Goal: Task Accomplishment & Management: Complete application form

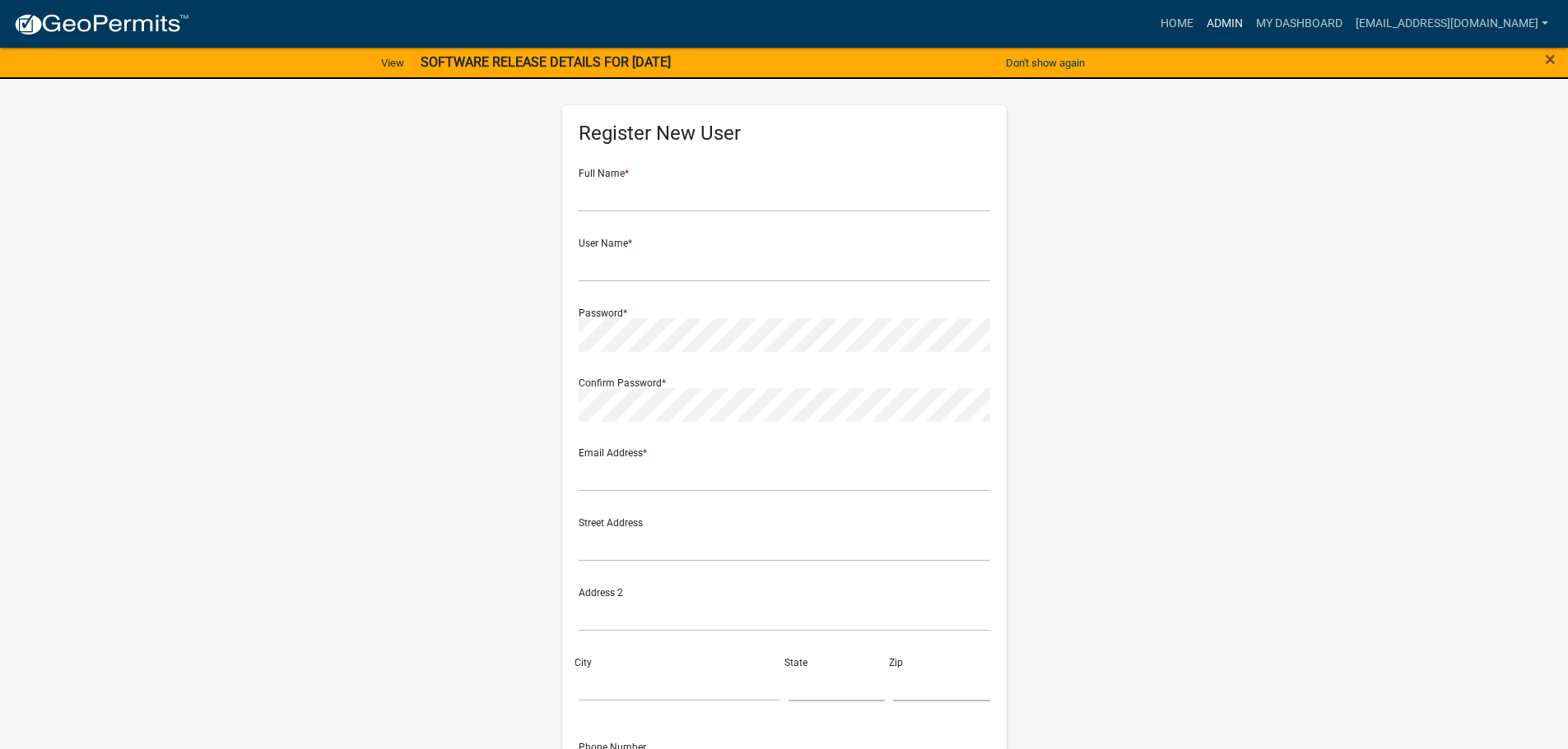
click at [1242, 14] on link "Admin" at bounding box center [1224, 23] width 50 height 31
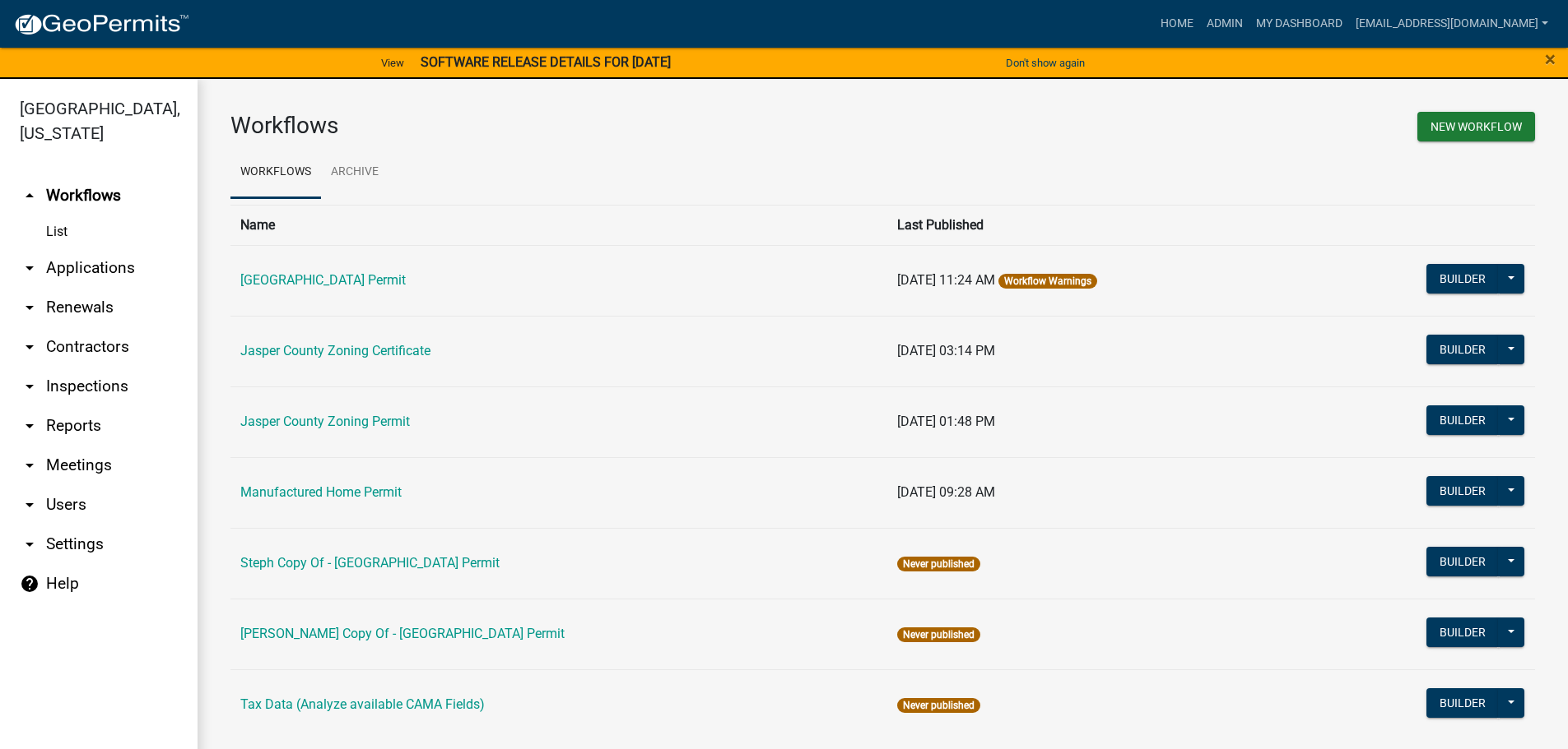
click at [55, 259] on link "arrow_drop_down Applications" at bounding box center [99, 268] width 197 height 39
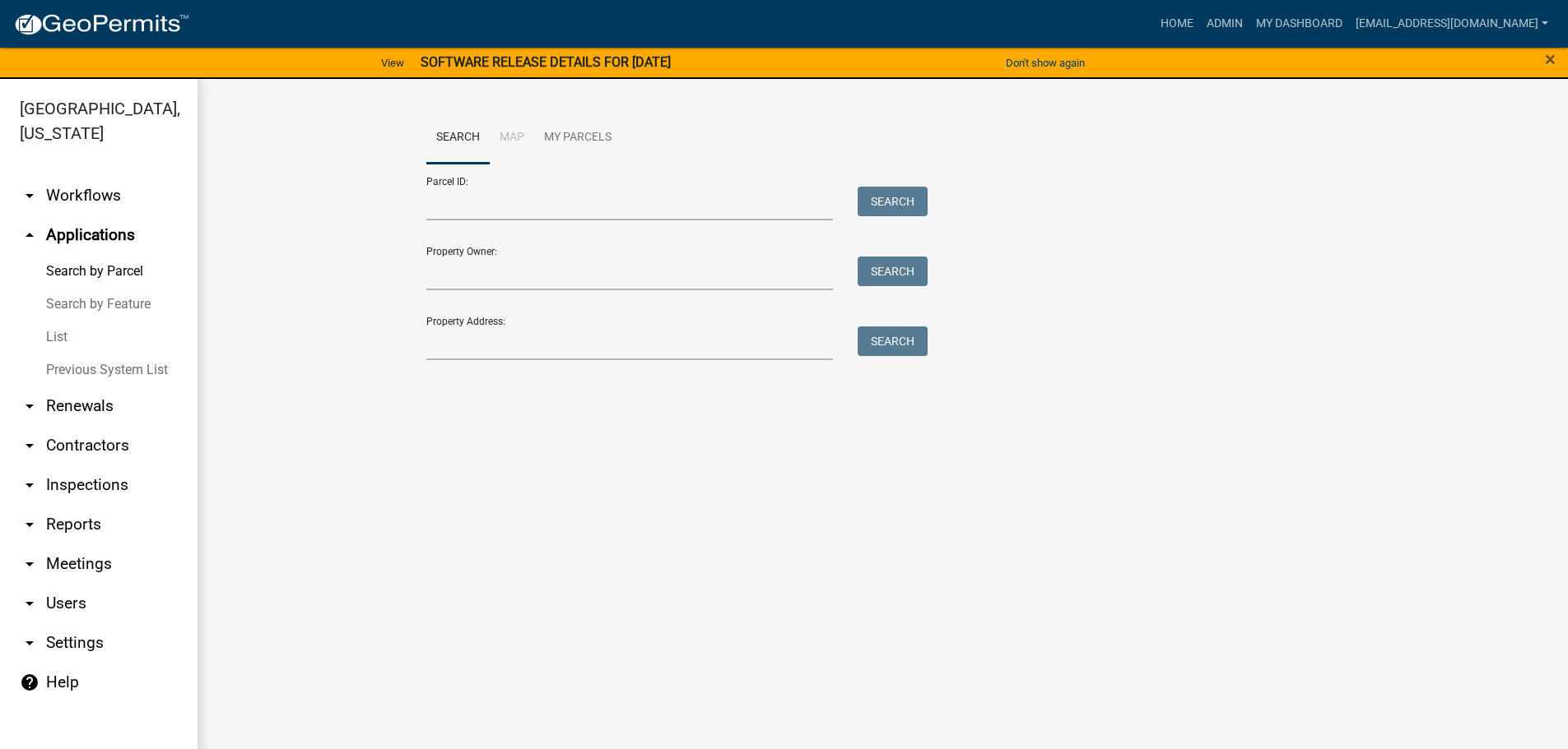
click at [53, 336] on link "List" at bounding box center [99, 338] width 197 height 33
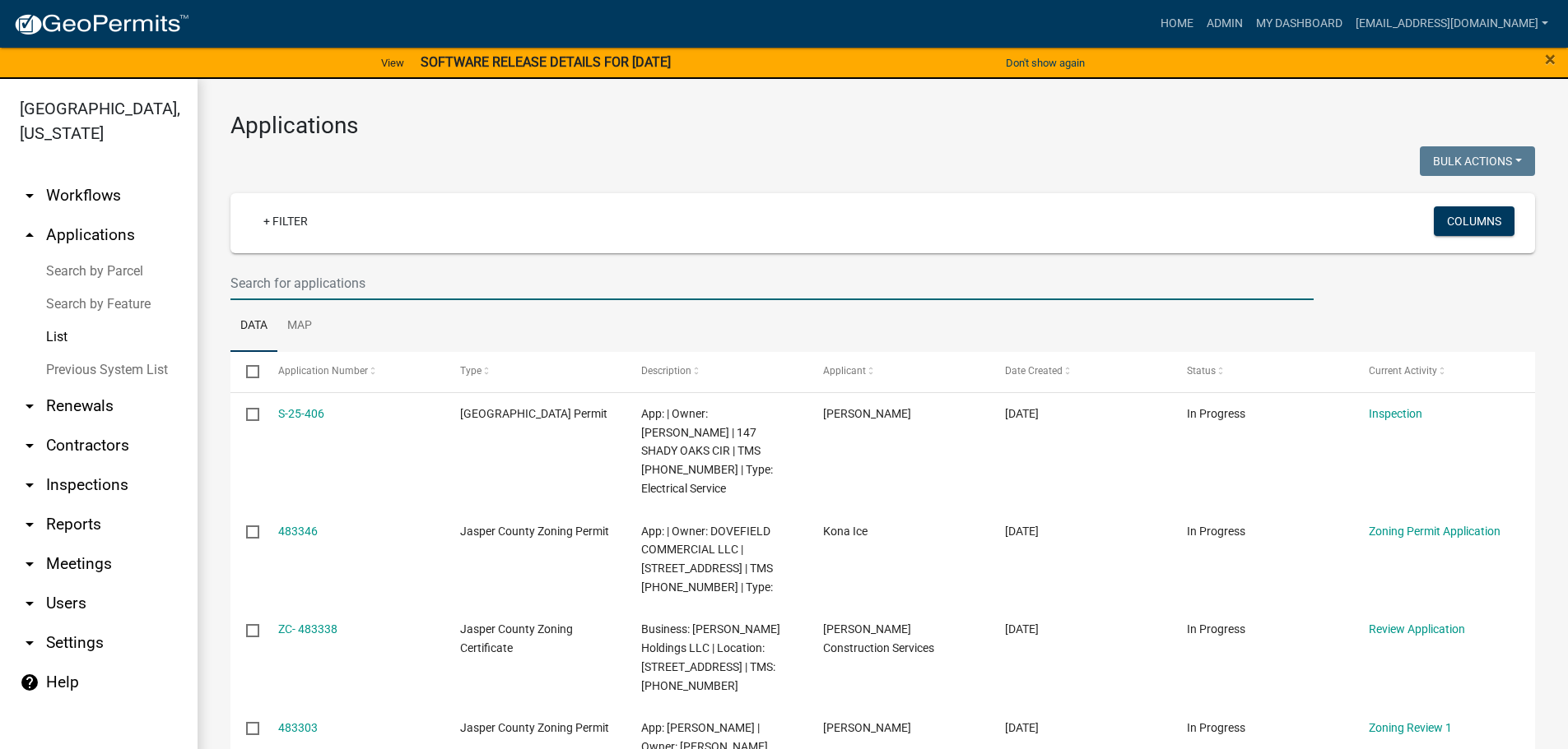
click at [441, 273] on input "text" at bounding box center [772, 283] width 1083 height 34
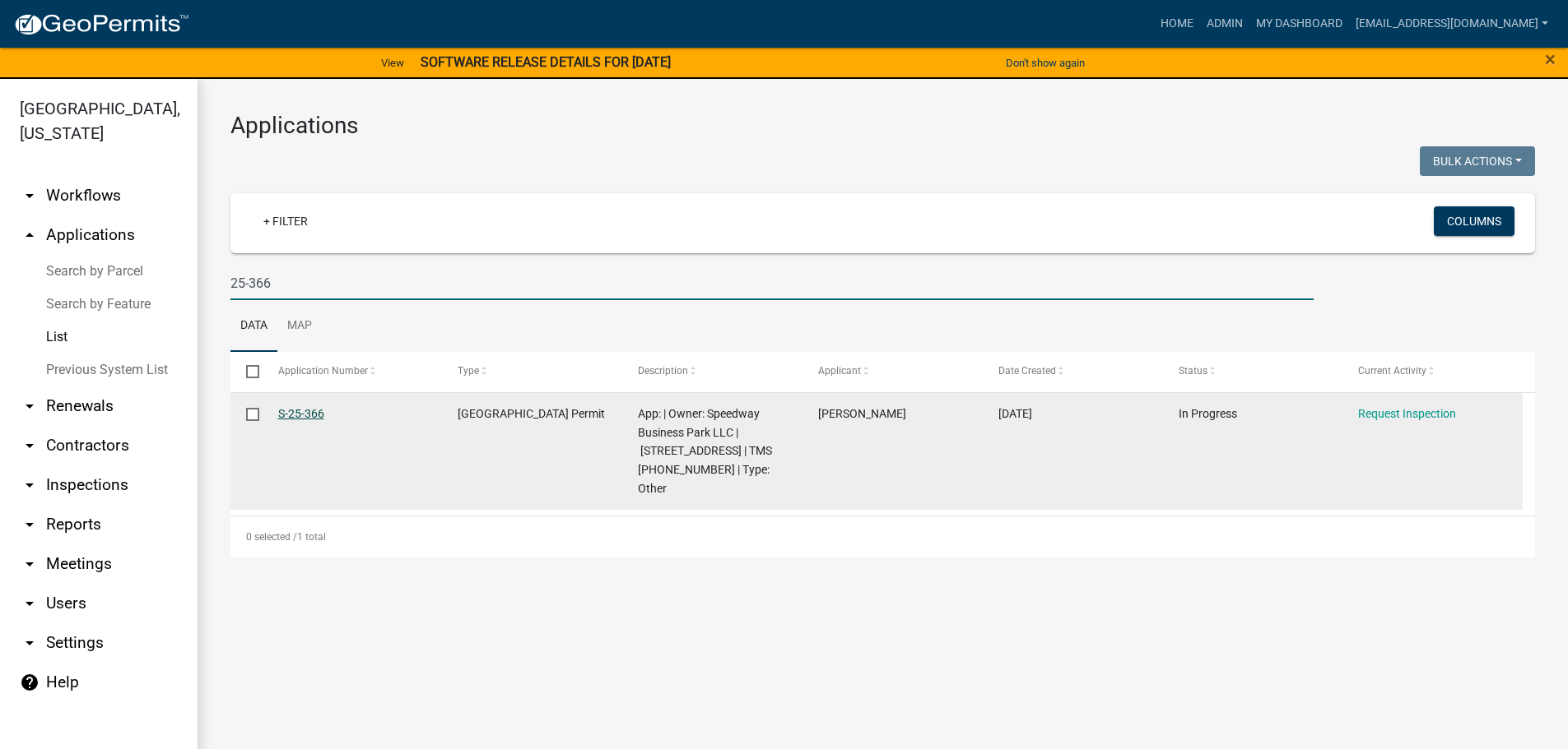
type input "25-366"
click at [299, 409] on link "S-25-366" at bounding box center [301, 413] width 46 height 13
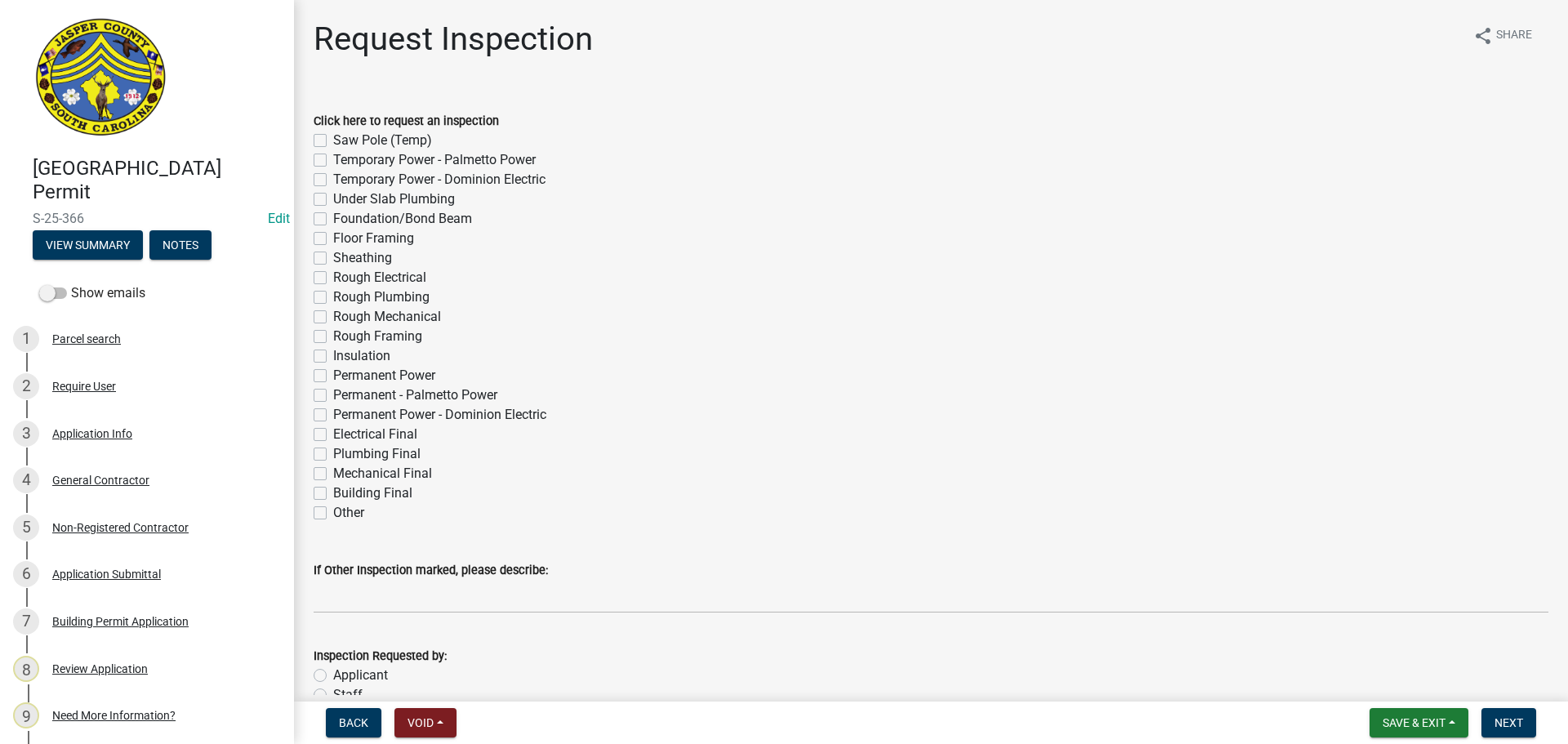
click at [334, 218] on label "Foundation/Bond Beam" at bounding box center [402, 219] width 139 height 19
click at [334, 218] on input "Foundation/Bond Beam" at bounding box center [338, 214] width 11 height 11
checkbox input "true"
checkbox input "false"
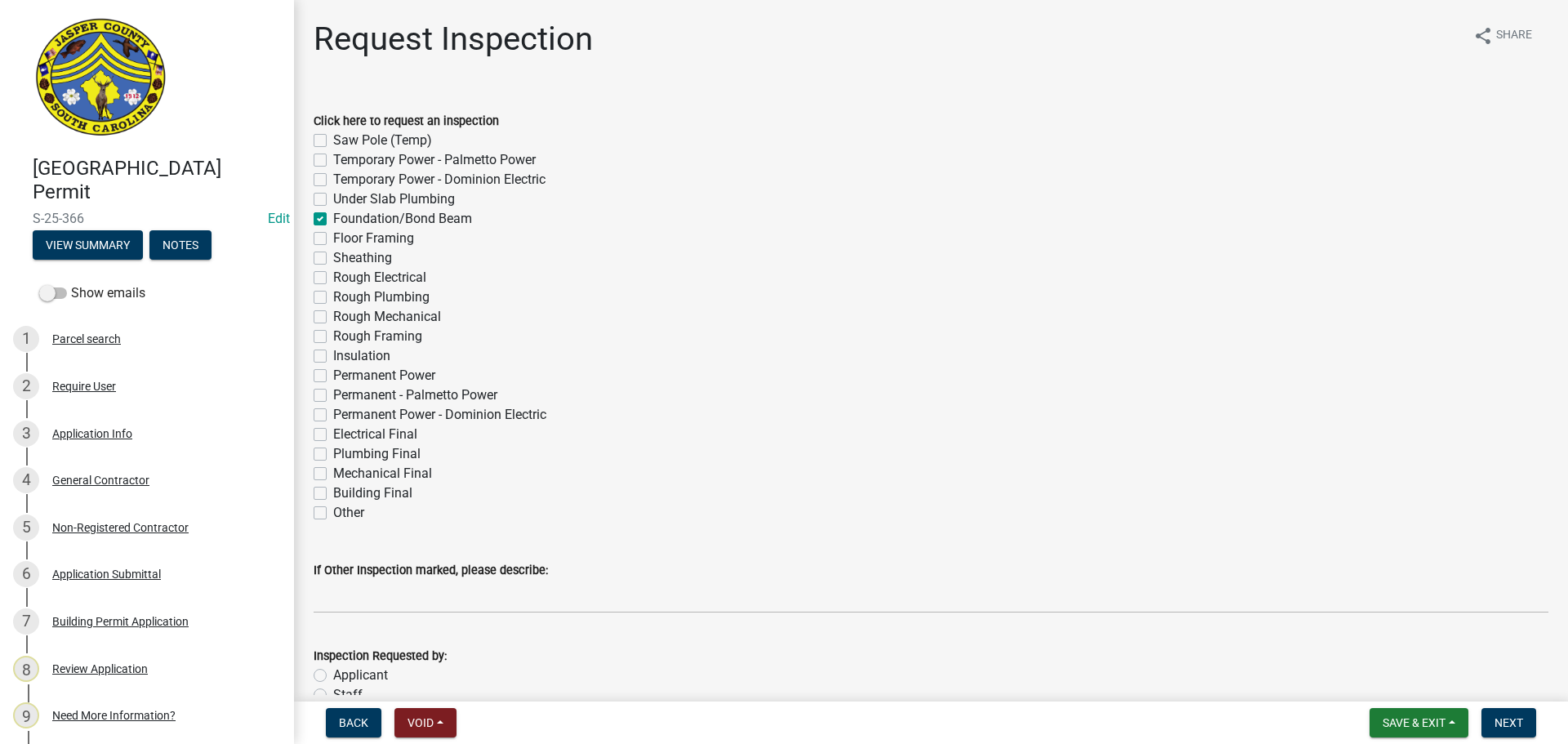
checkbox input "false"
checkbox input "true"
checkbox input "false"
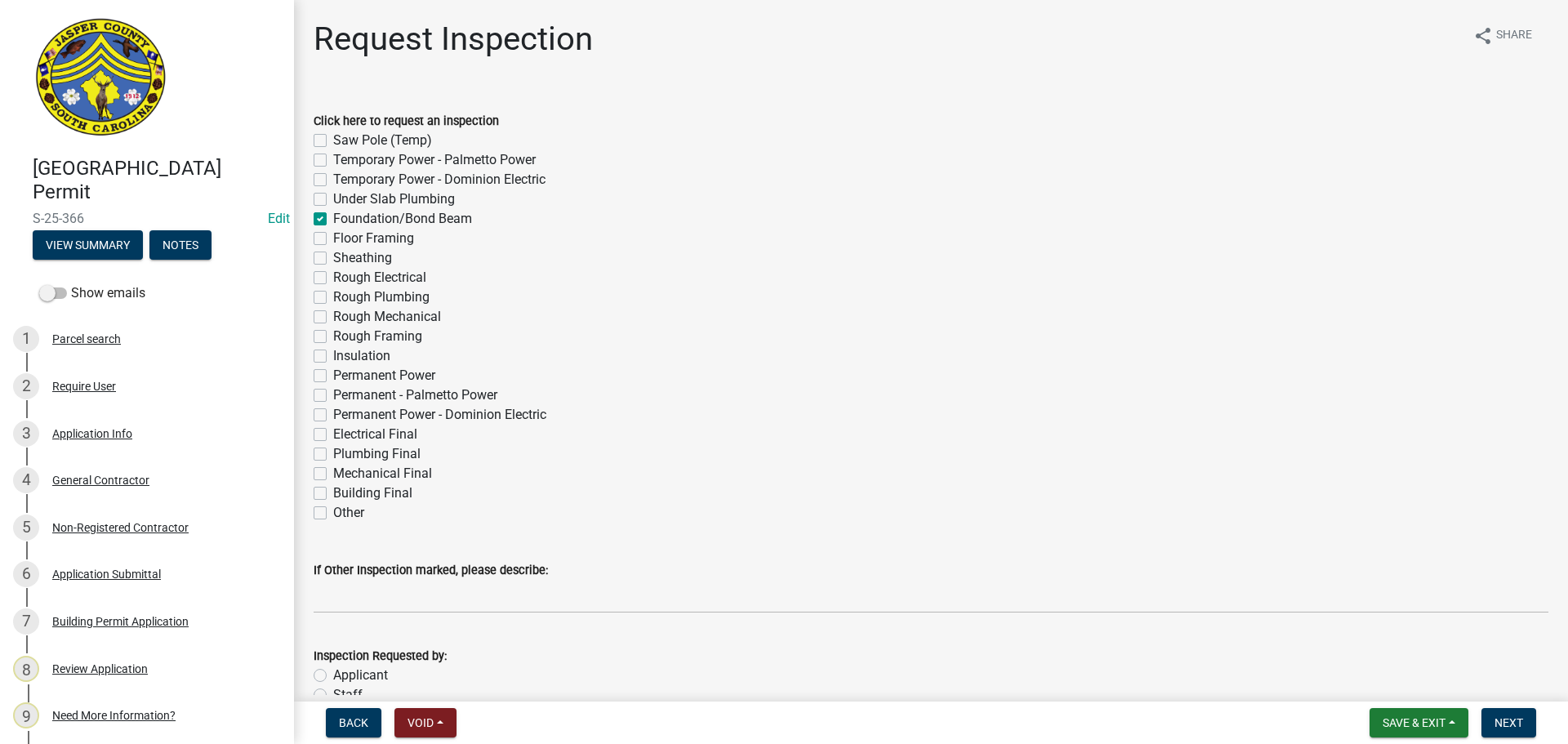
checkbox input "false"
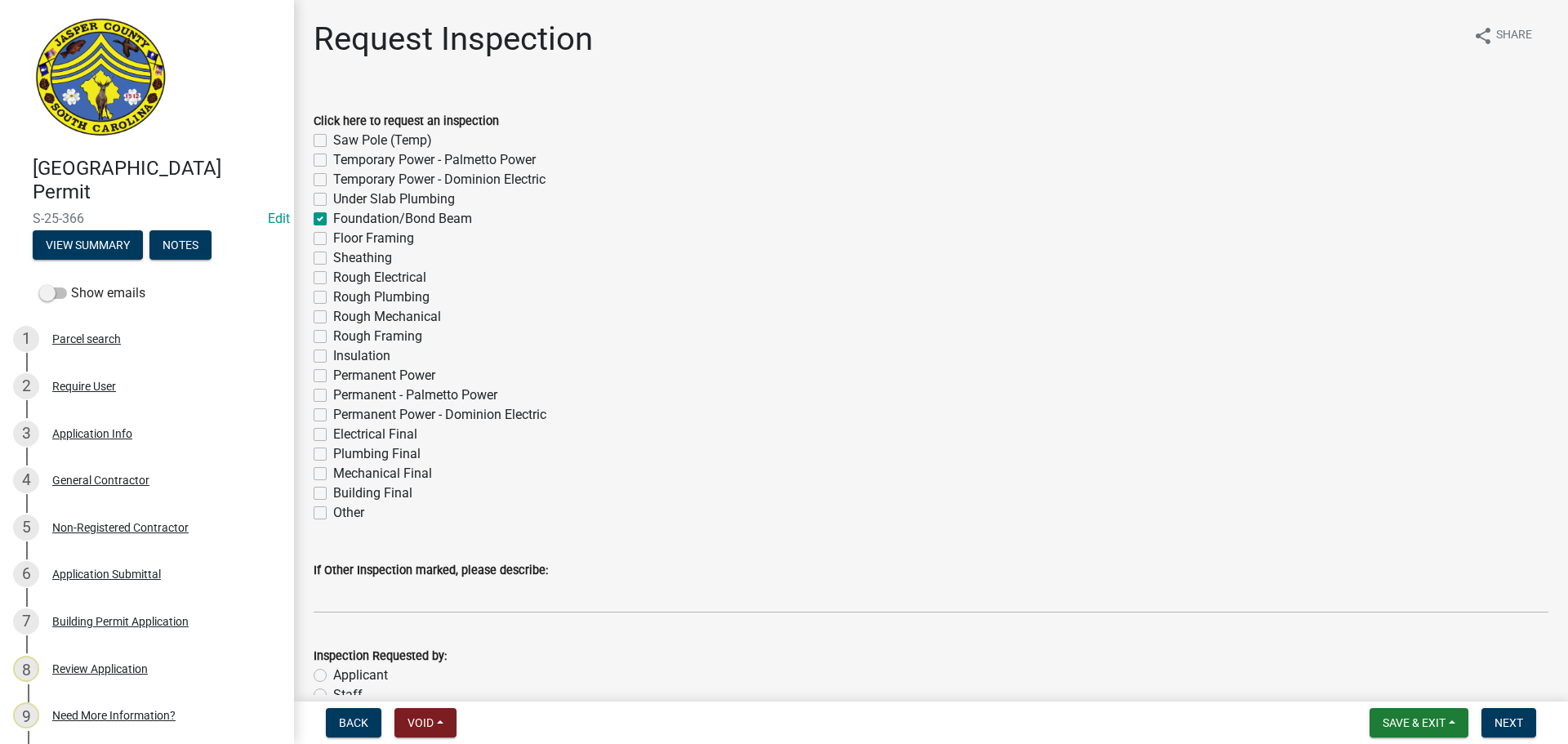
checkbox input "false"
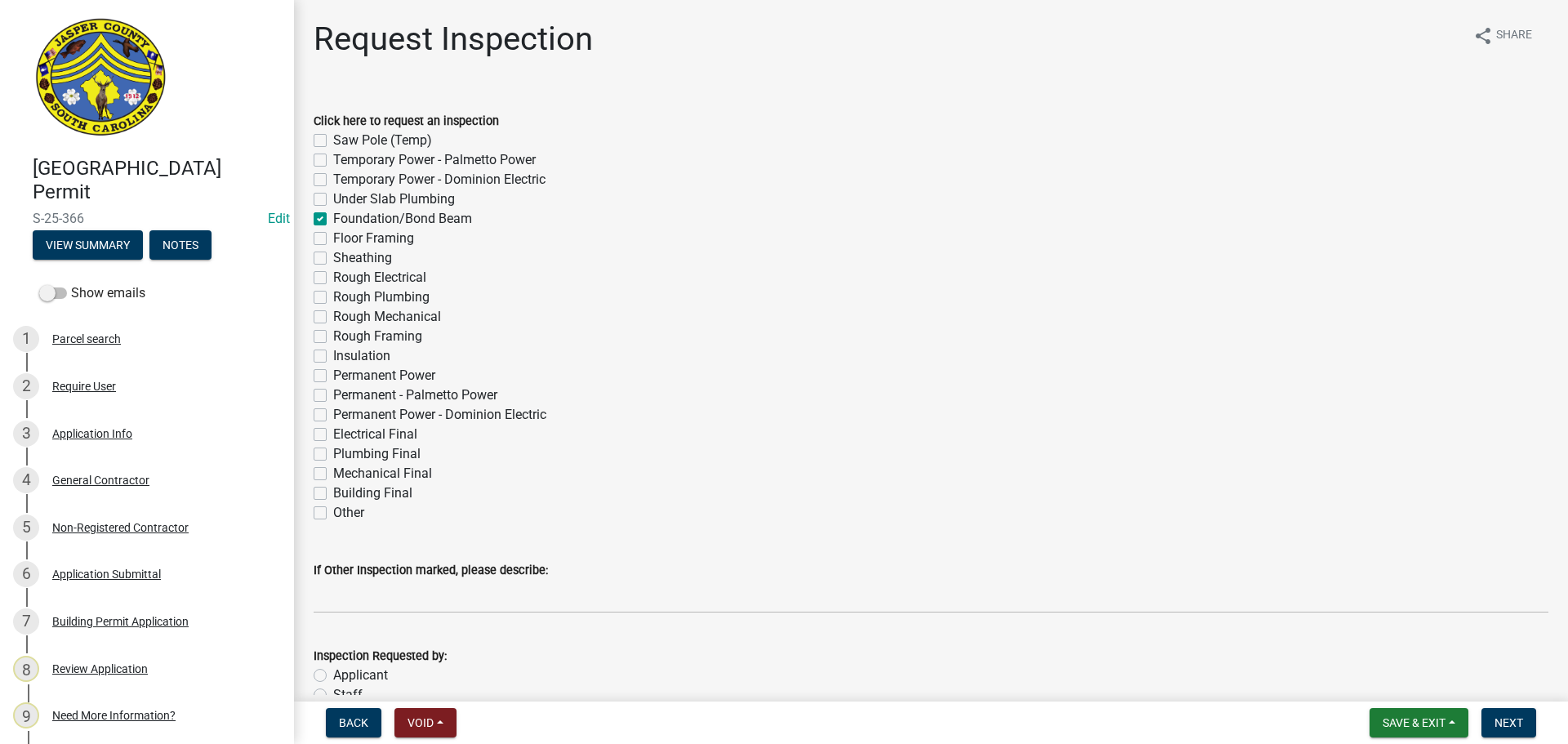
checkbox input "false"
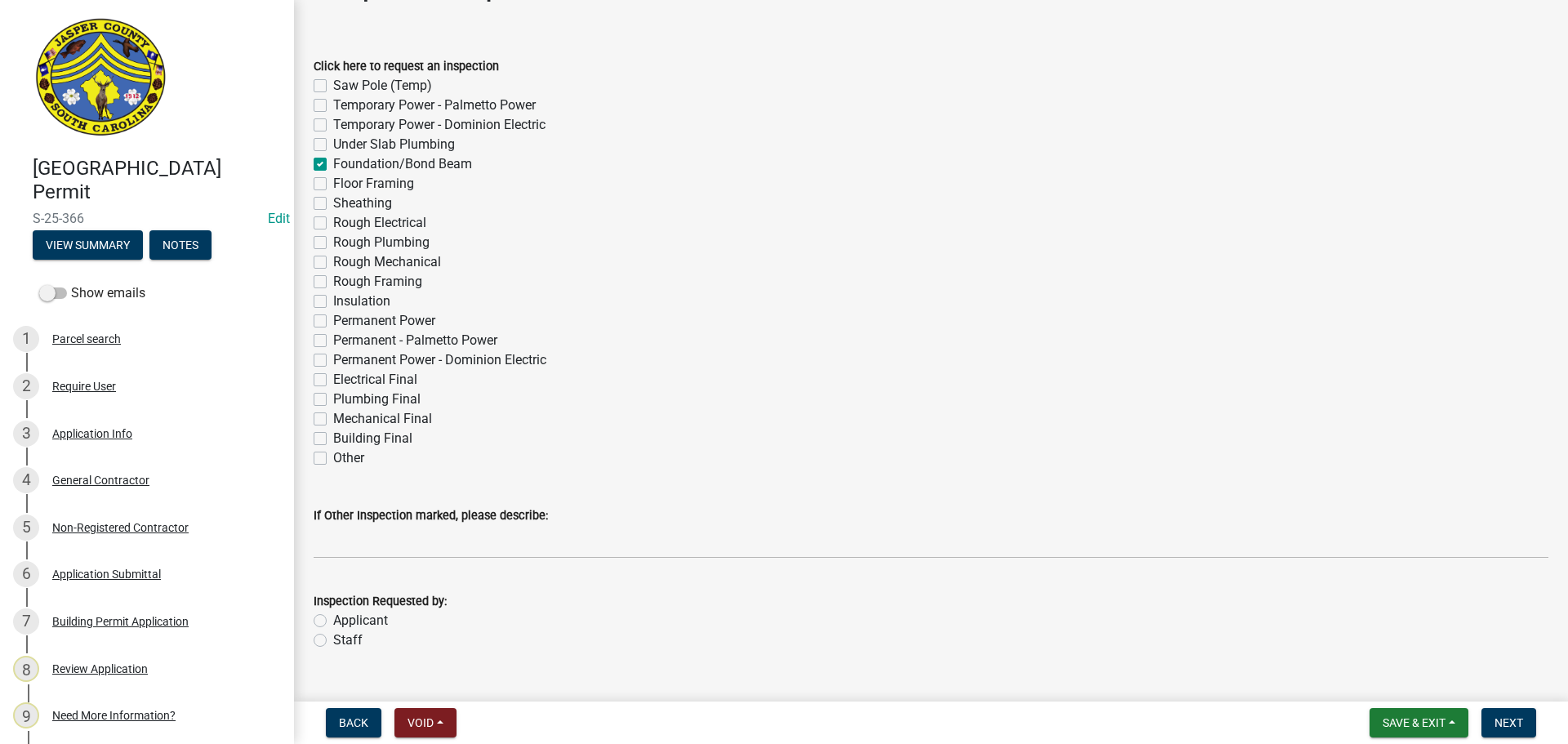
scroll to position [88, 0]
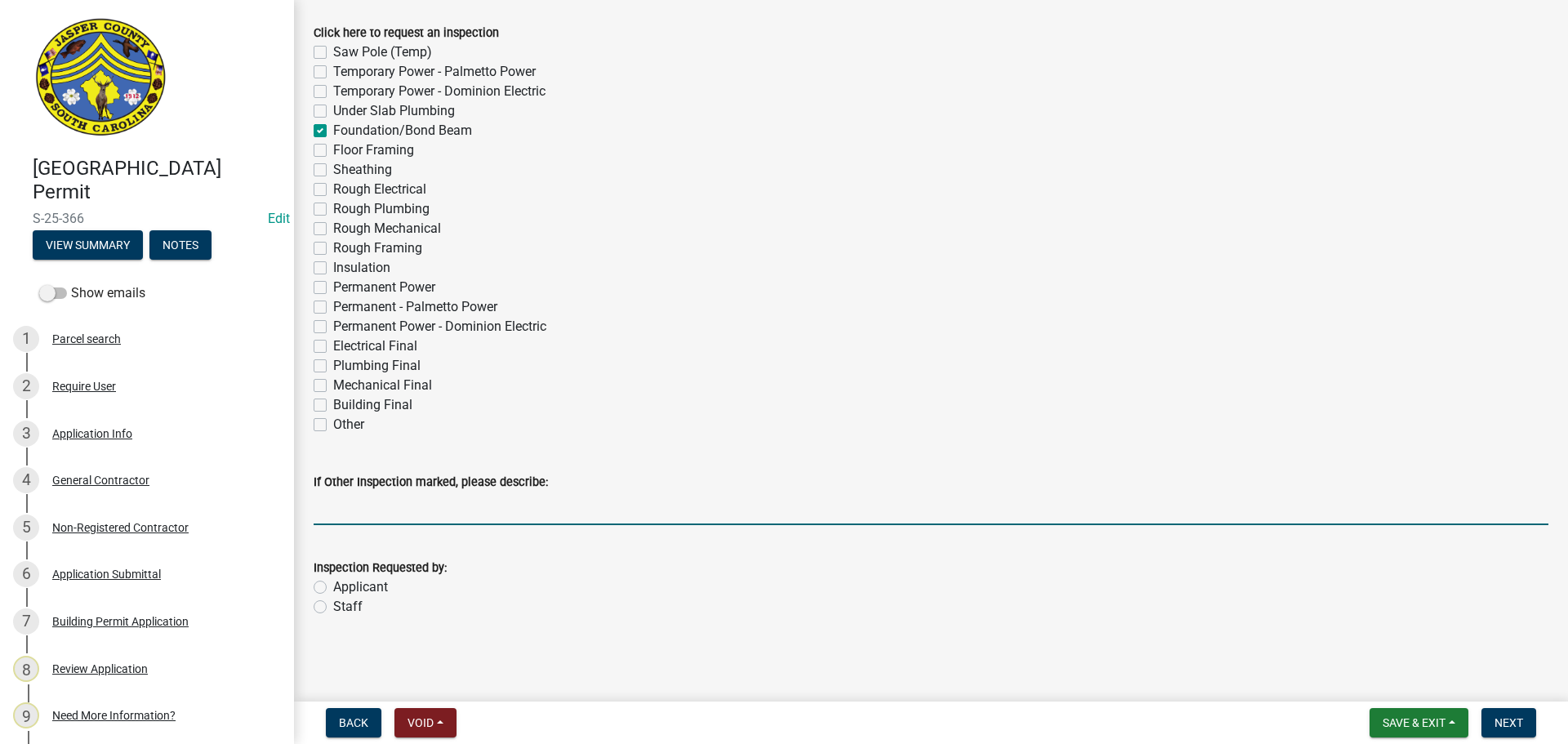
click at [378, 501] on input "If Other Inspection marked, please describe:" at bounding box center [931, 508] width 1235 height 34
type input "do not add to tomorrows schedule"
click at [334, 609] on label "Staff" at bounding box center [348, 607] width 29 height 19
click at [334, 608] on input "Staff" at bounding box center [338, 602] width 11 height 11
radio input "true"
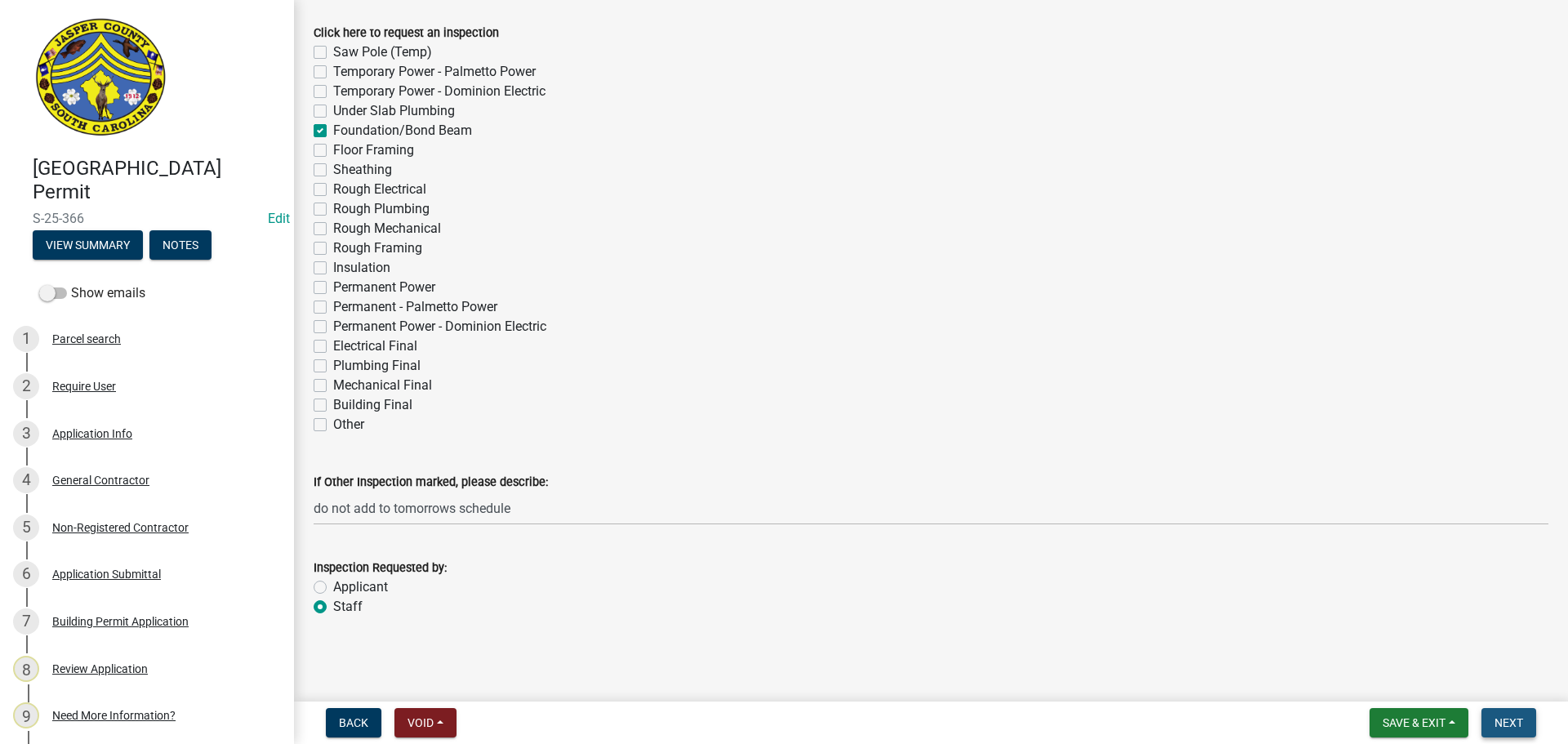
click at [1517, 719] on span "Next" at bounding box center [1509, 723] width 28 height 13
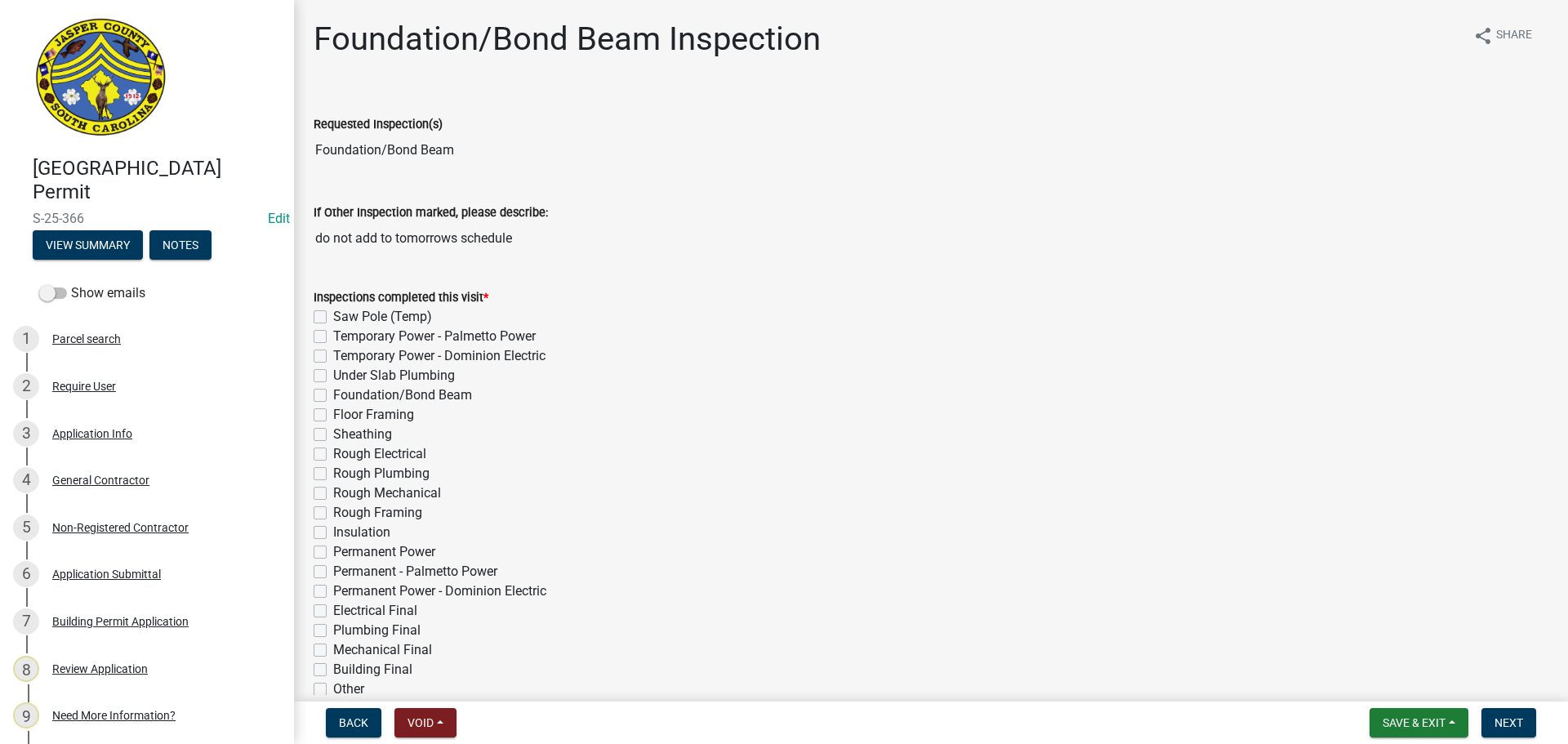
click at [334, 391] on label "Foundation/Bond Beam" at bounding box center [402, 396] width 139 height 19
click at [334, 391] on input "Foundation/Bond Beam" at bounding box center [338, 391] width 11 height 11
checkbox input "true"
checkbox input "false"
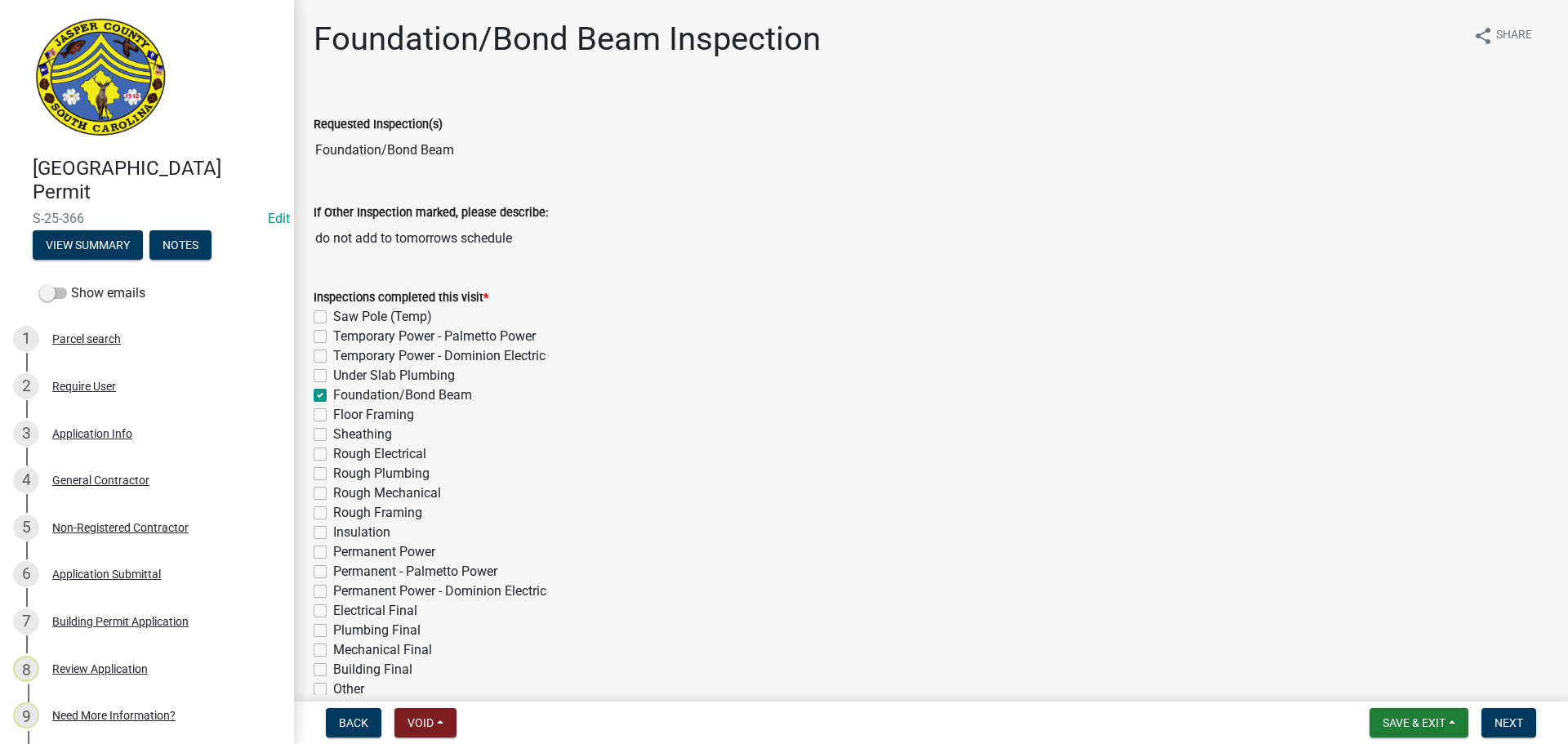
checkbox input "false"
checkbox input "true"
checkbox input "false"
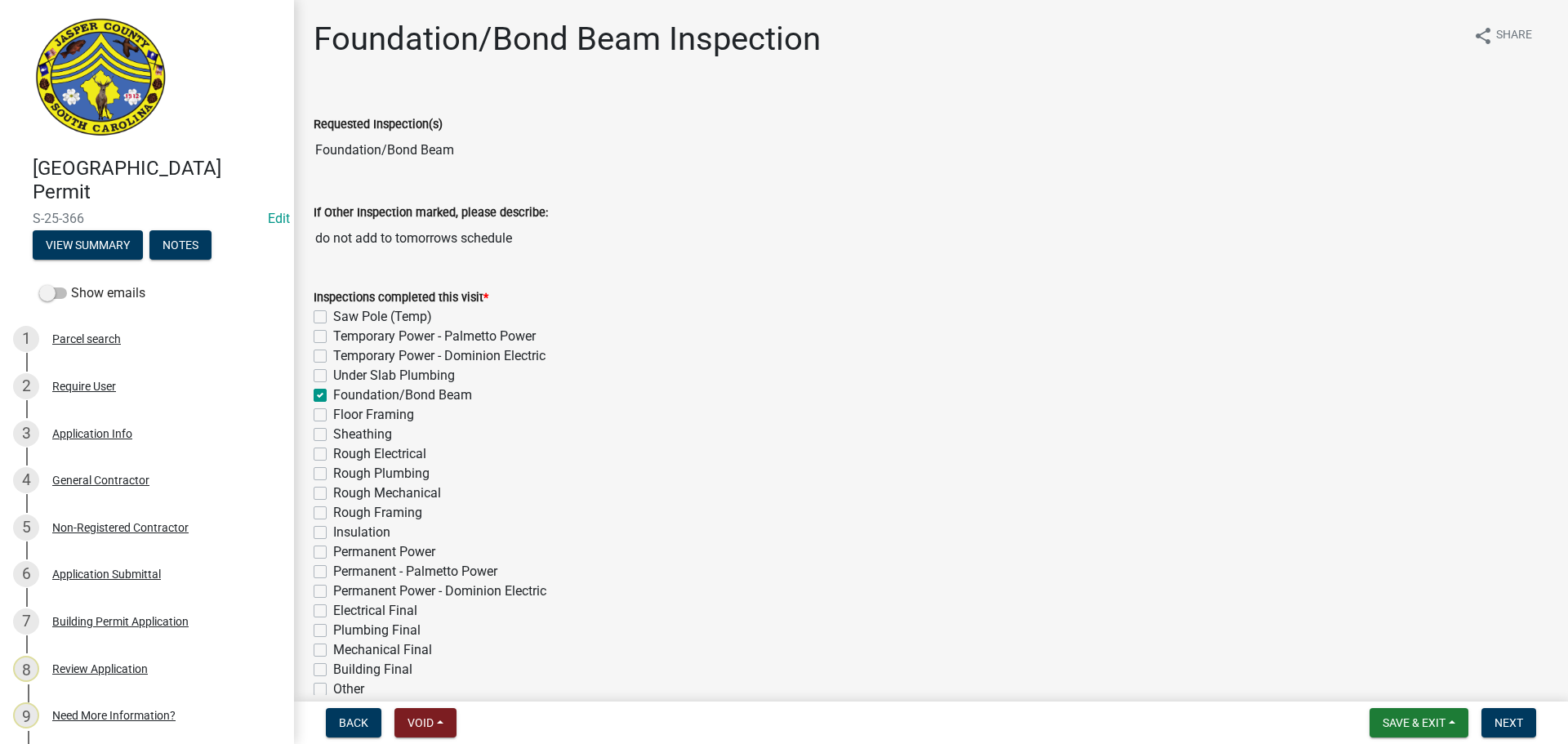
checkbox input "false"
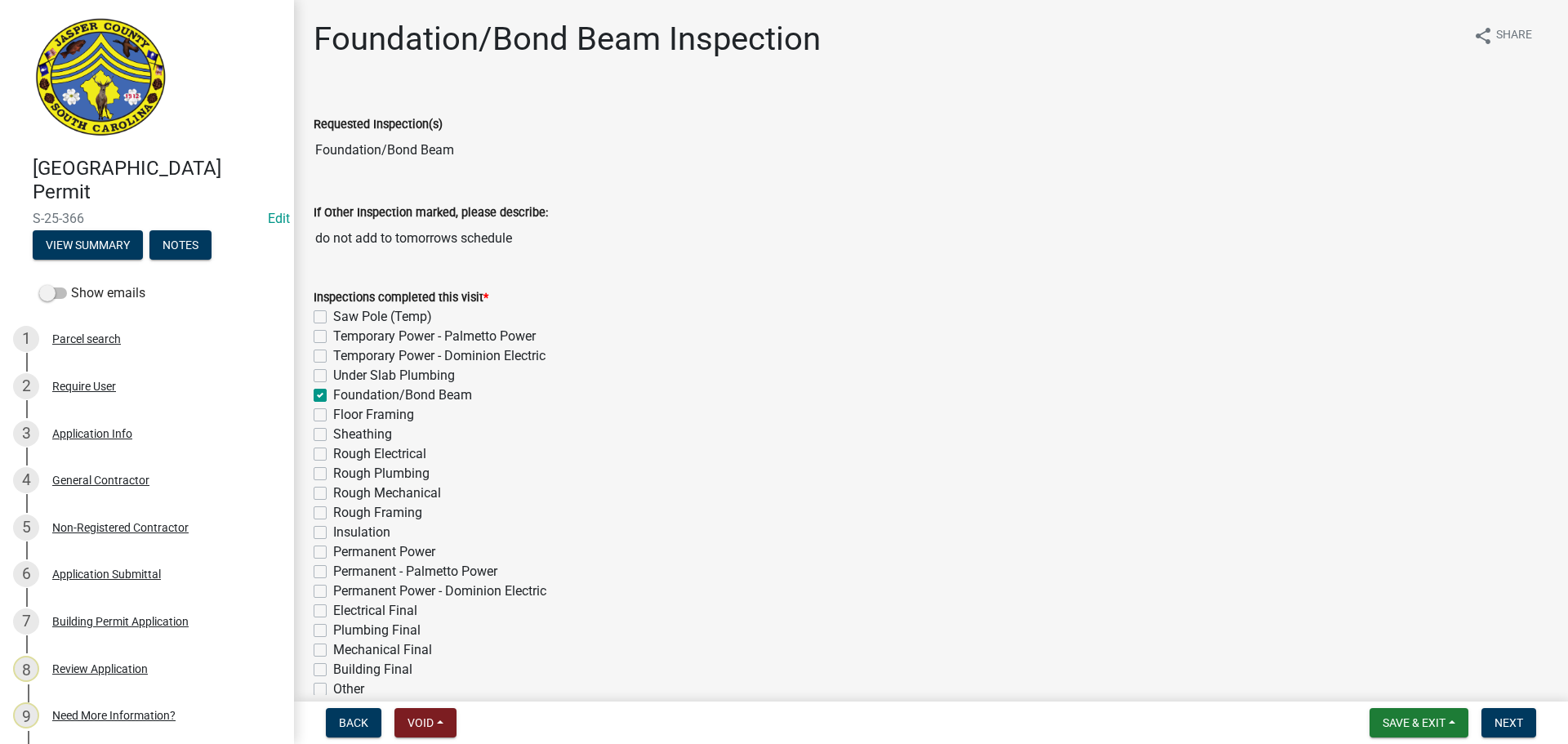
checkbox input "false"
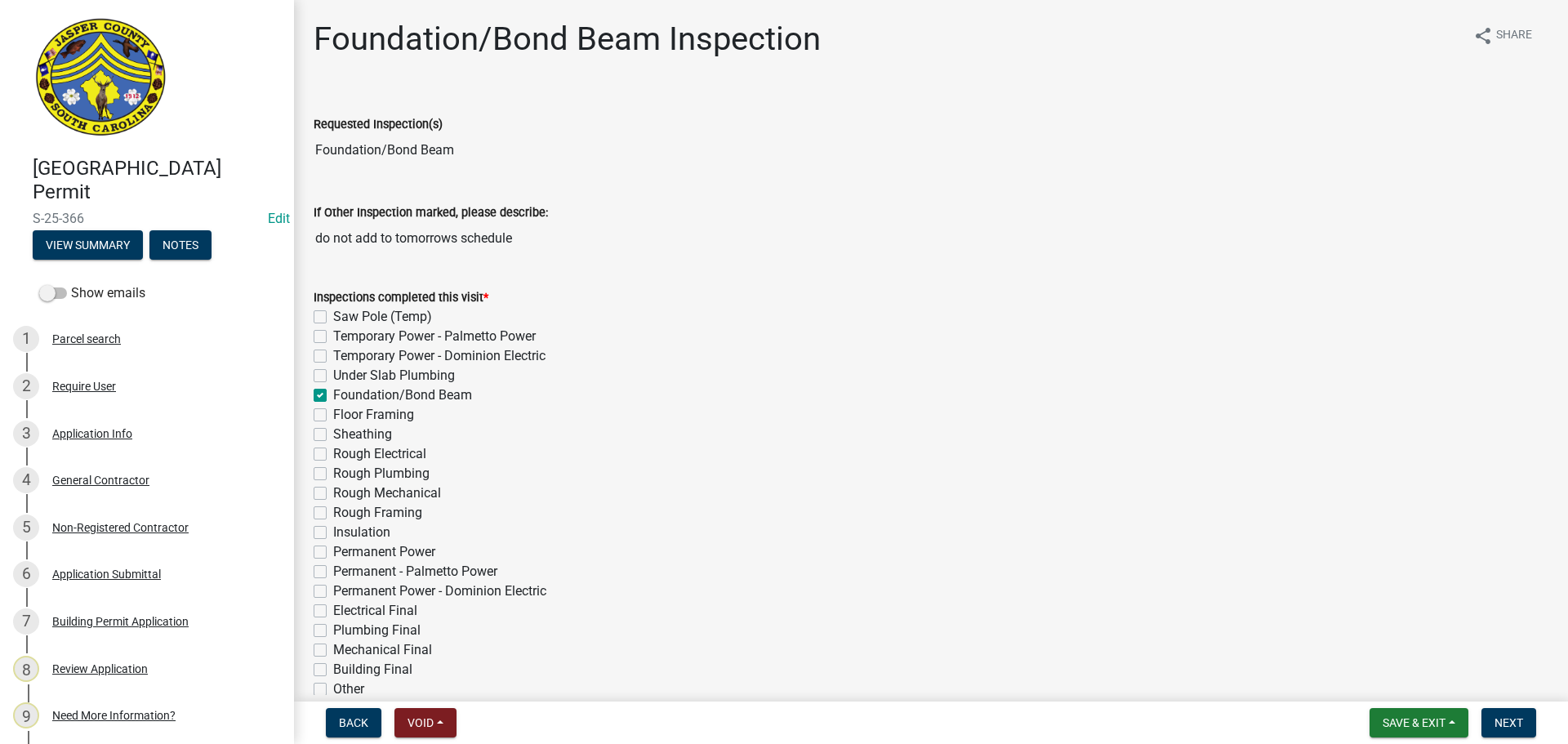
checkbox input "false"
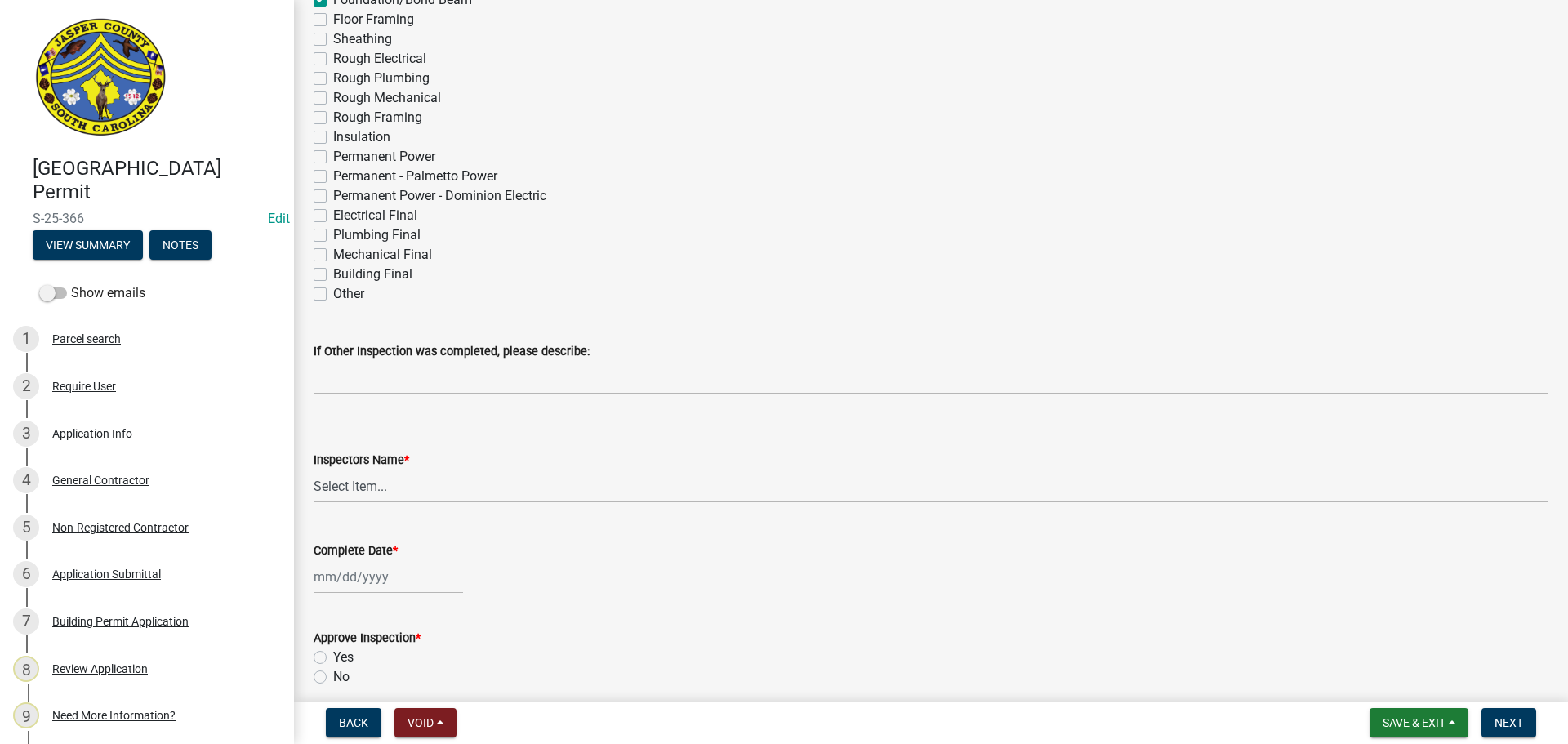
scroll to position [572, 0]
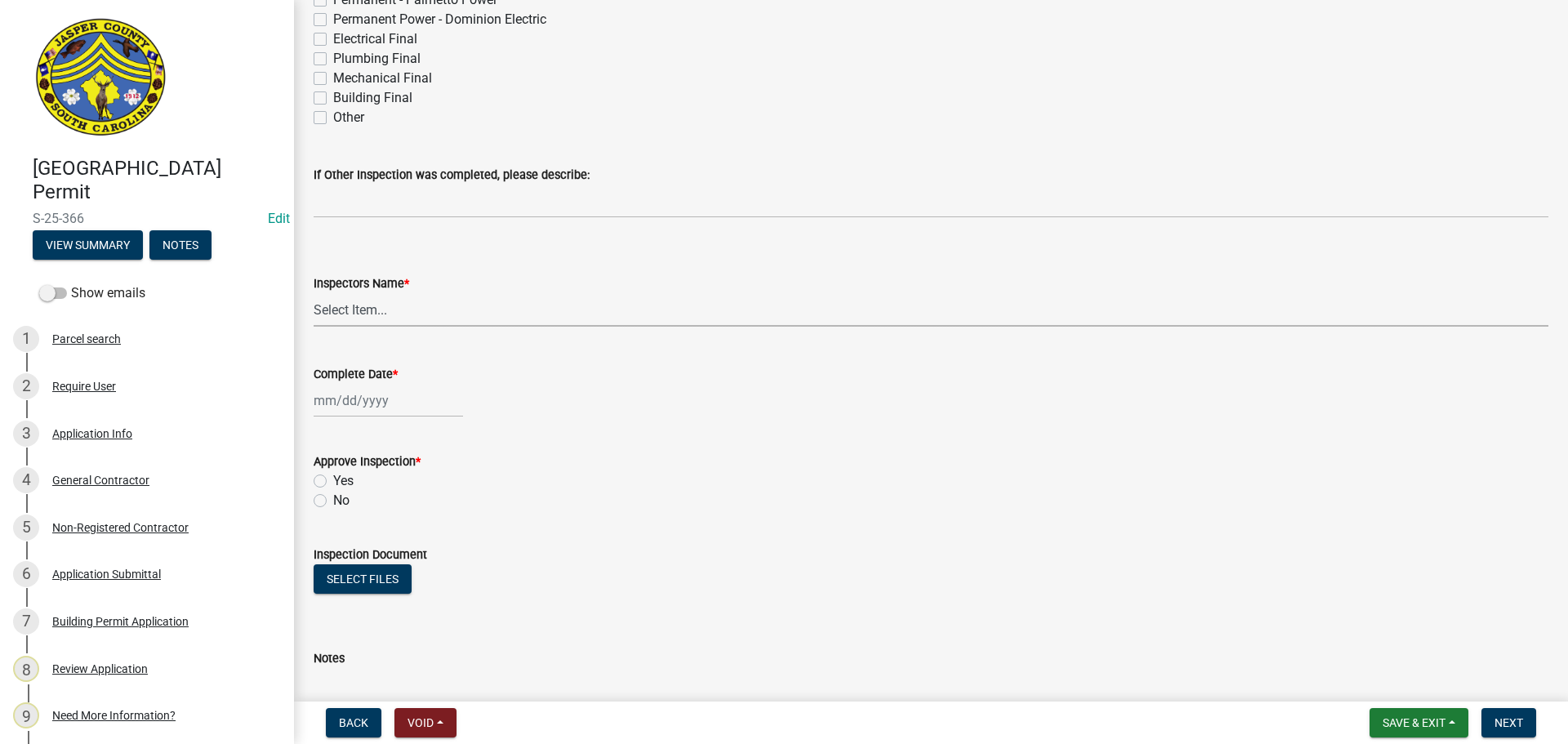
click at [350, 308] on select "Select Item... jcorwin@jaspercounty.gov (John Corwin ) rcampbell (Ryan Campbell)" at bounding box center [931, 309] width 1235 height 34
select select "2d9ba1e5-2fdd-4b15-98d0-073dcbeb5880"
click at [313, 293] on select "Select Item... jcorwin@jaspercounty.gov (John Corwin ) rcampbell (Ryan Campbell)" at bounding box center [931, 309] width 1235 height 34
select select "9"
select select "2025"
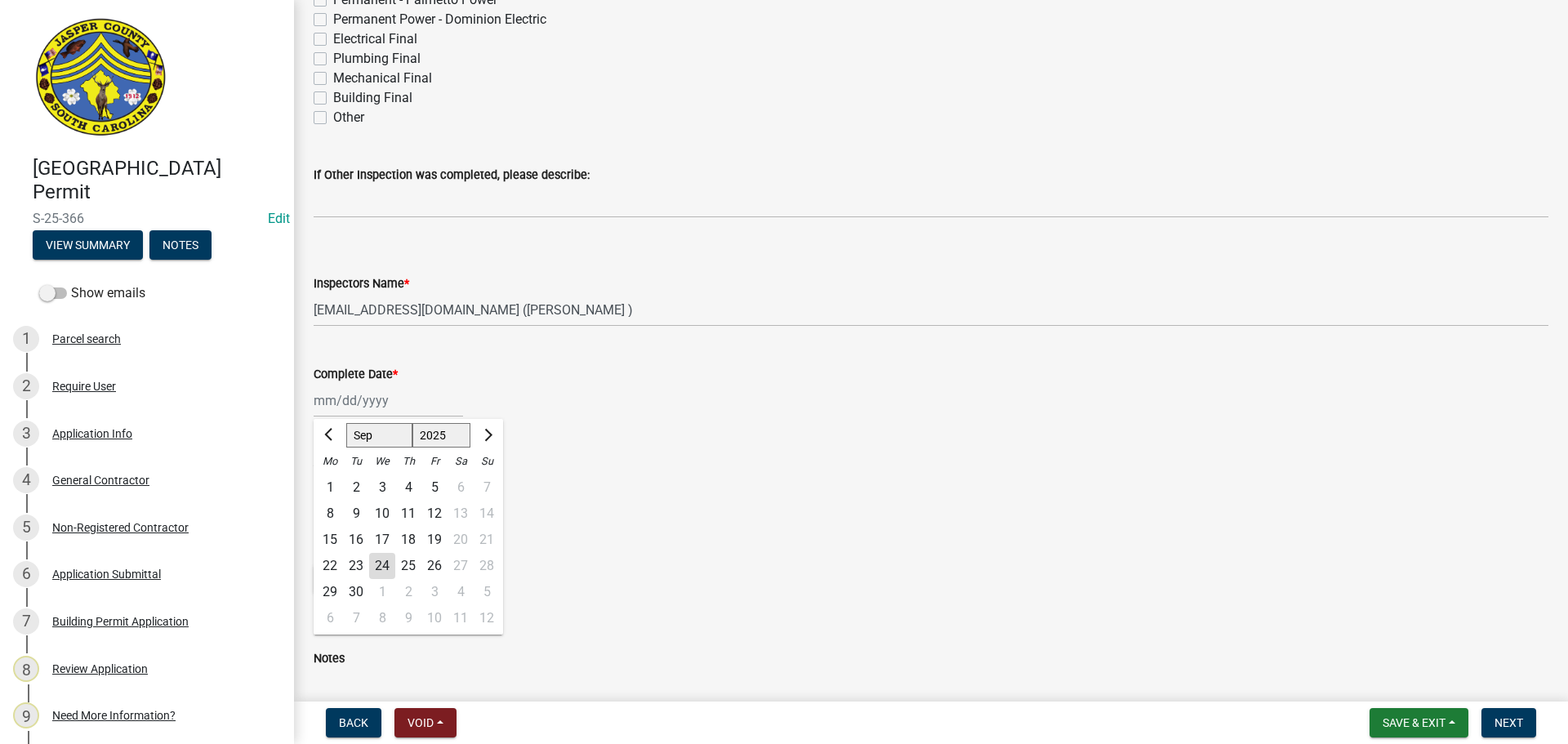
click at [395, 406] on div "Jan Feb Mar Apr May Jun Jul Aug Sep Oct Nov Dec 1525 1526 1527 1528 1529 1530 1…" at bounding box center [388, 401] width 149 height 34
click at [378, 564] on div "24" at bounding box center [382, 566] width 26 height 26
type input "09/24/2025"
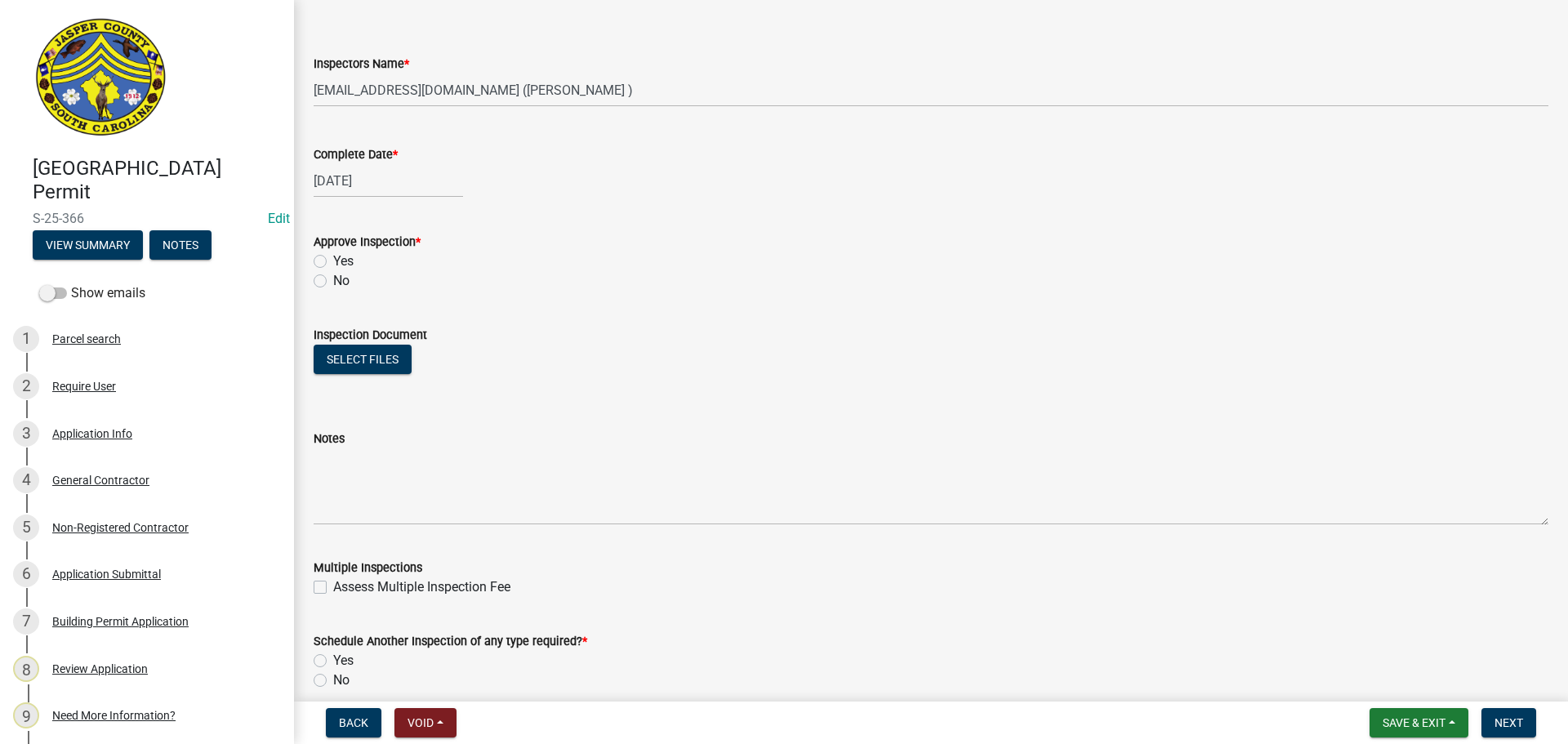
scroll to position [817, 0]
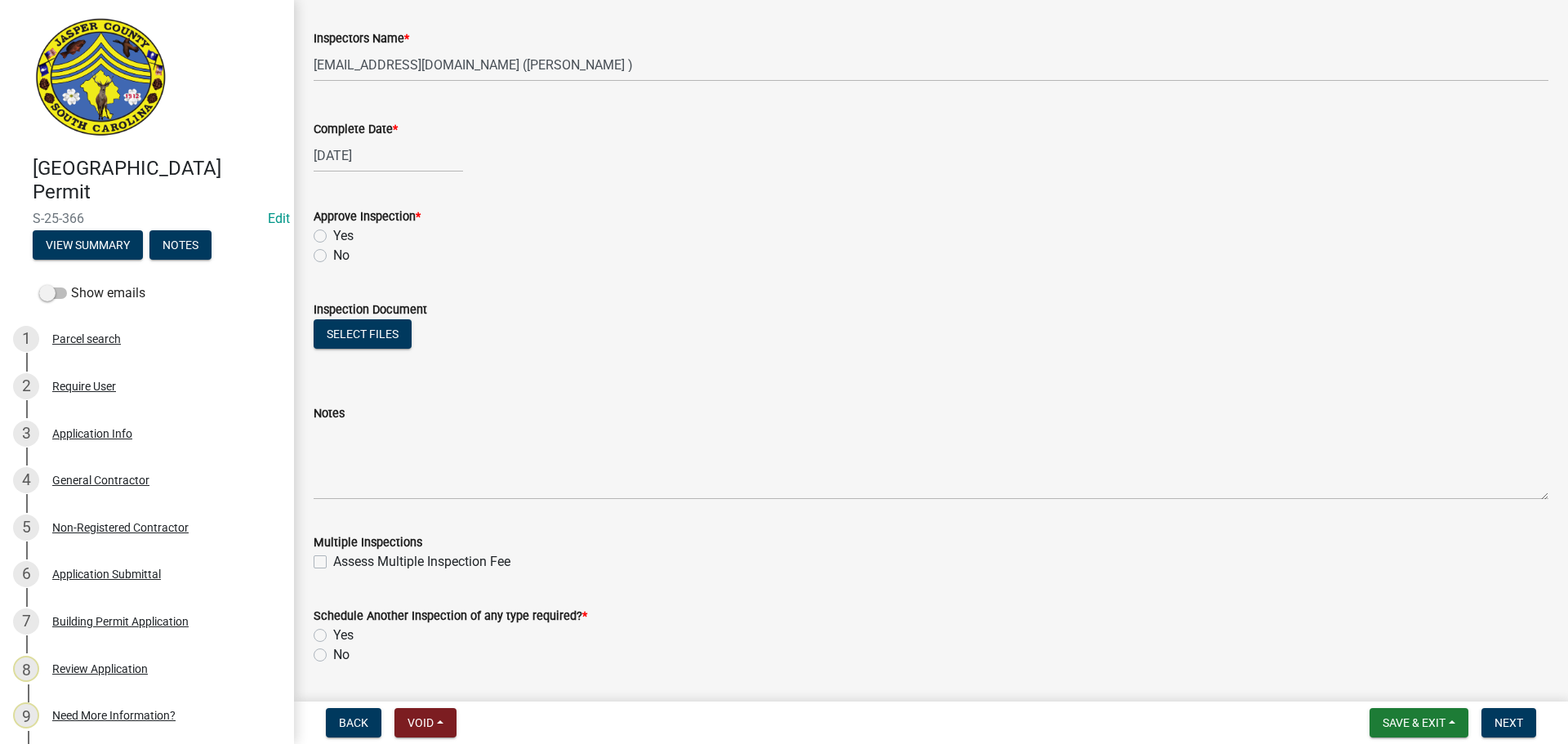
click at [334, 238] on label "Yes" at bounding box center [343, 236] width 20 height 19
click at [334, 237] on input "Yes" at bounding box center [338, 231] width 11 height 11
radio input "true"
click at [372, 335] on button "Select files" at bounding box center [362, 334] width 98 height 29
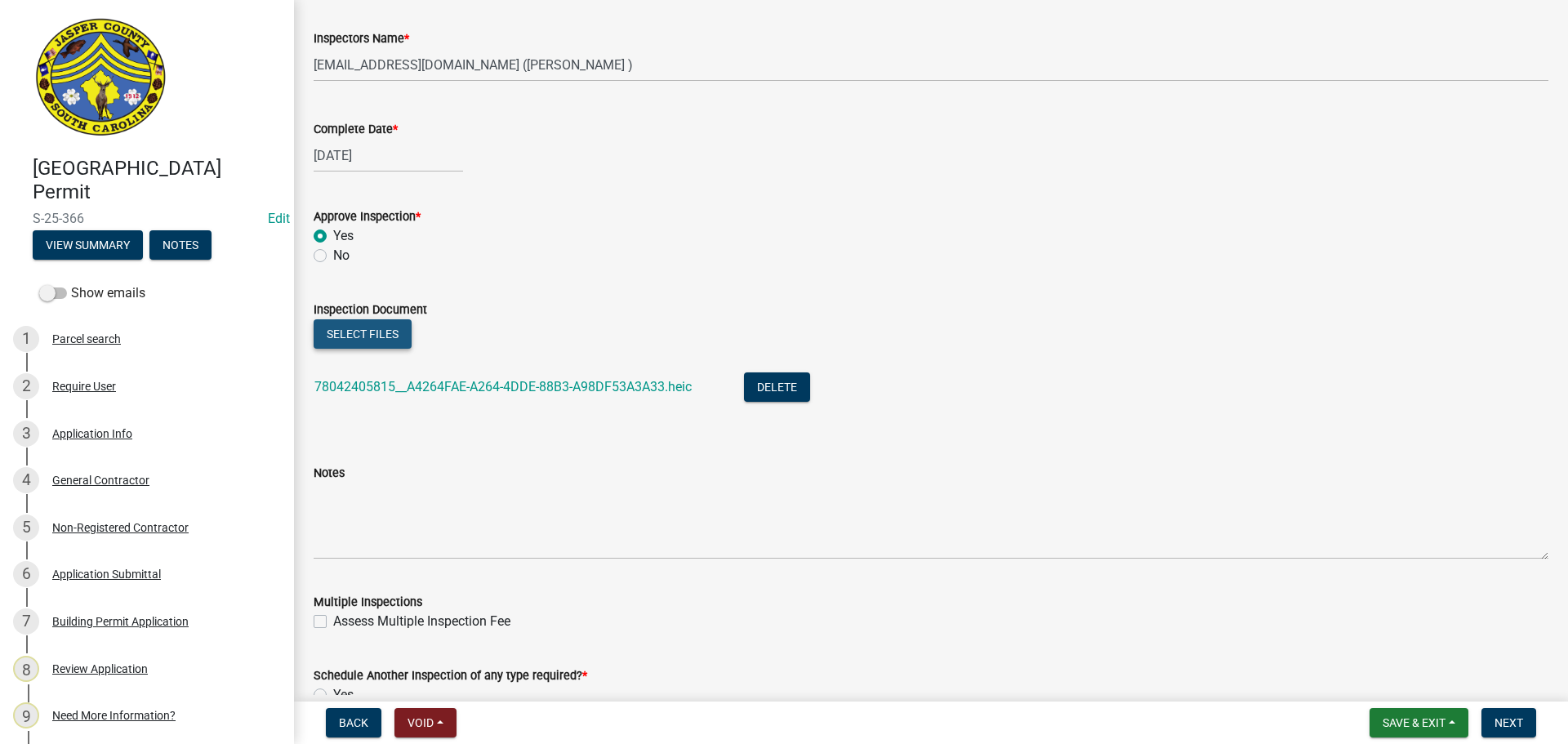
click at [361, 329] on button "Select files" at bounding box center [362, 334] width 98 height 29
click at [516, 386] on link "78042405815__A4264FAE-A264-4DDE-88B3-A98DF53A3A33.heic" at bounding box center [502, 387] width 377 height 16
click at [513, 386] on link "78042405815__A4264FAE-A264-4DDE-88B3-A98DF53A3A33.heic" at bounding box center [502, 387] width 377 height 16
click at [514, 385] on link "78042405815__A4264FAE-A264-4DDE-88B3-A98DF53A3A33.heic" at bounding box center [502, 387] width 377 height 16
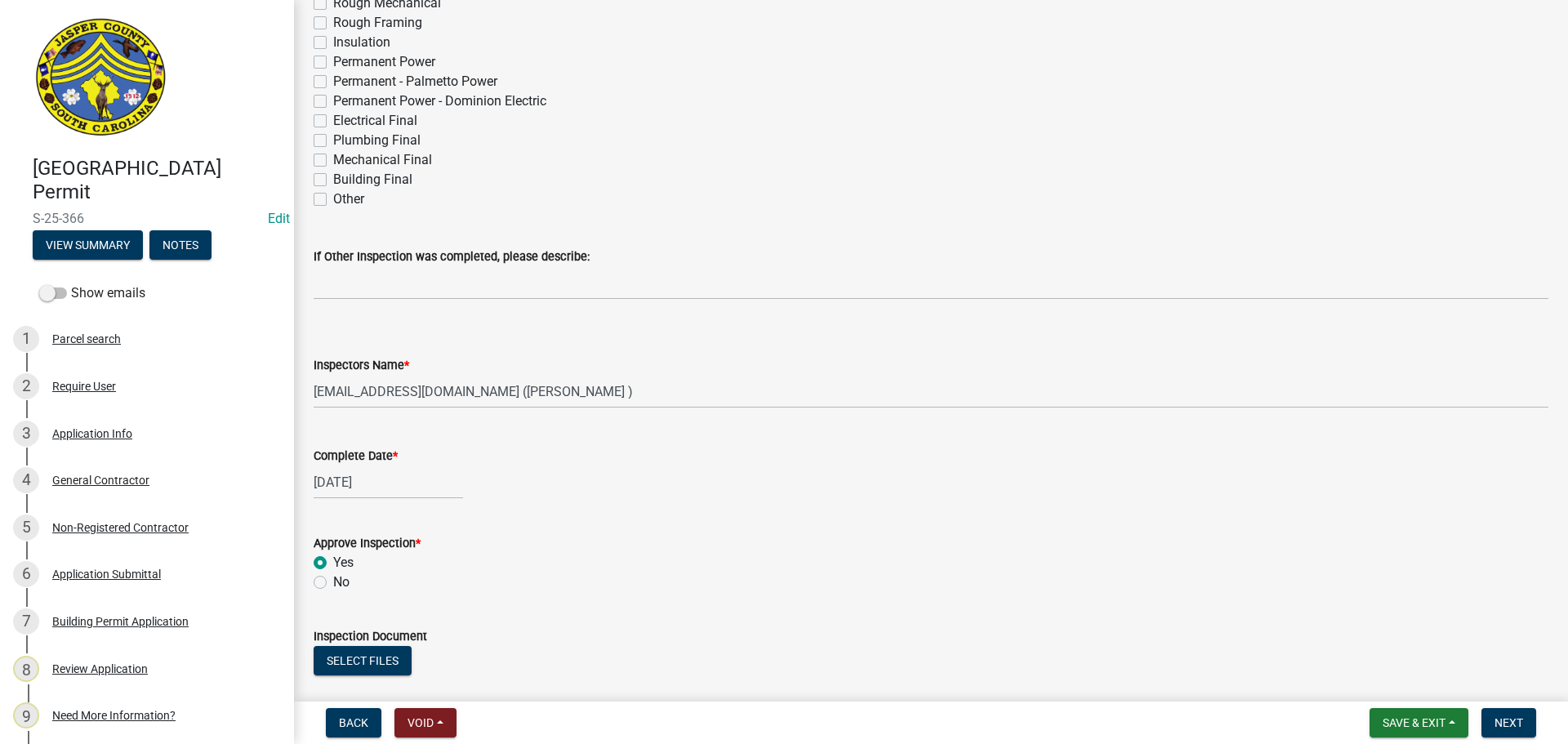
scroll to position [899, 0]
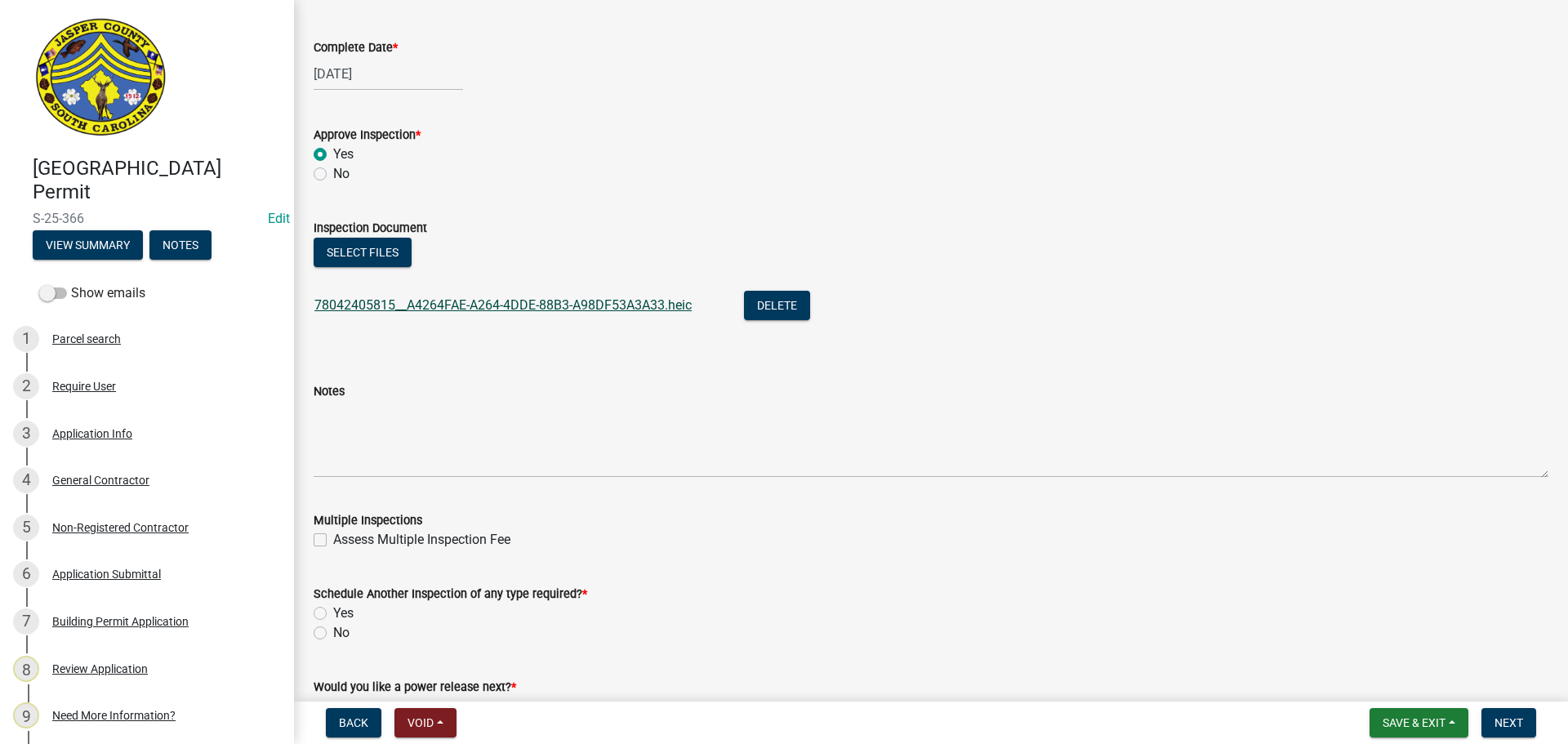
click at [446, 306] on link "78042405815__A4264FAE-A264-4DDE-88B3-A98DF53A3A33.heic" at bounding box center [502, 306] width 377 height 16
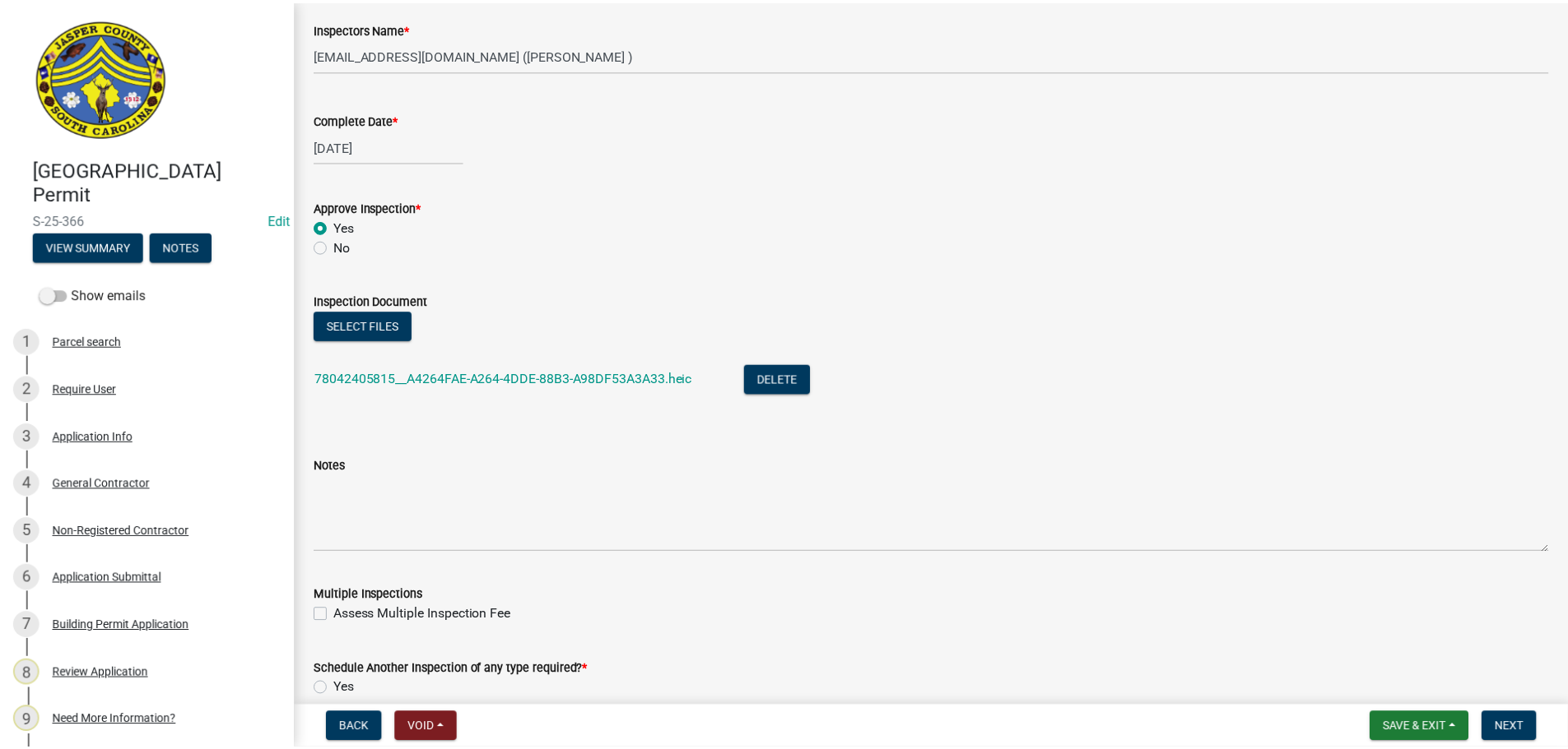
scroll to position [831, 0]
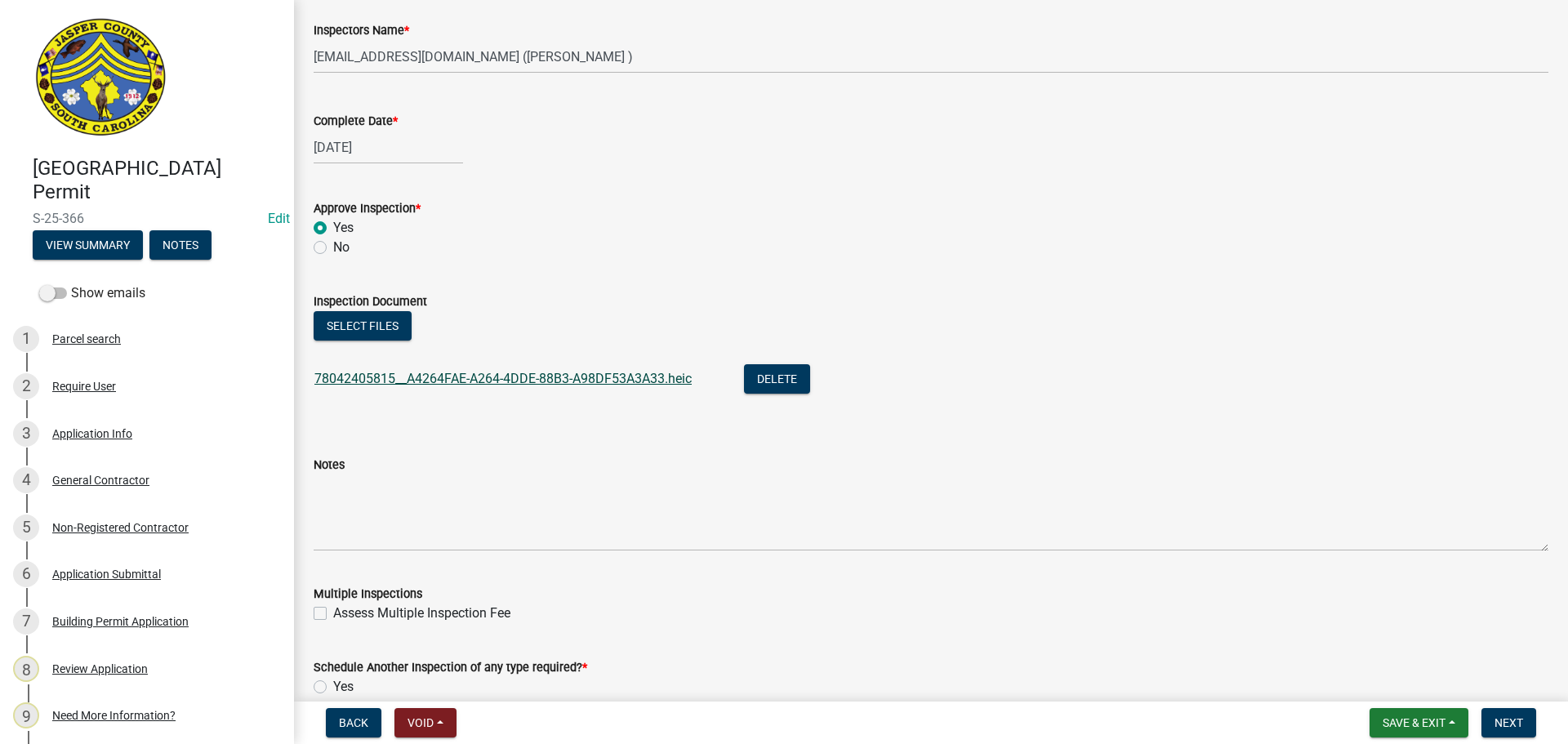
click at [572, 383] on link "78042405815__A4264FAE-A264-4DDE-88B3-A98DF53A3A33.heic" at bounding box center [502, 378] width 377 height 16
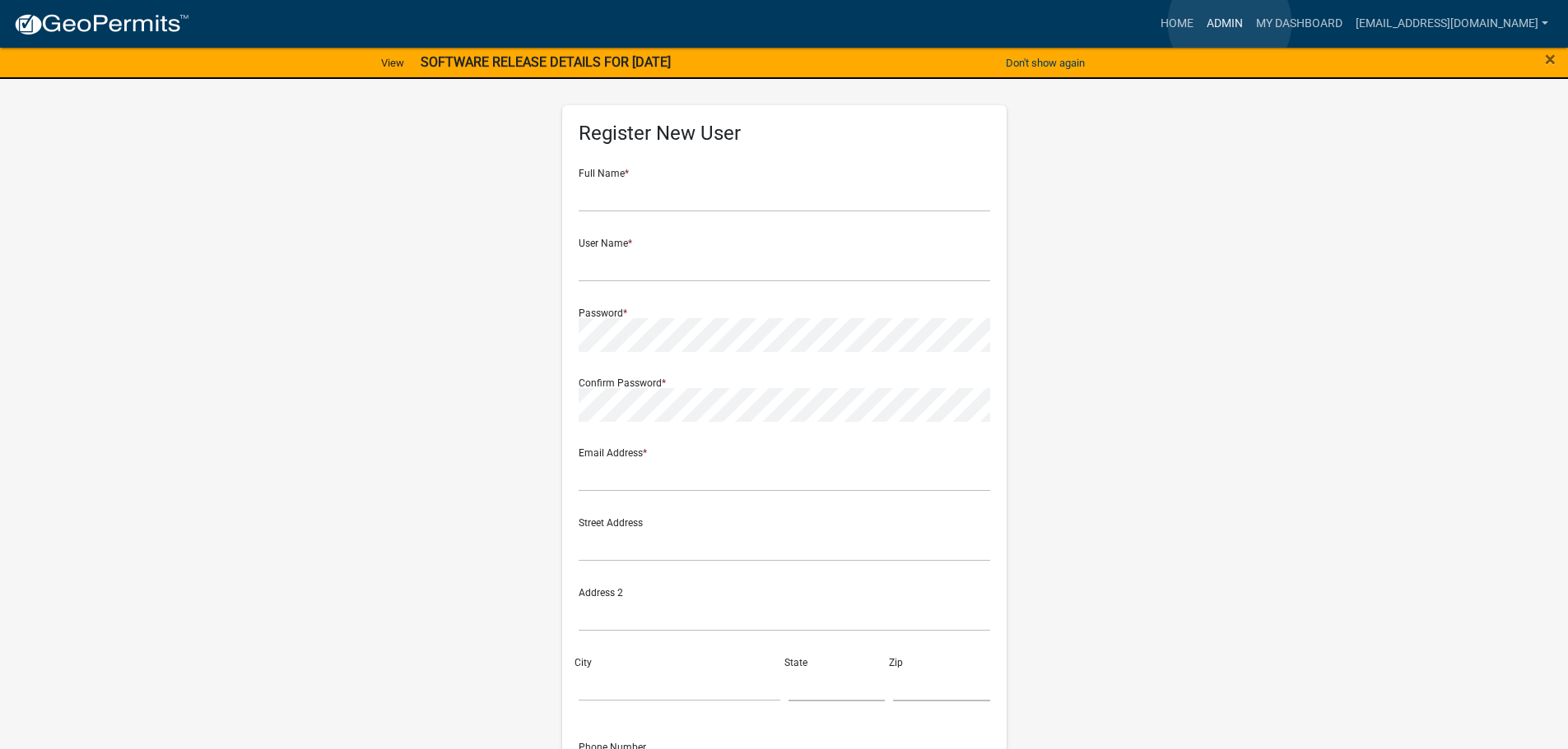
click at [1229, 23] on link "Admin" at bounding box center [1224, 23] width 50 height 31
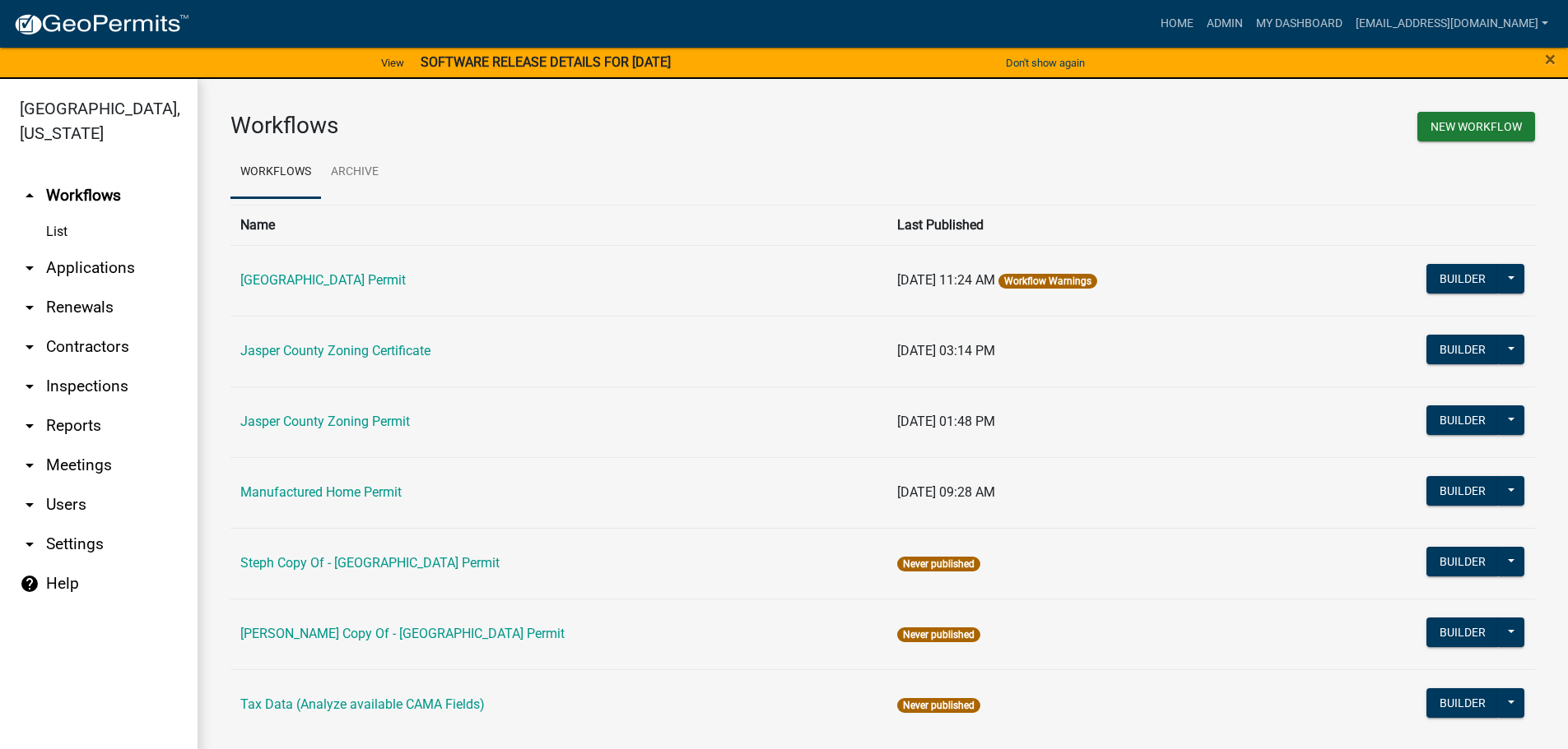
click at [111, 266] on link "arrow_drop_down Applications" at bounding box center [99, 268] width 197 height 39
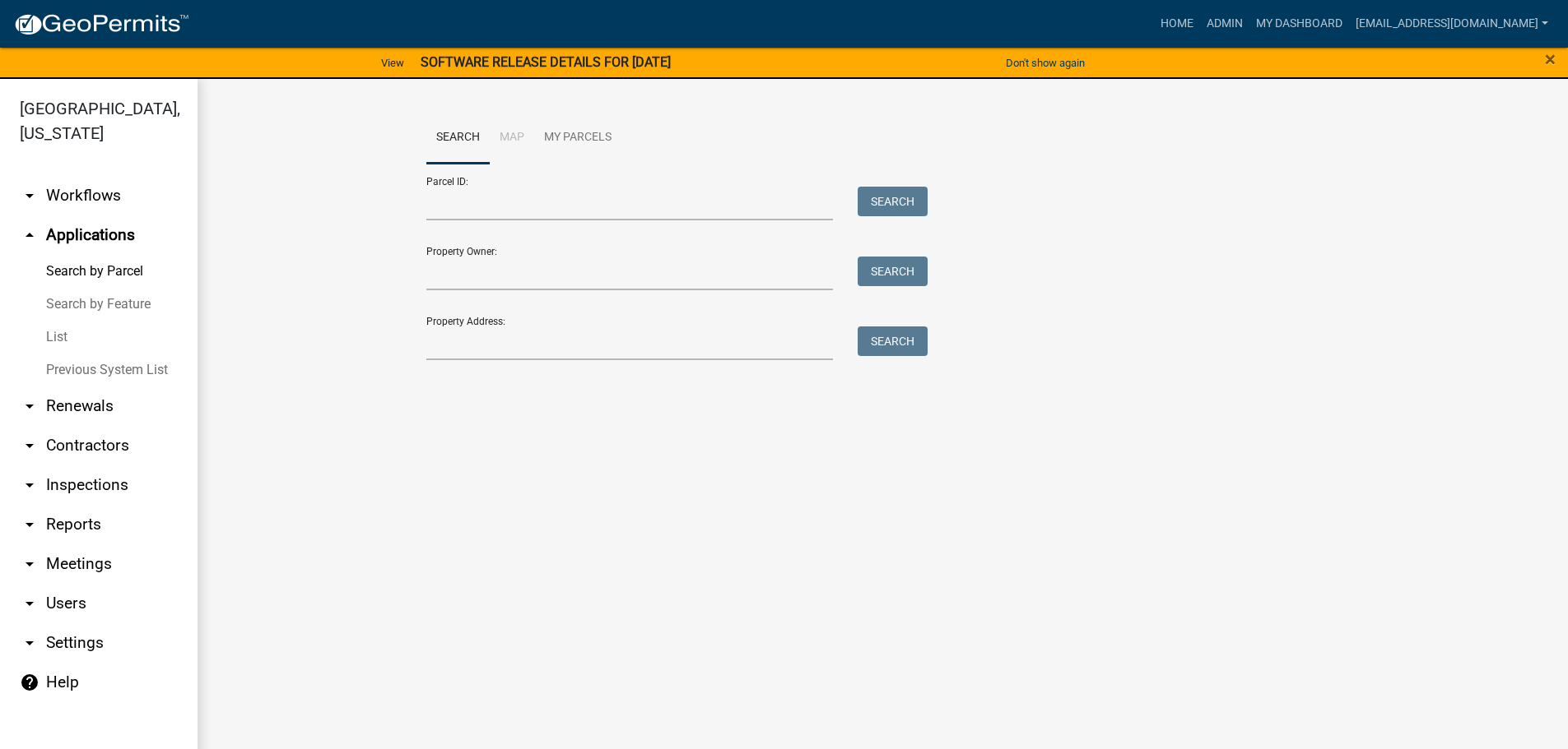
click at [56, 337] on link "List" at bounding box center [99, 338] width 197 height 33
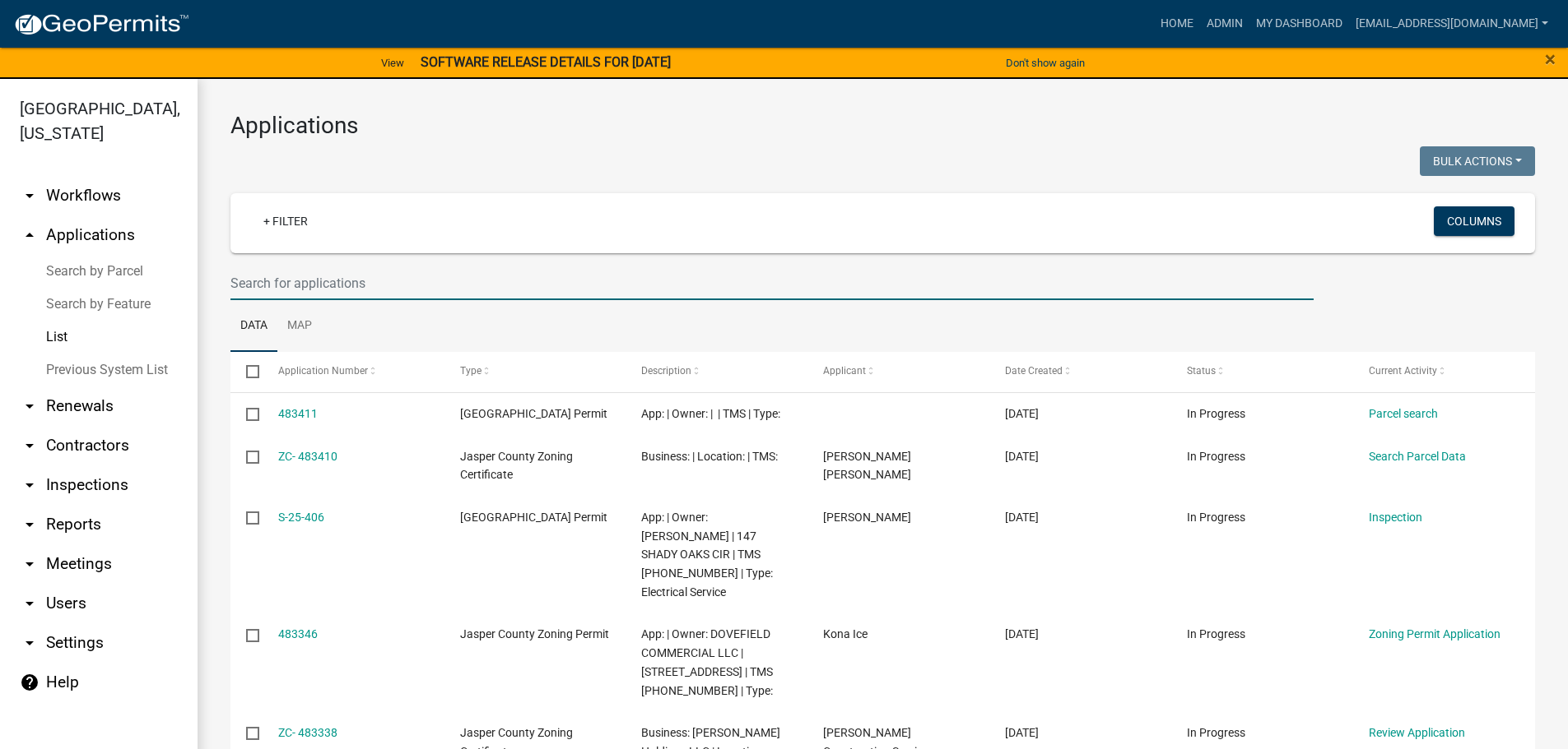
click at [538, 278] on input "text" at bounding box center [772, 283] width 1083 height 34
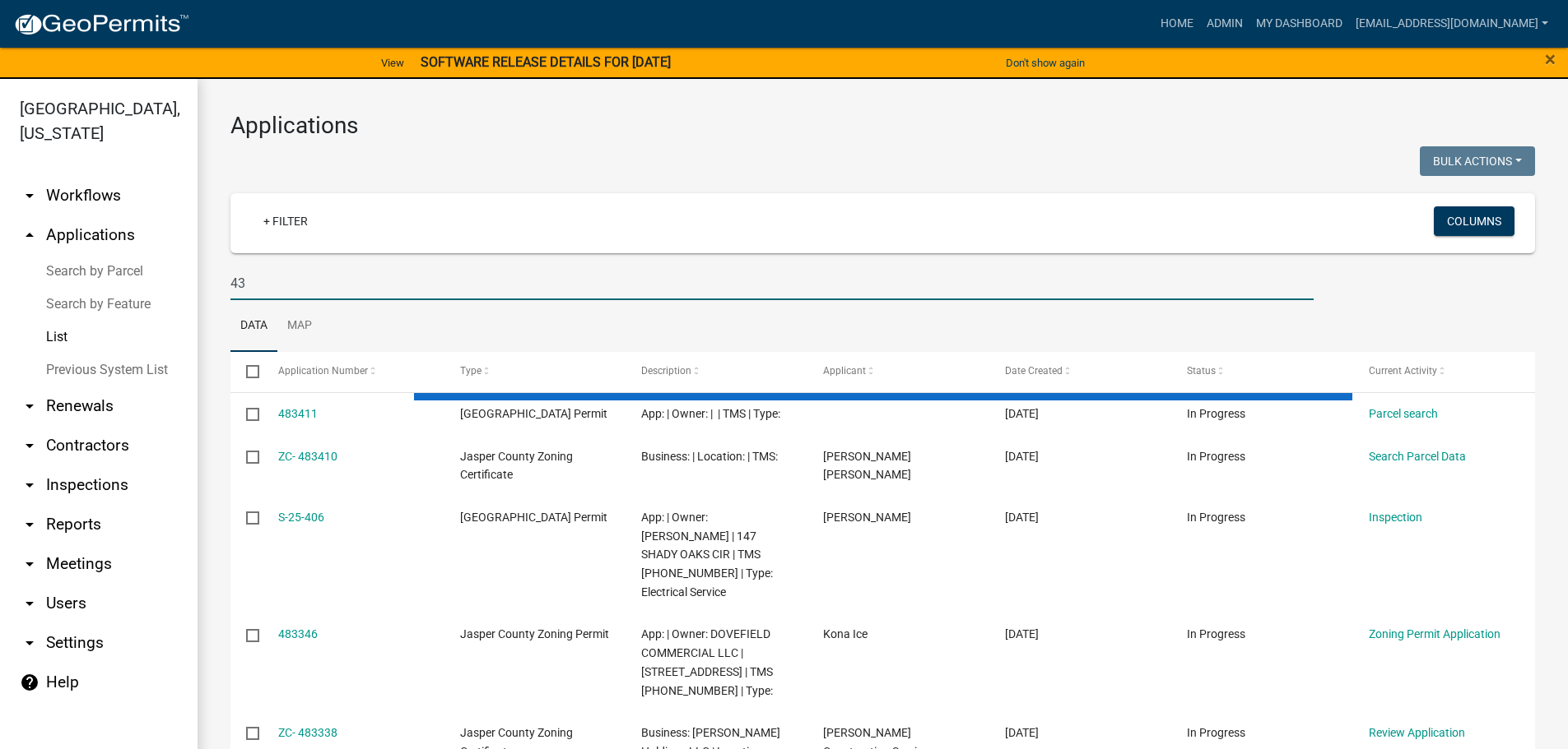
type input "4"
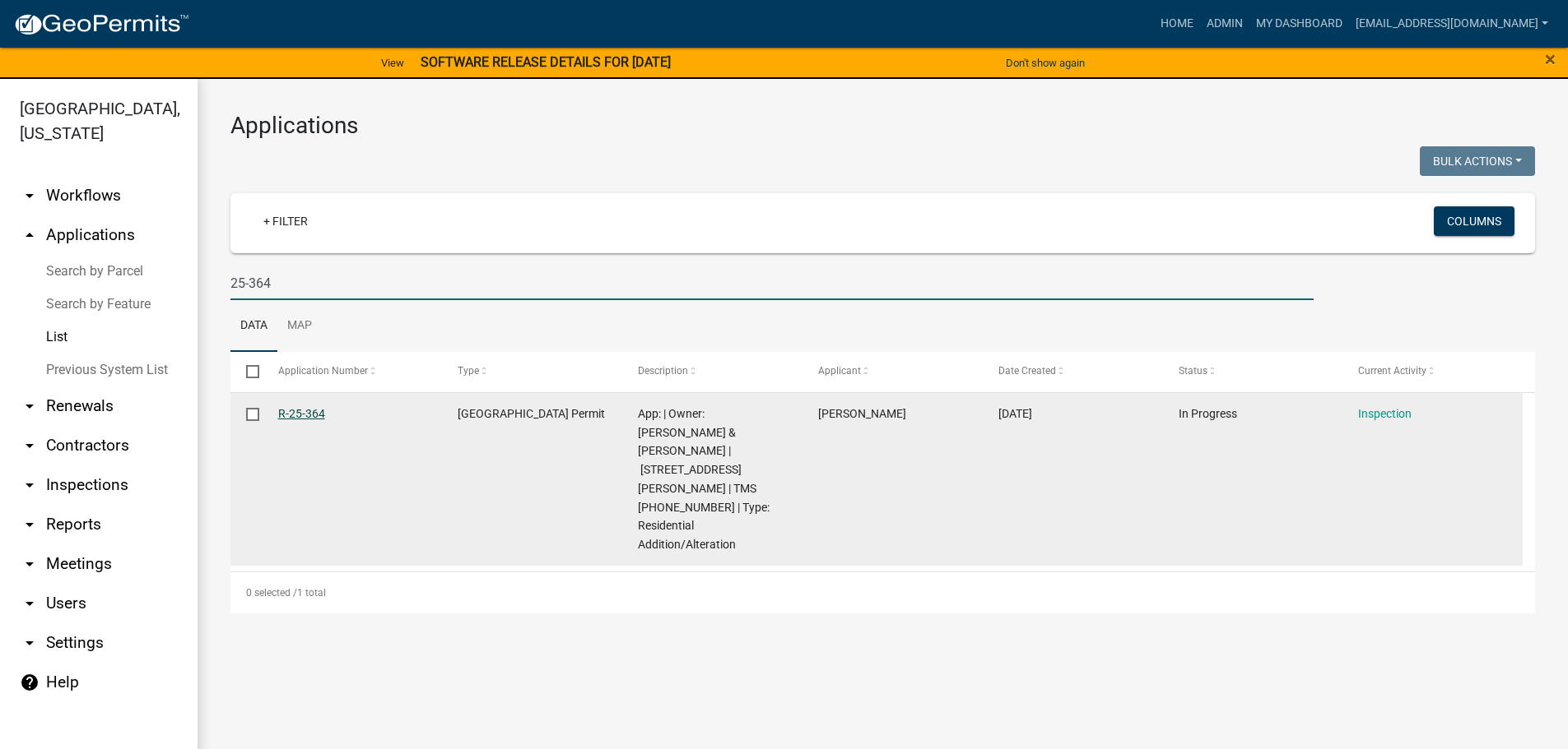
type input "25-364"
click at [292, 409] on link "R-25-364" at bounding box center [302, 413] width 47 height 13
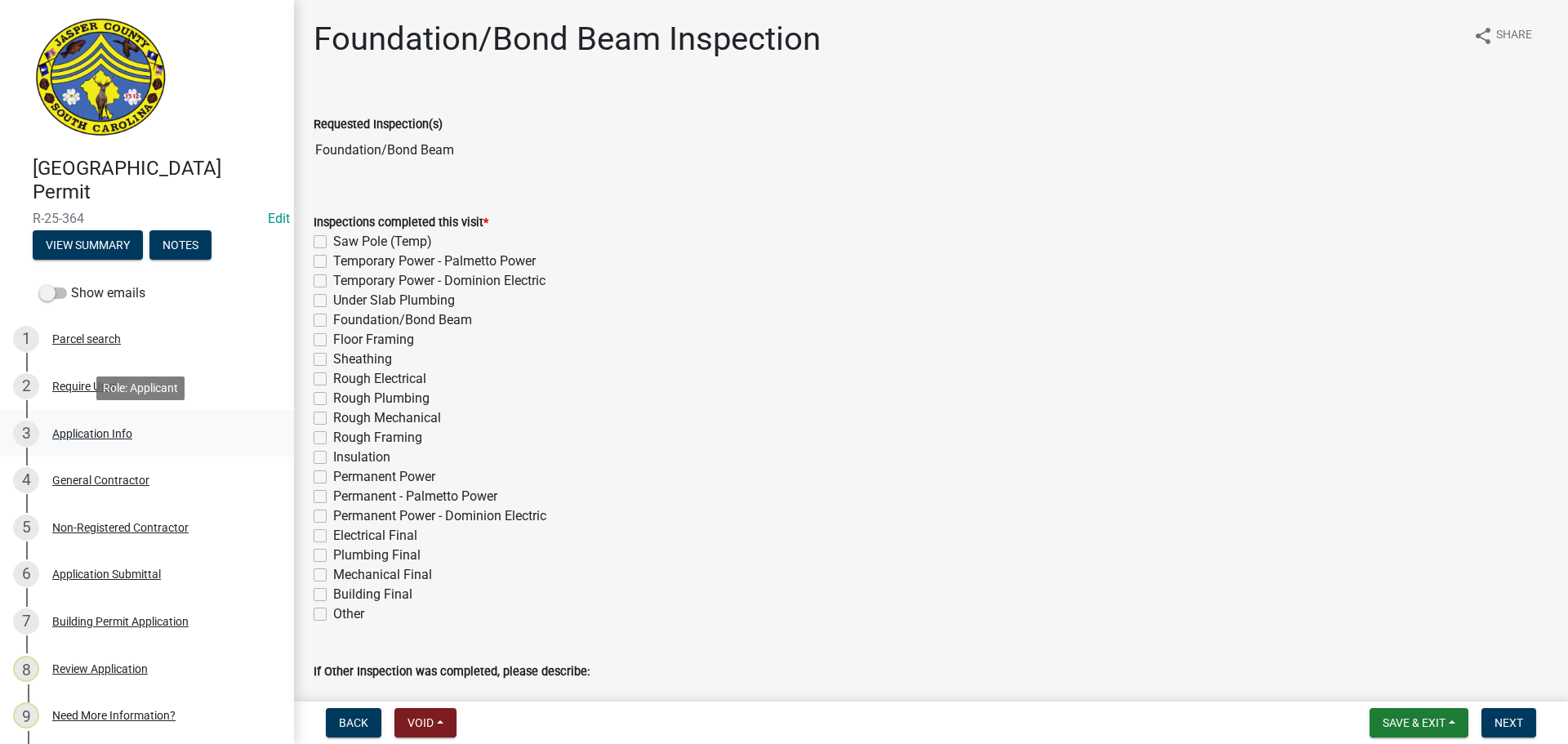
click at [107, 431] on div "Application Info" at bounding box center [92, 434] width 80 height 12
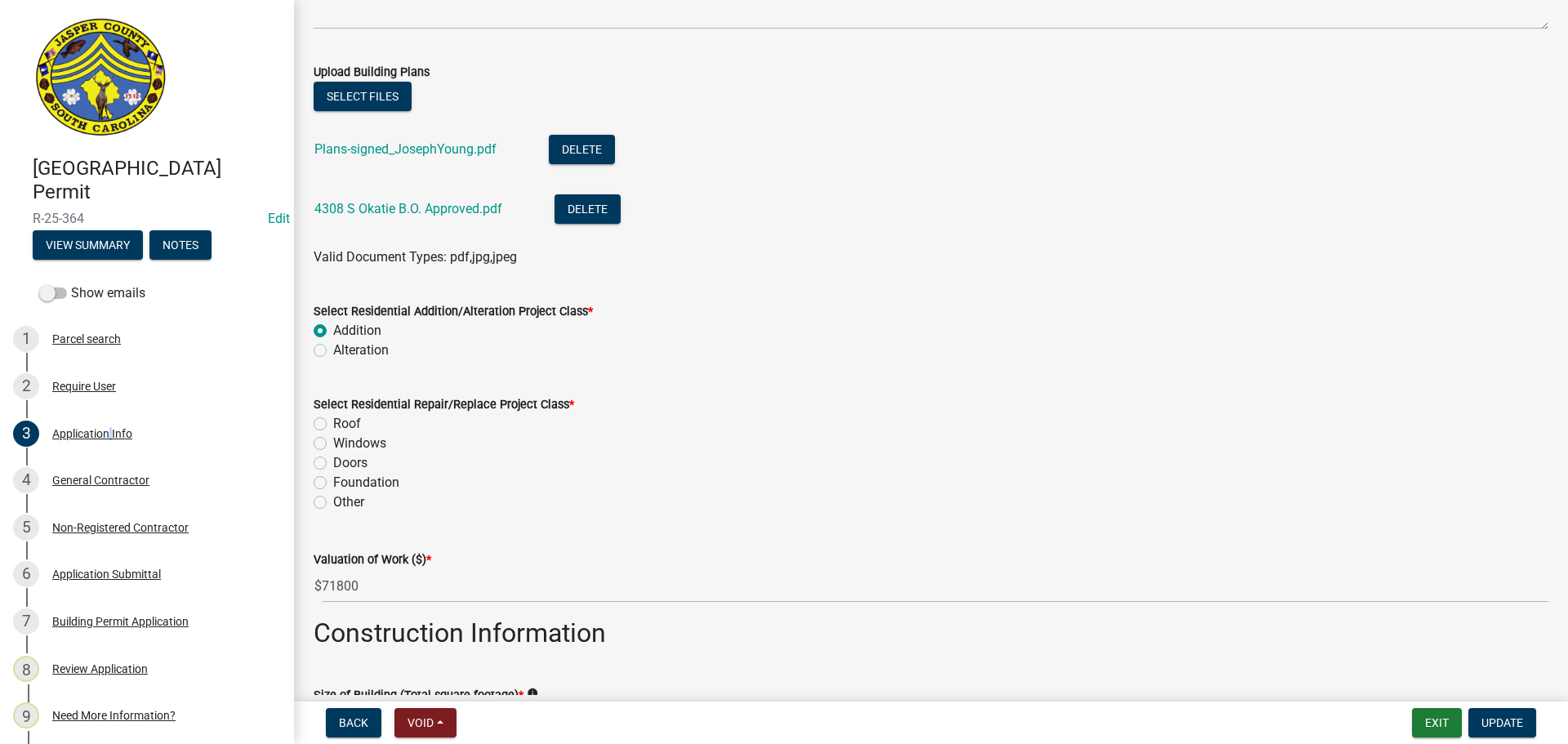
scroll to position [1961, 0]
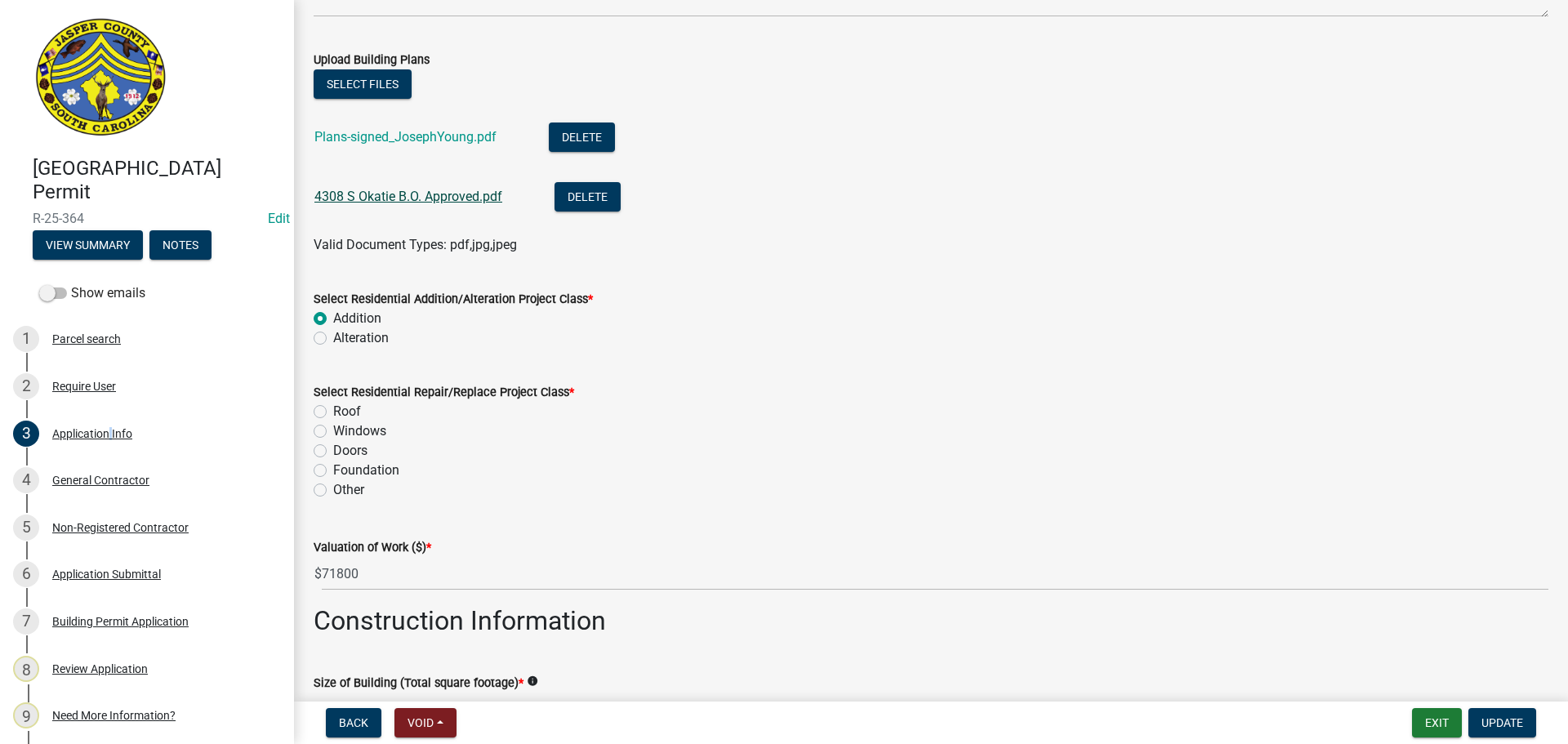
click at [368, 202] on link "4308 S Okatie B.O. Approved.pdf" at bounding box center [408, 197] width 188 height 16
click at [460, 194] on link "4308 S Okatie B.O. Approved.pdf" at bounding box center [408, 197] width 188 height 16
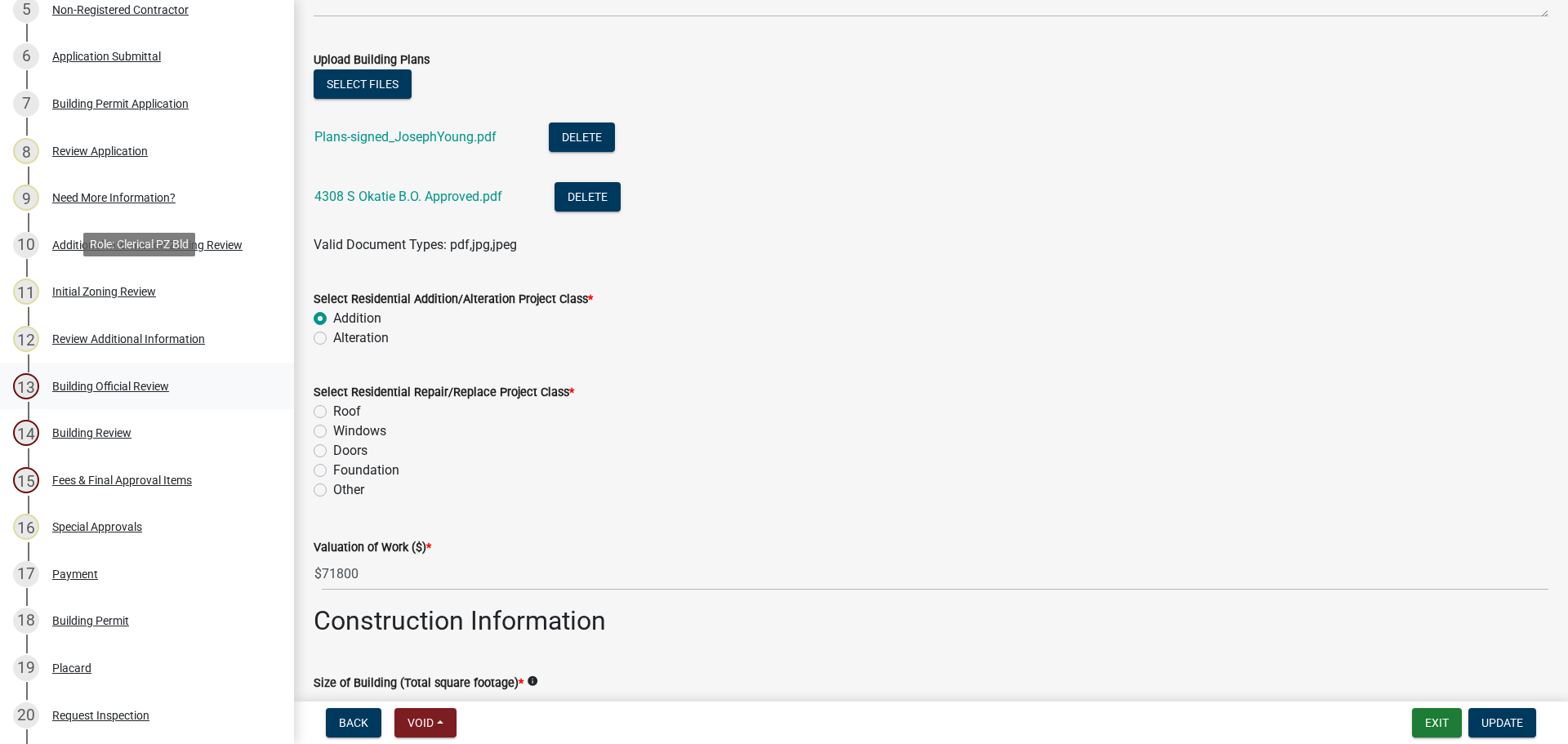
scroll to position [795, 0]
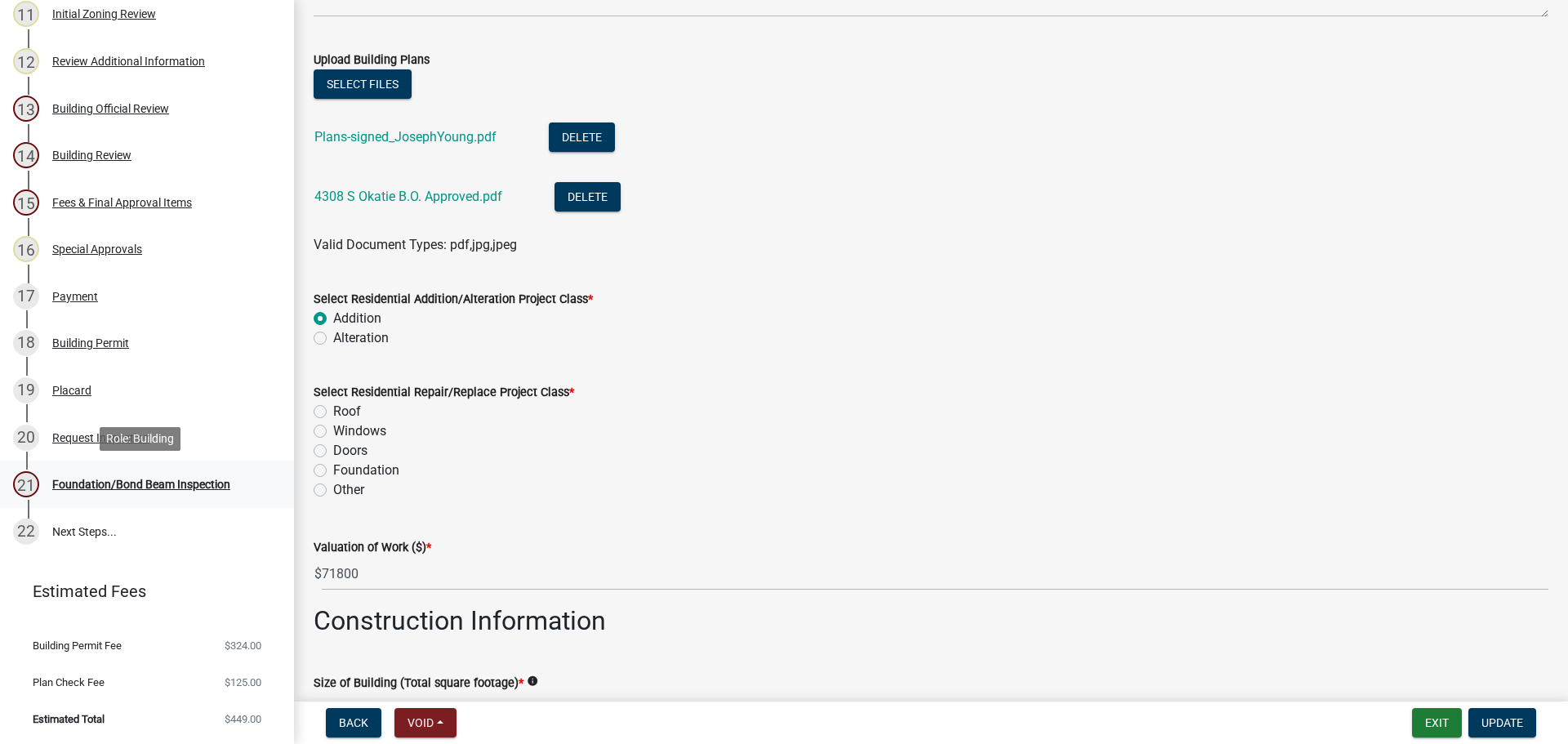
click at [107, 480] on div "Foundation/Bond Beam Inspection" at bounding box center [142, 485] width 178 height 12
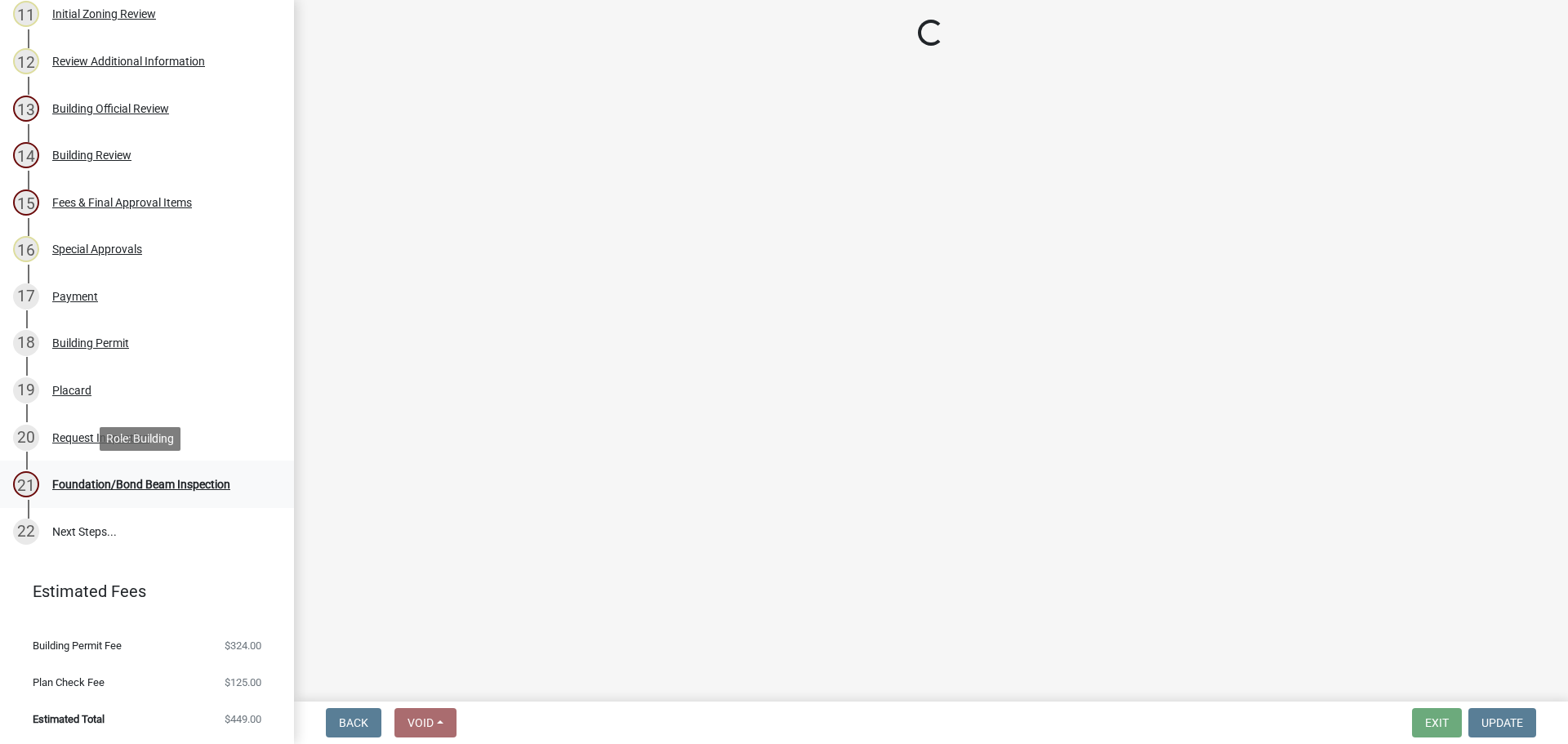
scroll to position [0, 0]
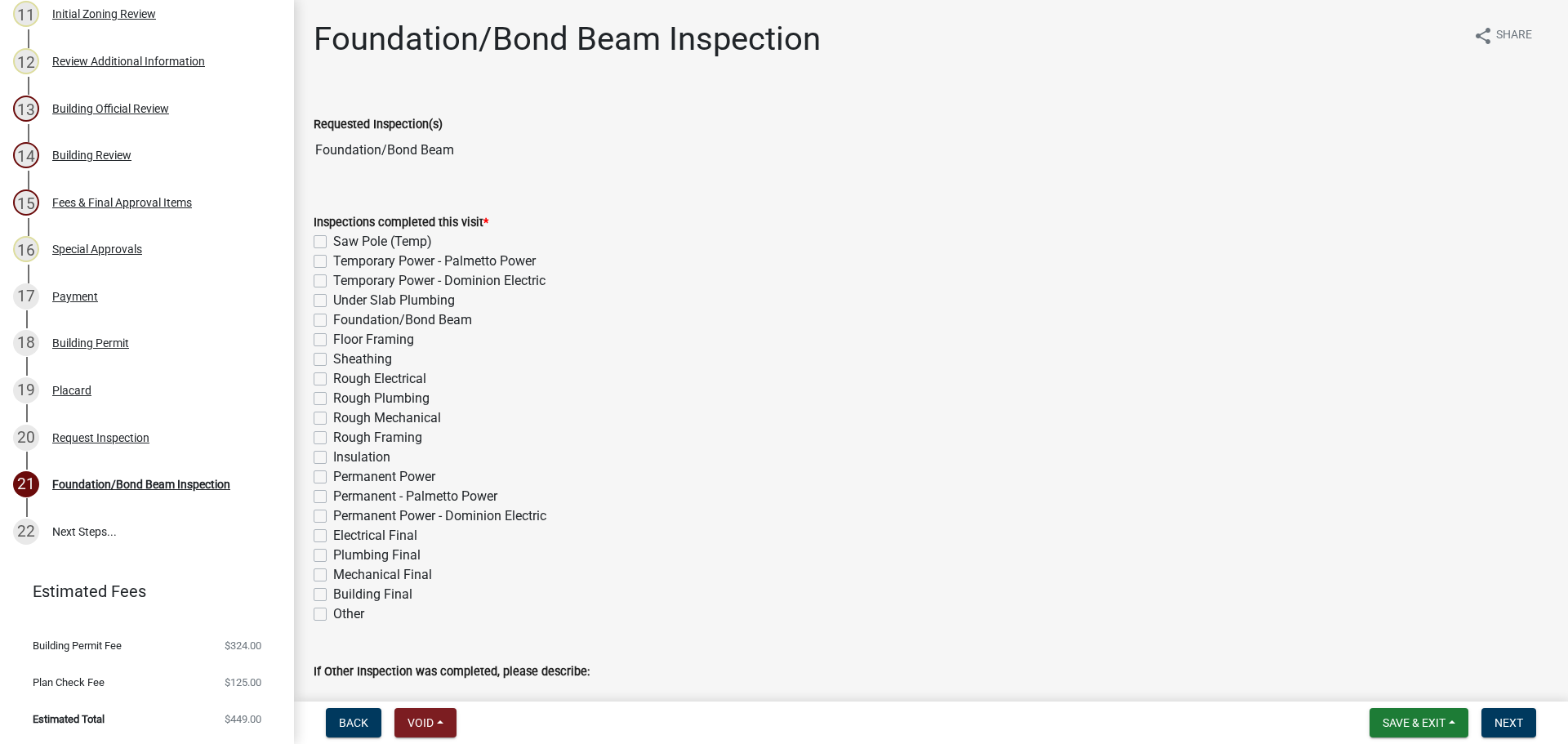
click at [334, 318] on label "Foundation/Bond Beam" at bounding box center [402, 320] width 139 height 19
click at [334, 318] on input "Foundation/Bond Beam" at bounding box center [338, 315] width 11 height 11
checkbox input "true"
checkbox input "false"
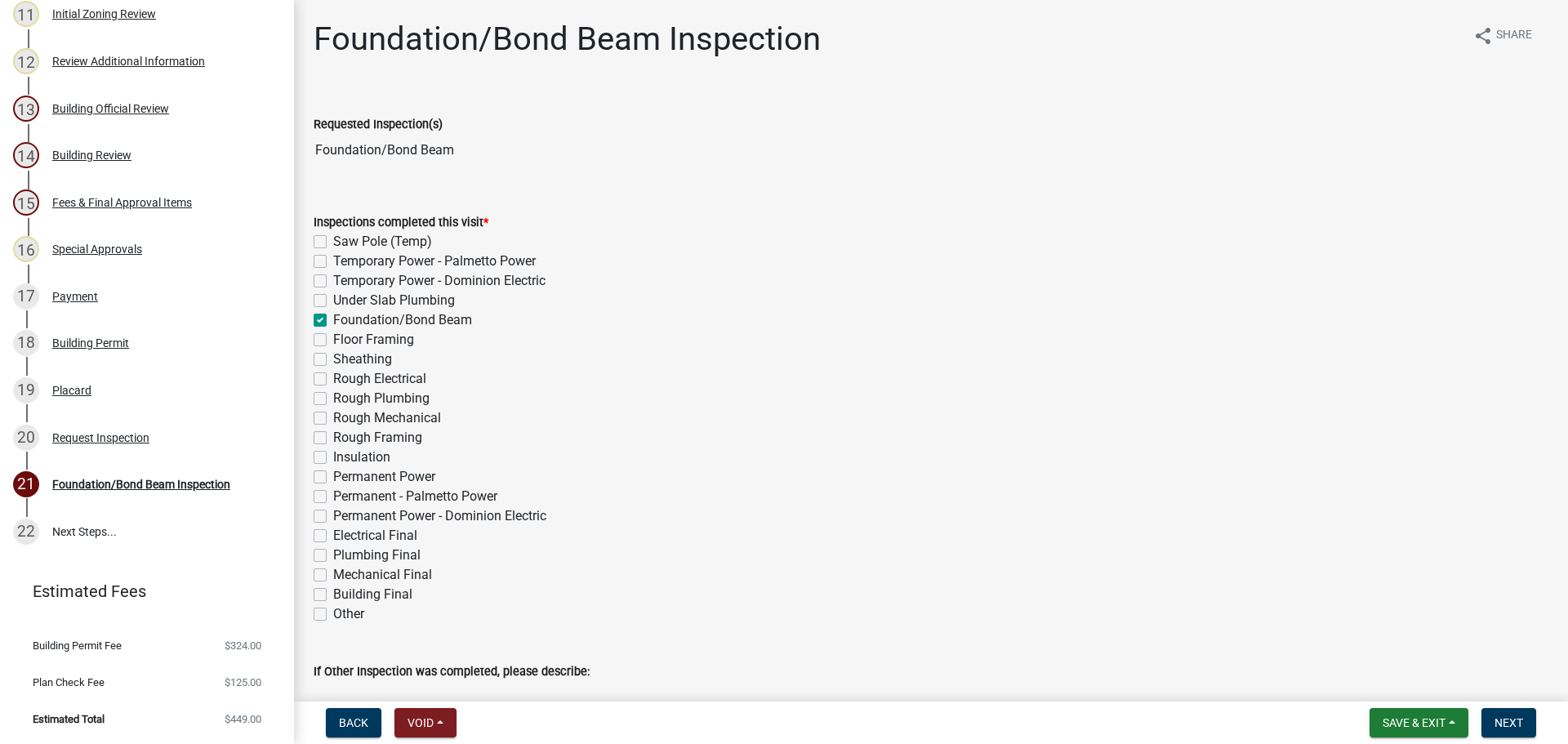
checkbox input "false"
checkbox input "true"
checkbox input "false"
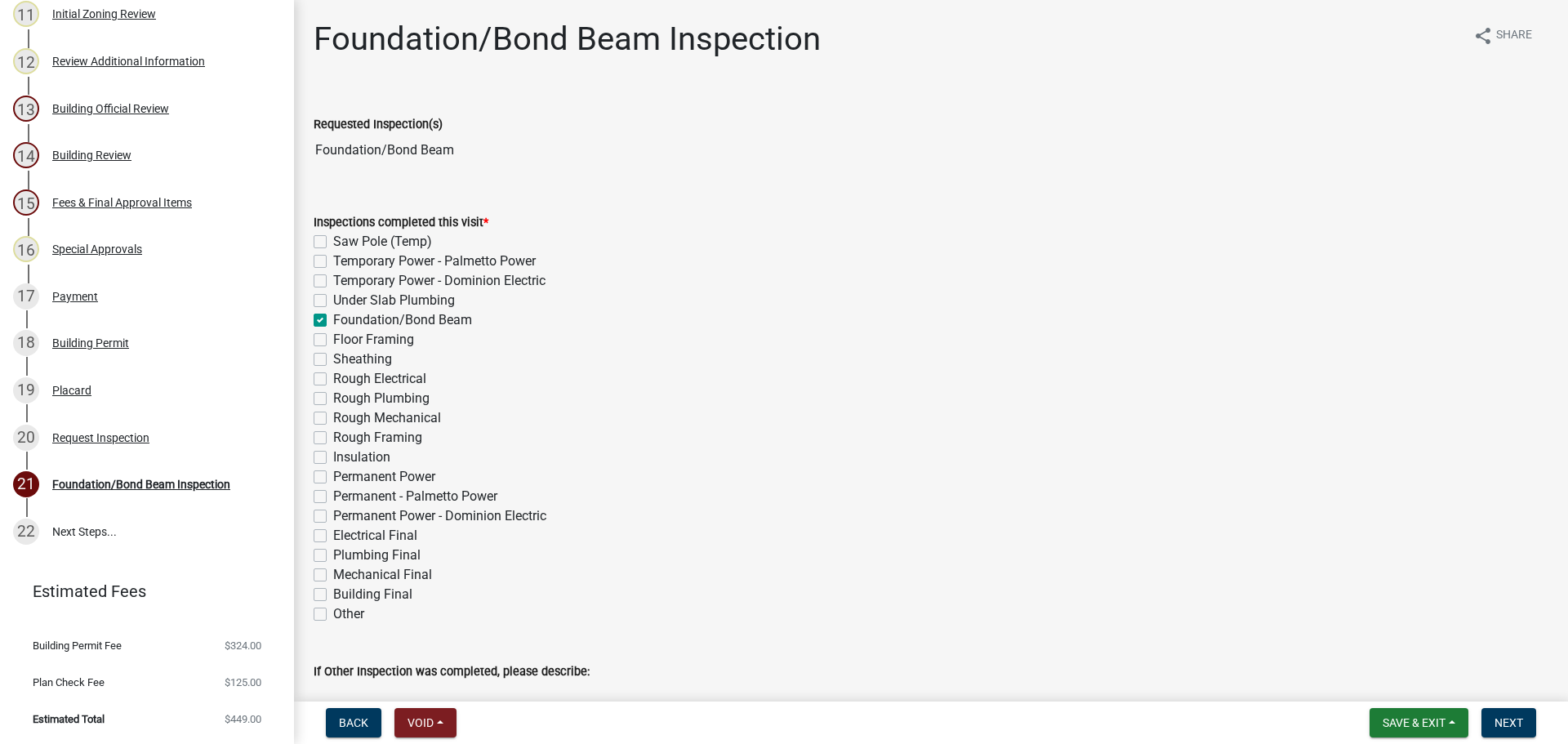
checkbox input "false"
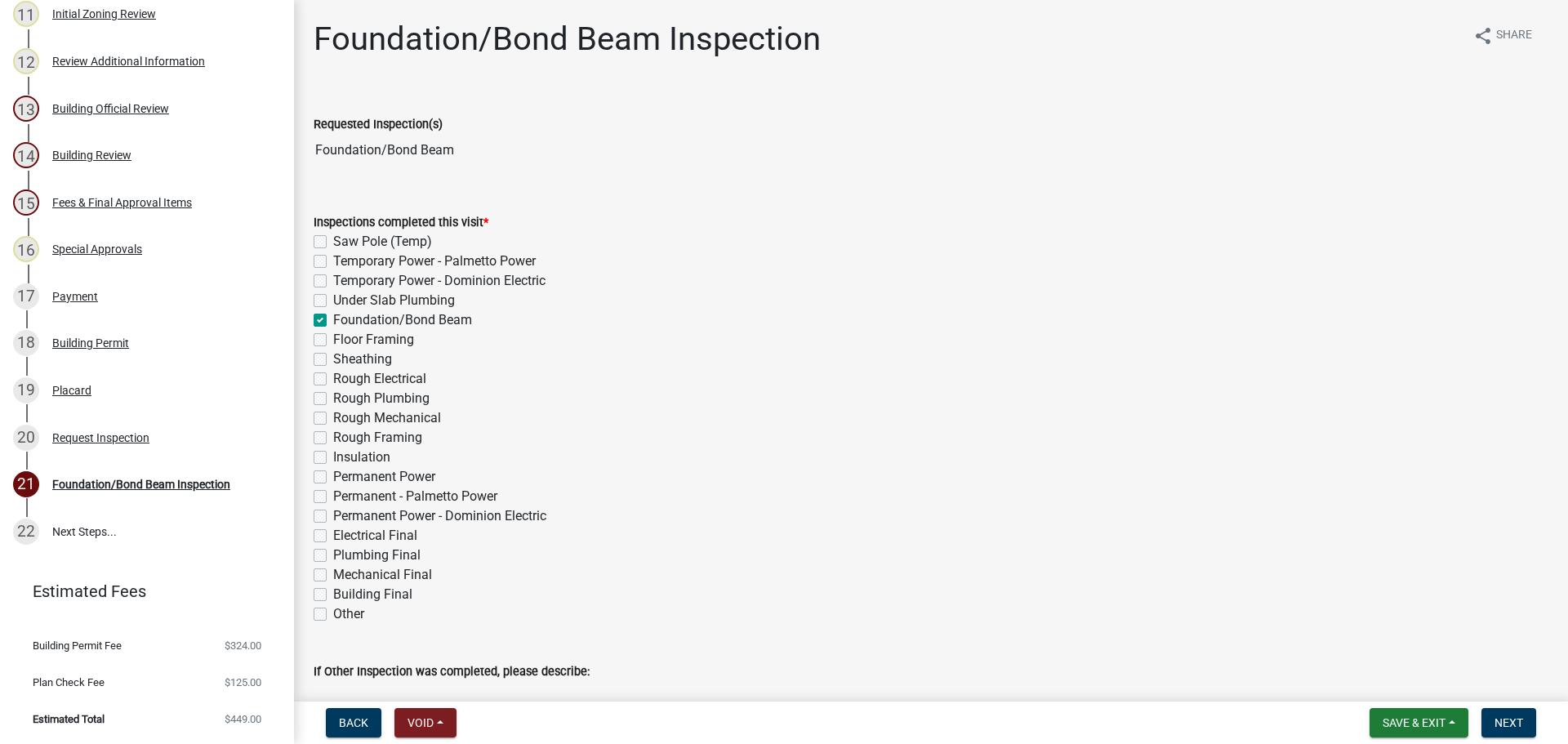
checkbox input "false"
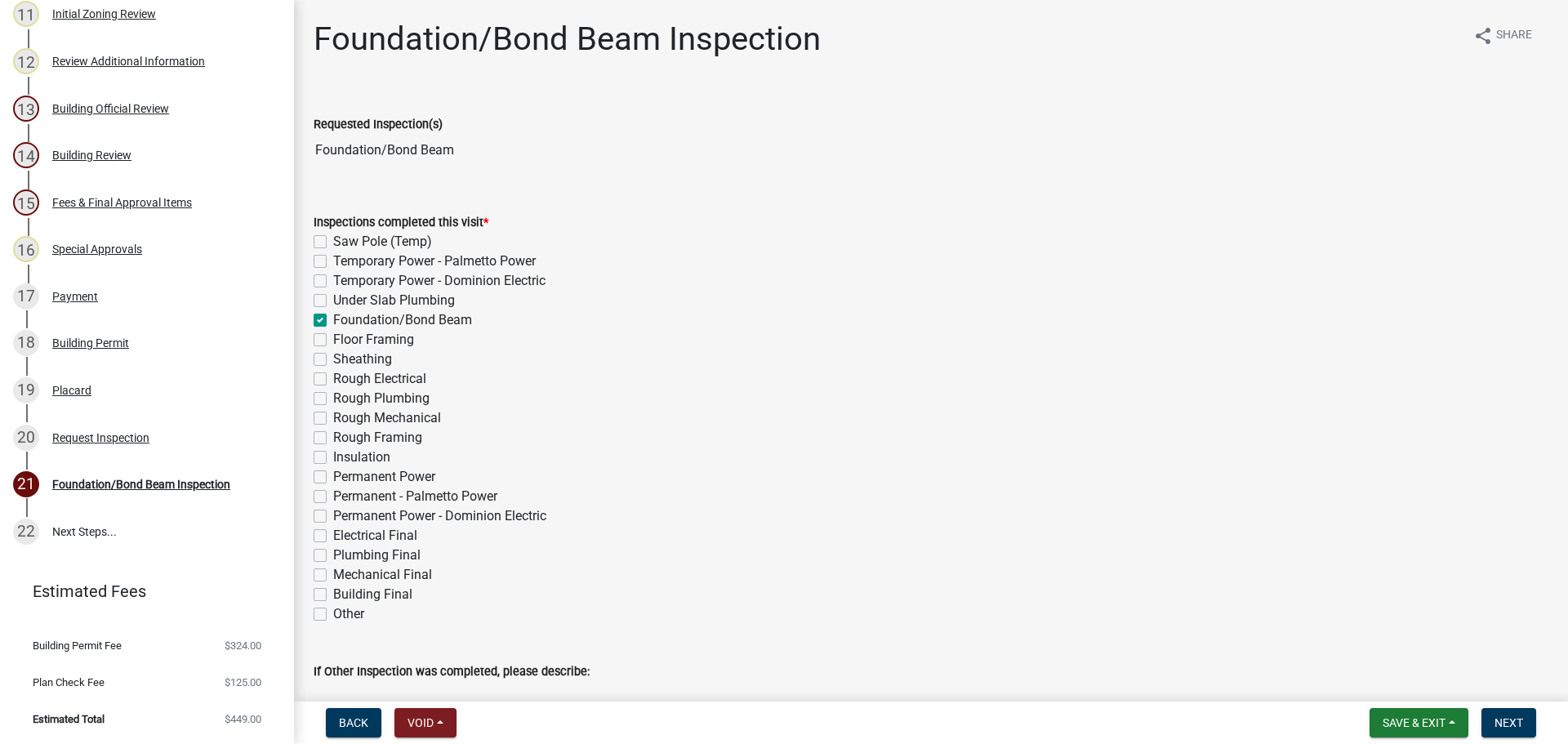
checkbox input "false"
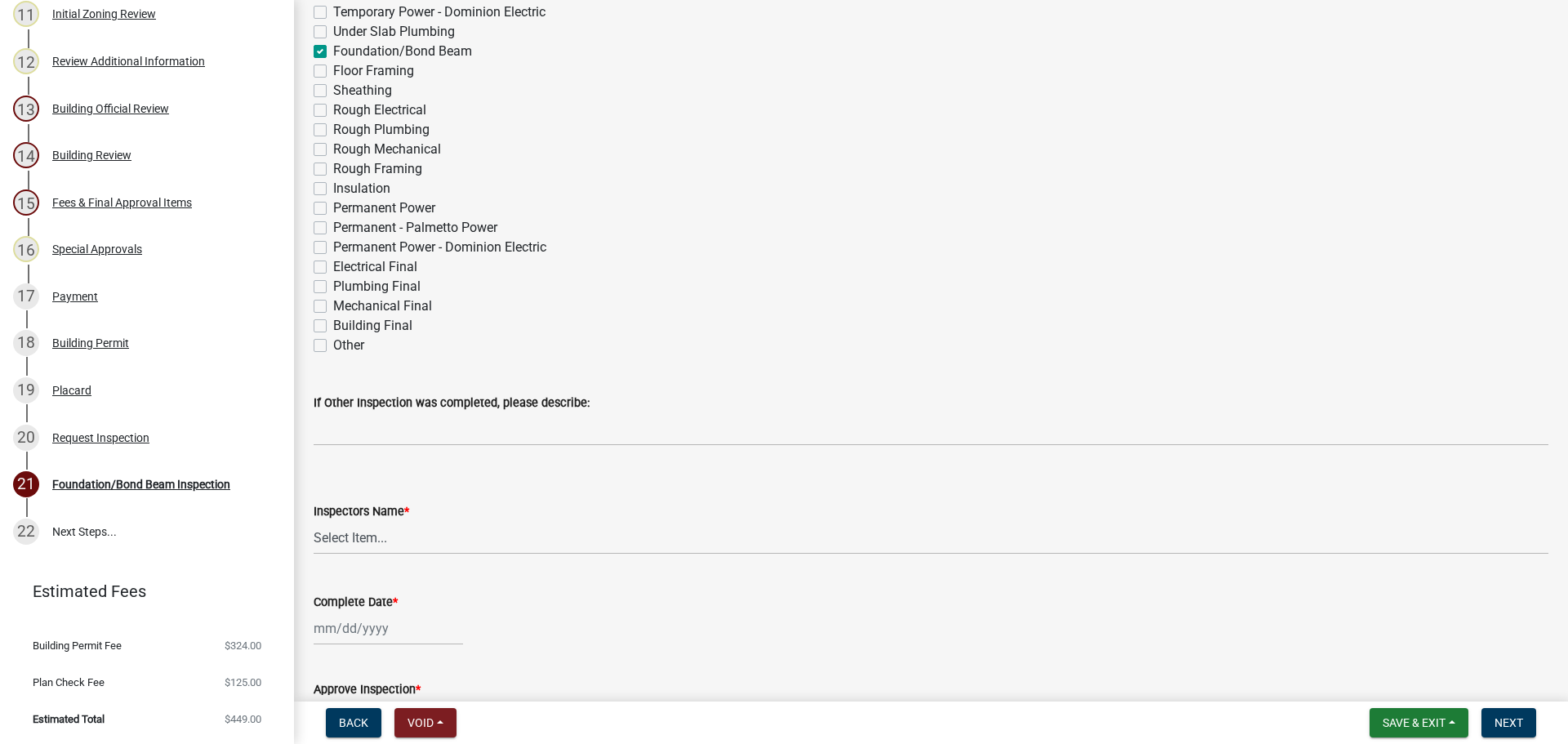
scroll to position [327, 0]
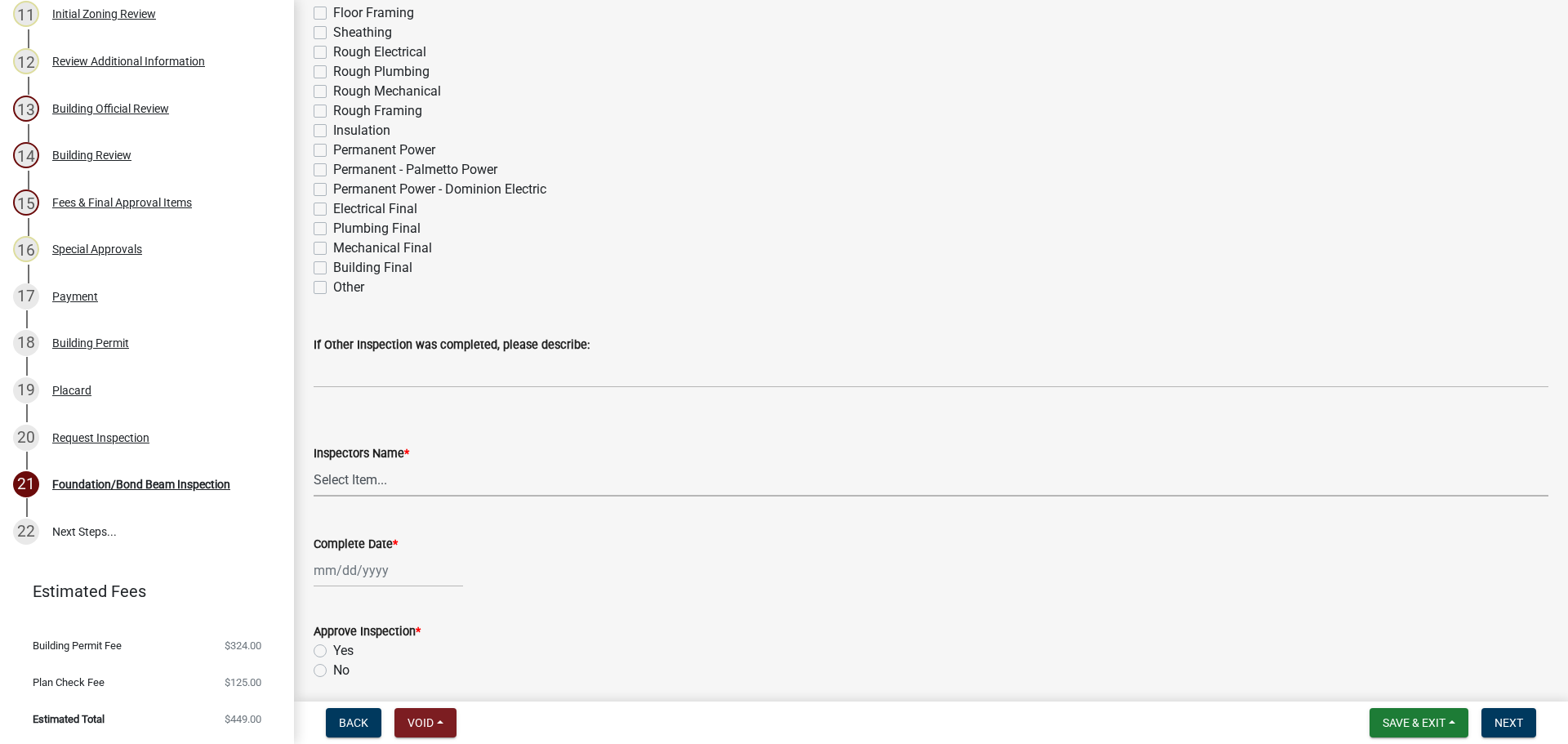
click at [344, 480] on select "Select Item... jcorwin@jaspercounty.gov (John Corwin ) rcampbell (Ryan Campbell)" at bounding box center [931, 480] width 1235 height 34
select select "2d9ba1e5-2fdd-4b15-98d0-073dcbeb5880"
click at [313, 464] on select "Select Item... jcorwin@jaspercounty.gov (John Corwin ) rcampbell (Ryan Campbell)" at bounding box center [931, 480] width 1235 height 34
select select "9"
select select "2025"
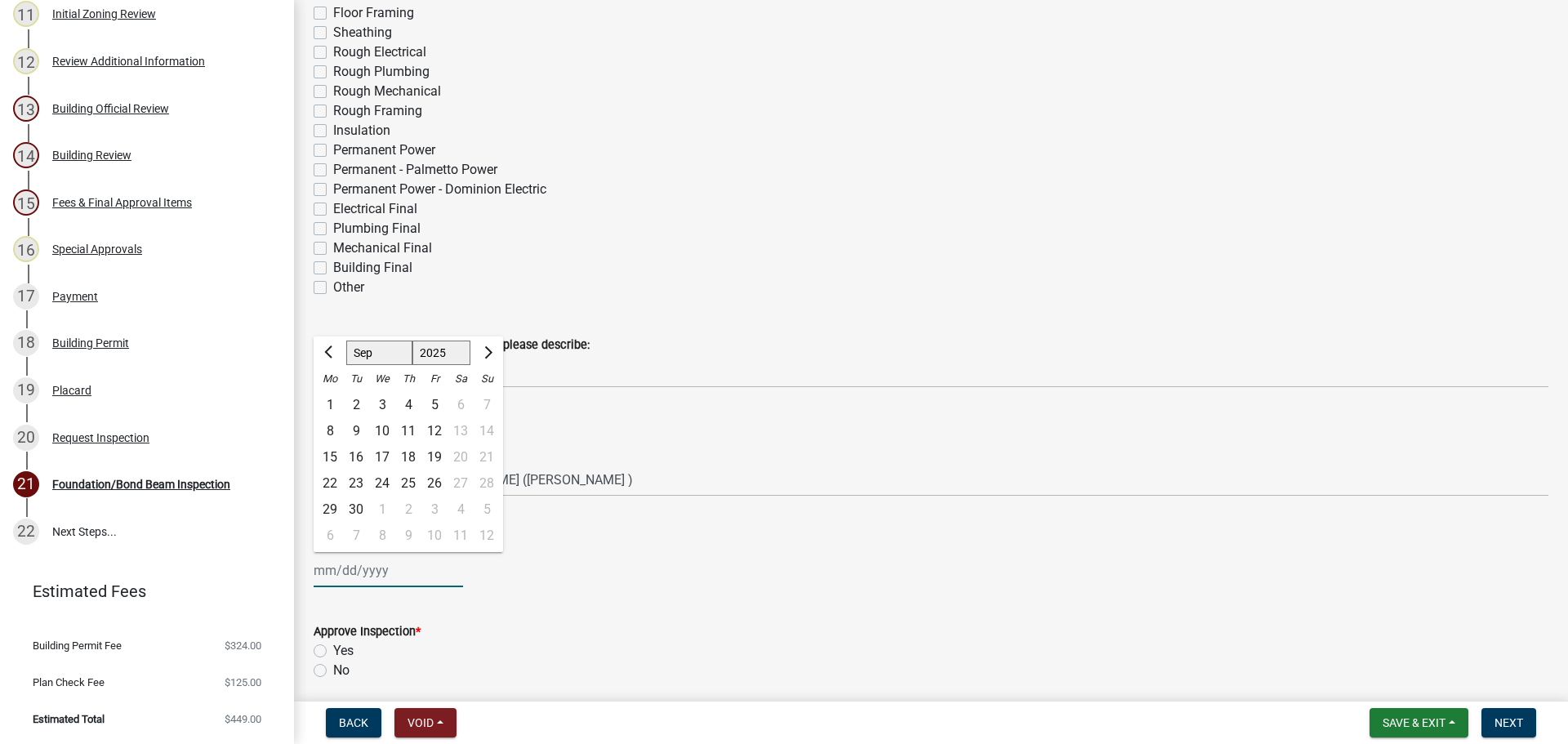
click at [364, 578] on div "Jan Feb Mar Apr May Jun Jul Aug Sep Oct Nov Dec 1525 1526 1527 1528 1529 1530 1…" at bounding box center [388, 570] width 149 height 34
click at [376, 475] on div "24" at bounding box center [382, 483] width 26 height 26
type input "09/24/2025"
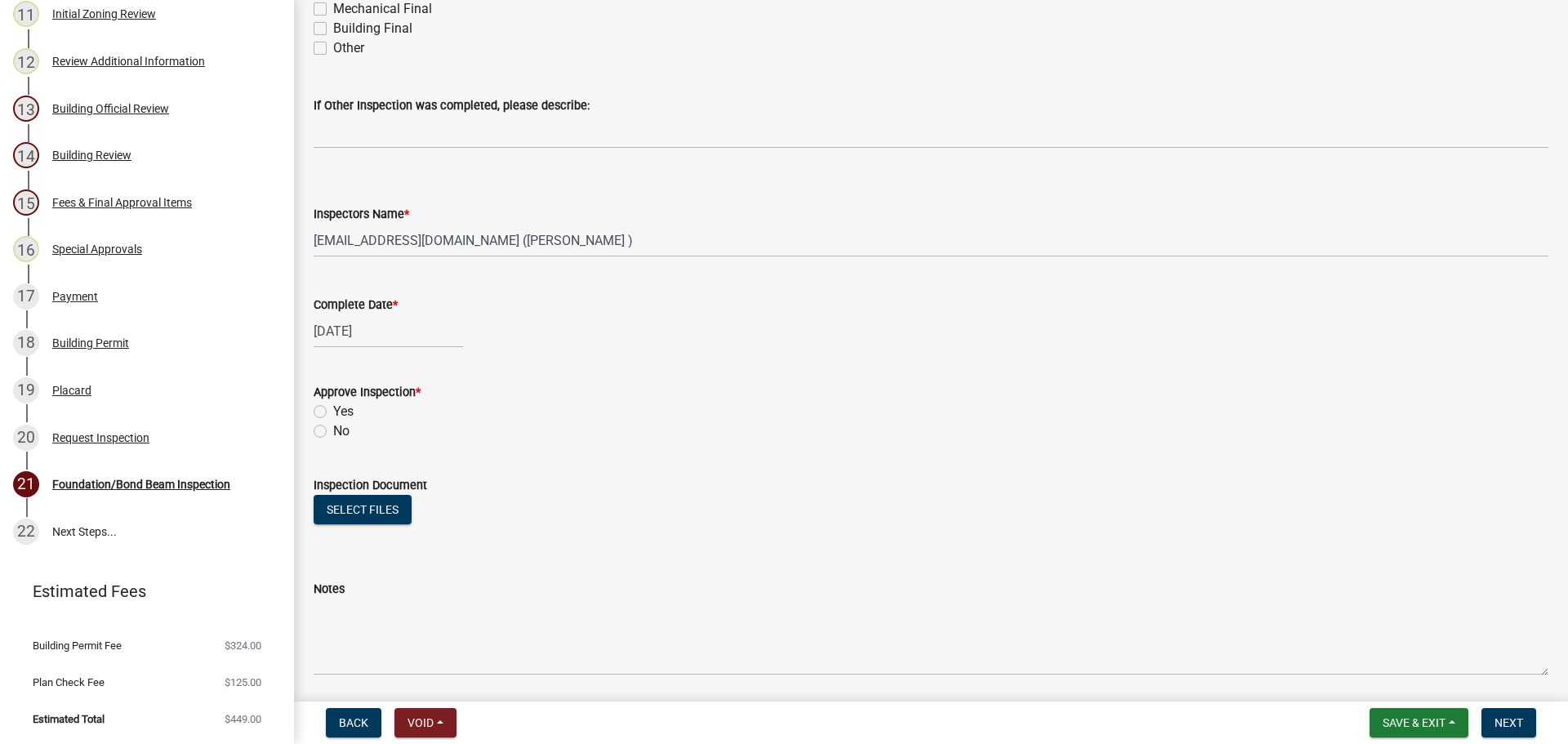
scroll to position [654, 0]
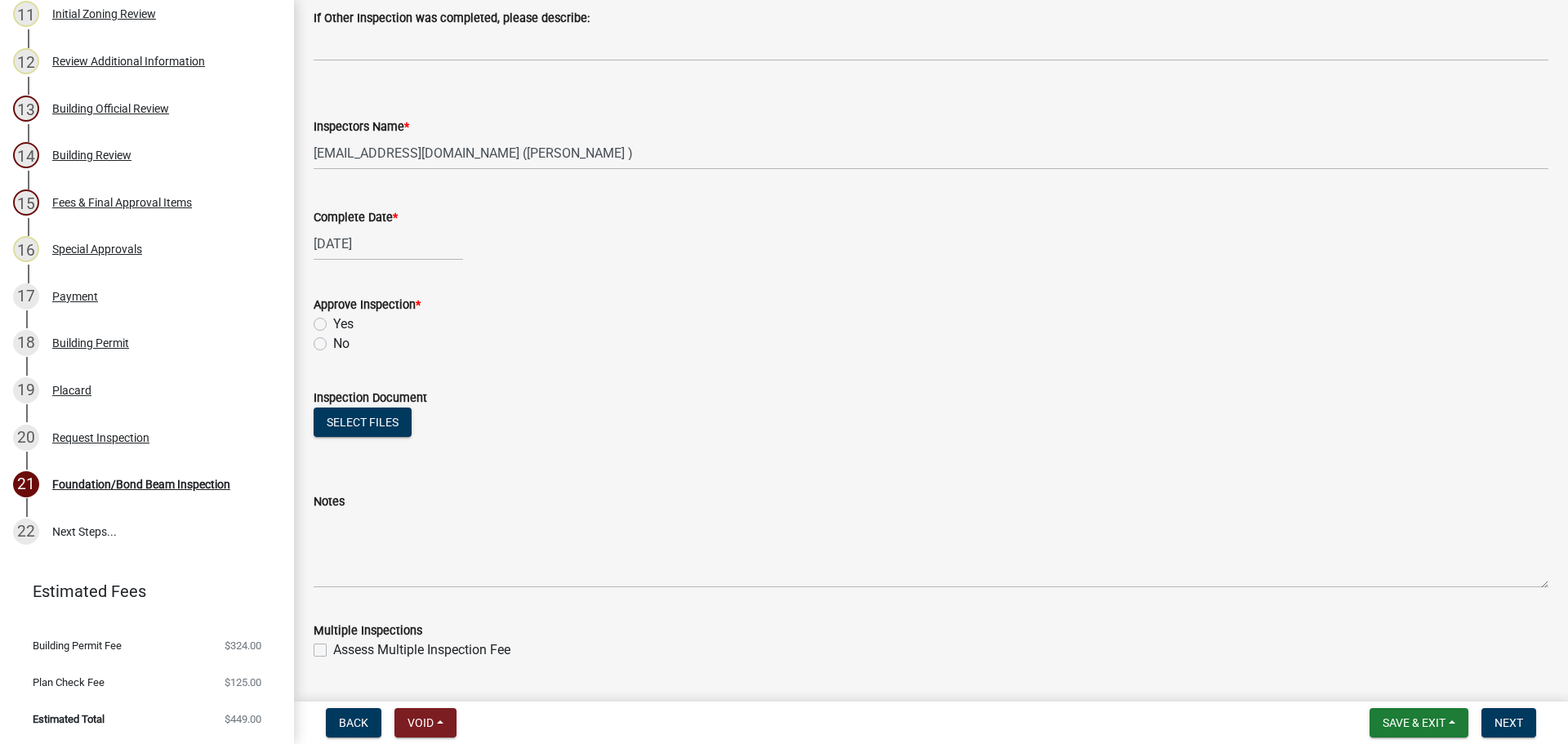
click at [334, 327] on label "Yes" at bounding box center [343, 324] width 20 height 19
click at [334, 325] on input "Yes" at bounding box center [338, 319] width 11 height 11
radio input "true"
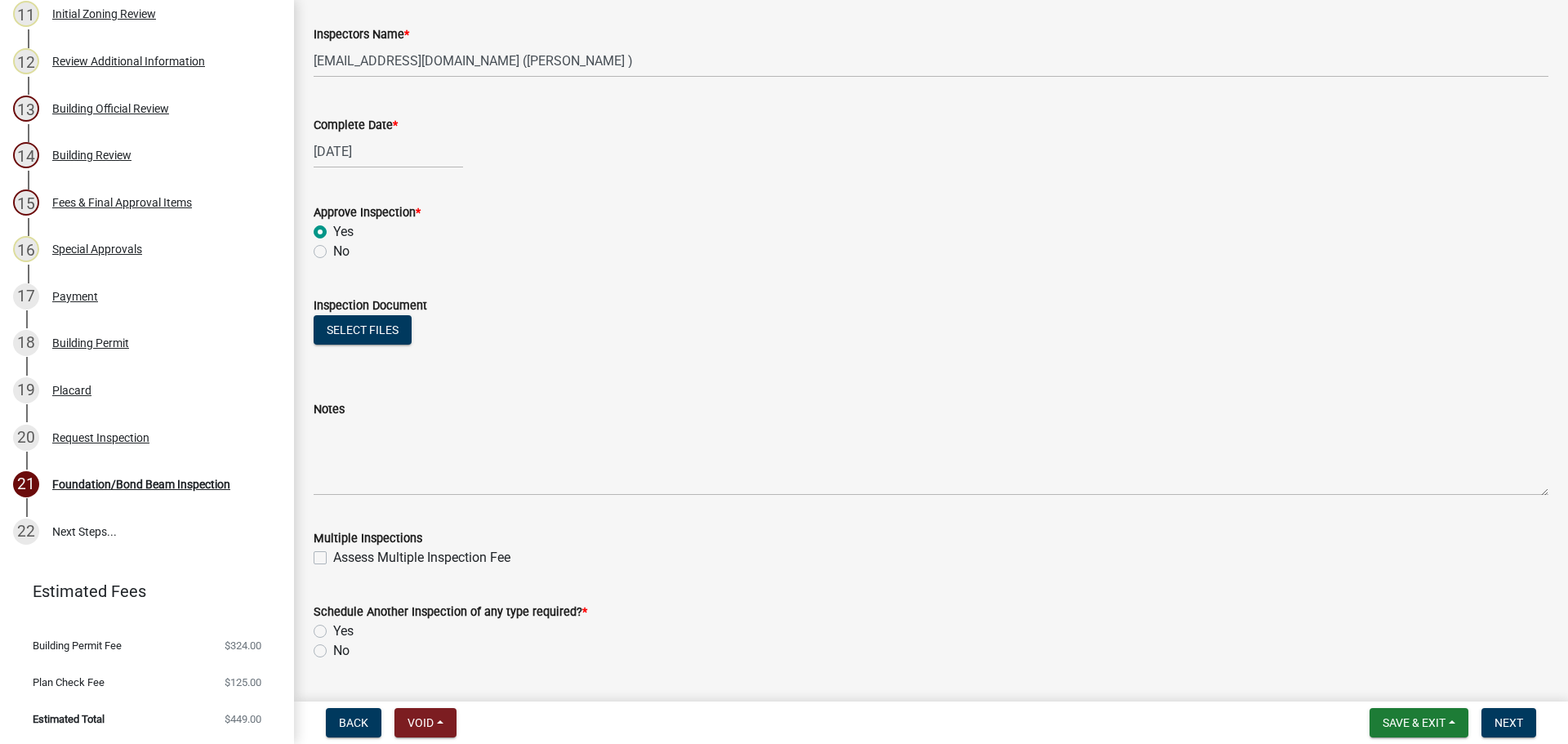
scroll to position [977, 0]
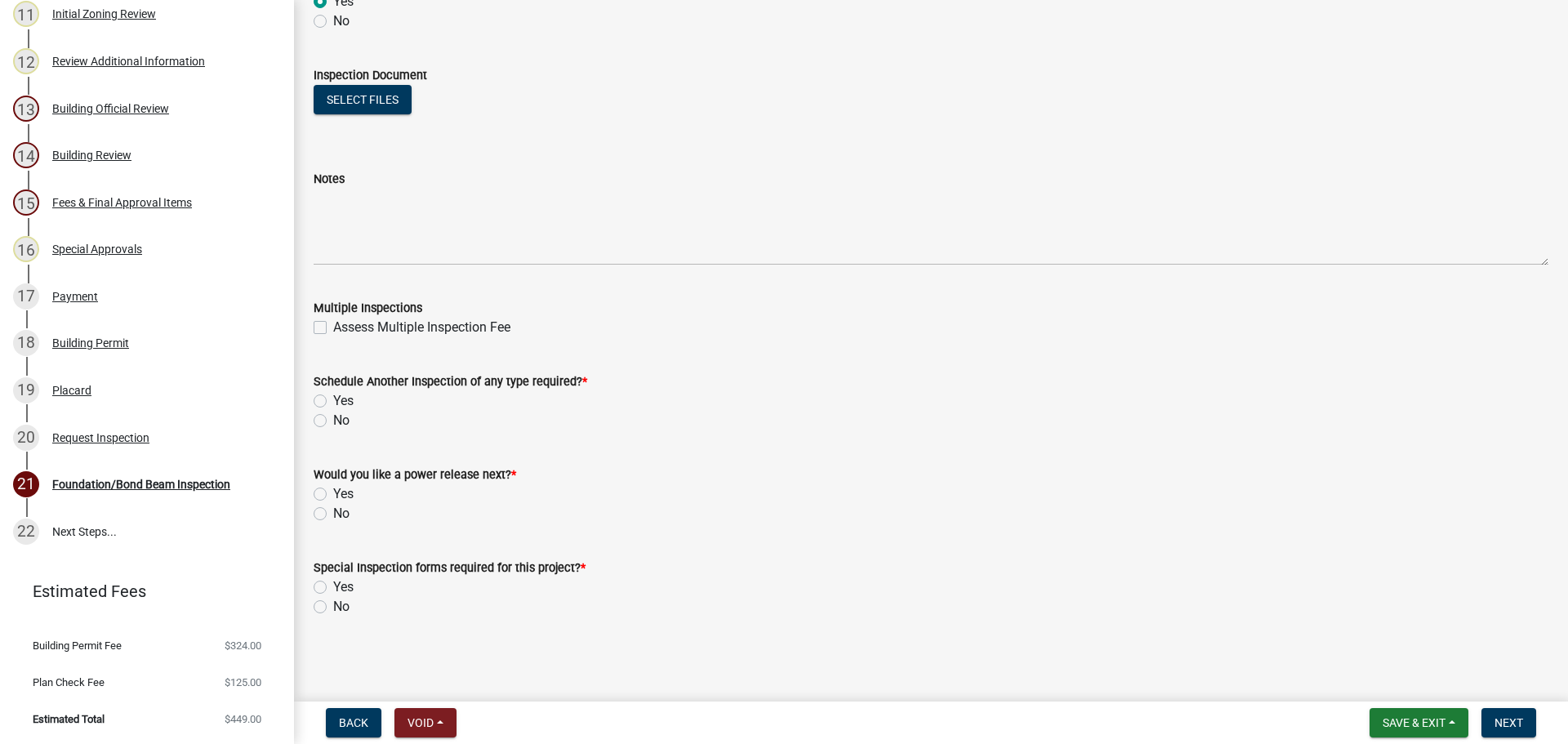
click at [334, 404] on label "Yes" at bounding box center [343, 401] width 20 height 19
click at [334, 402] on input "Yes" at bounding box center [338, 396] width 11 height 11
radio input "true"
click at [334, 513] on label "No" at bounding box center [341, 514] width 16 height 19
click at [334, 513] on input "No" at bounding box center [338, 509] width 11 height 11
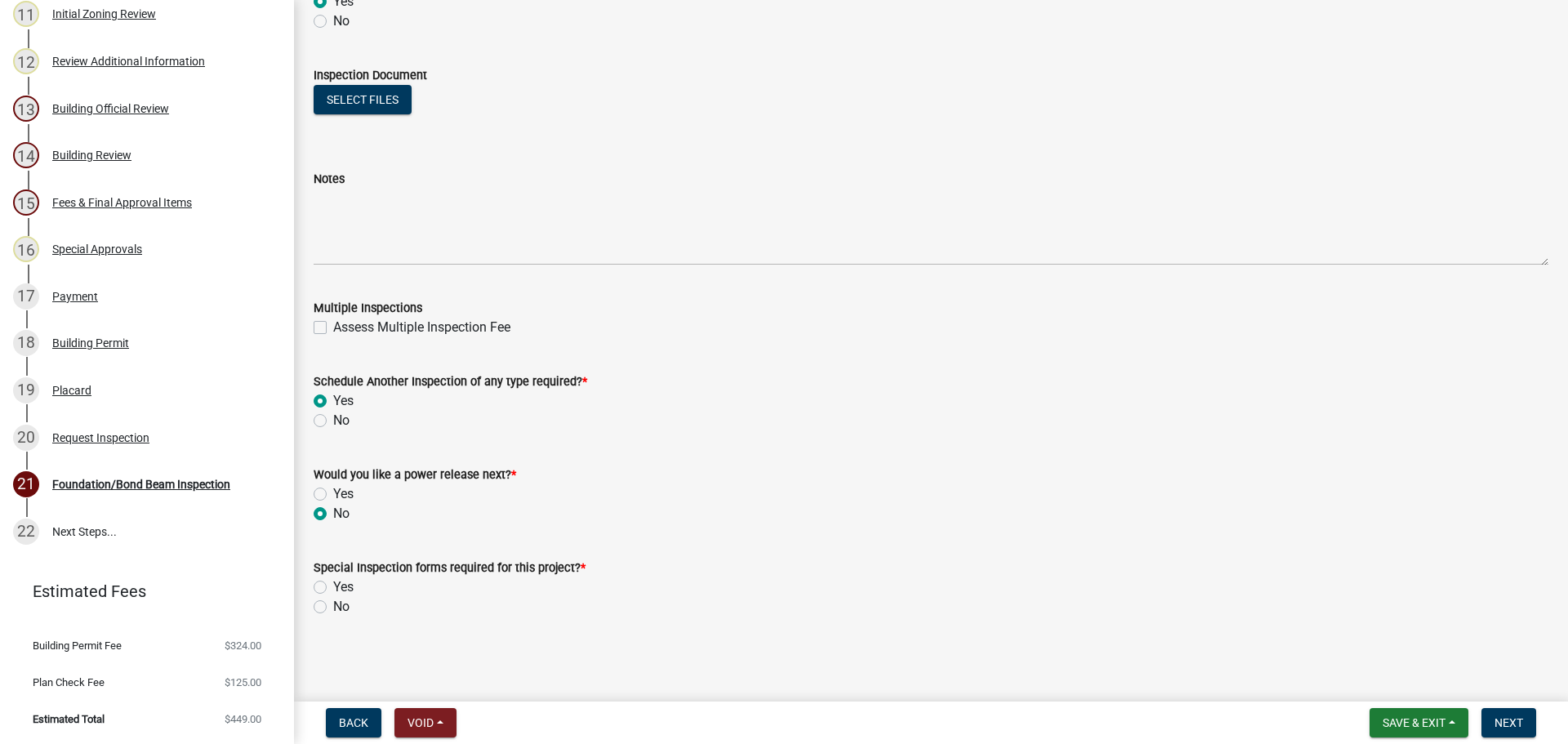
radio input "true"
click at [334, 606] on label "No" at bounding box center [341, 607] width 16 height 19
click at [334, 606] on input "No" at bounding box center [338, 602] width 11 height 11
radio input "true"
click at [1494, 714] on button "Next" at bounding box center [1509, 723] width 54 height 29
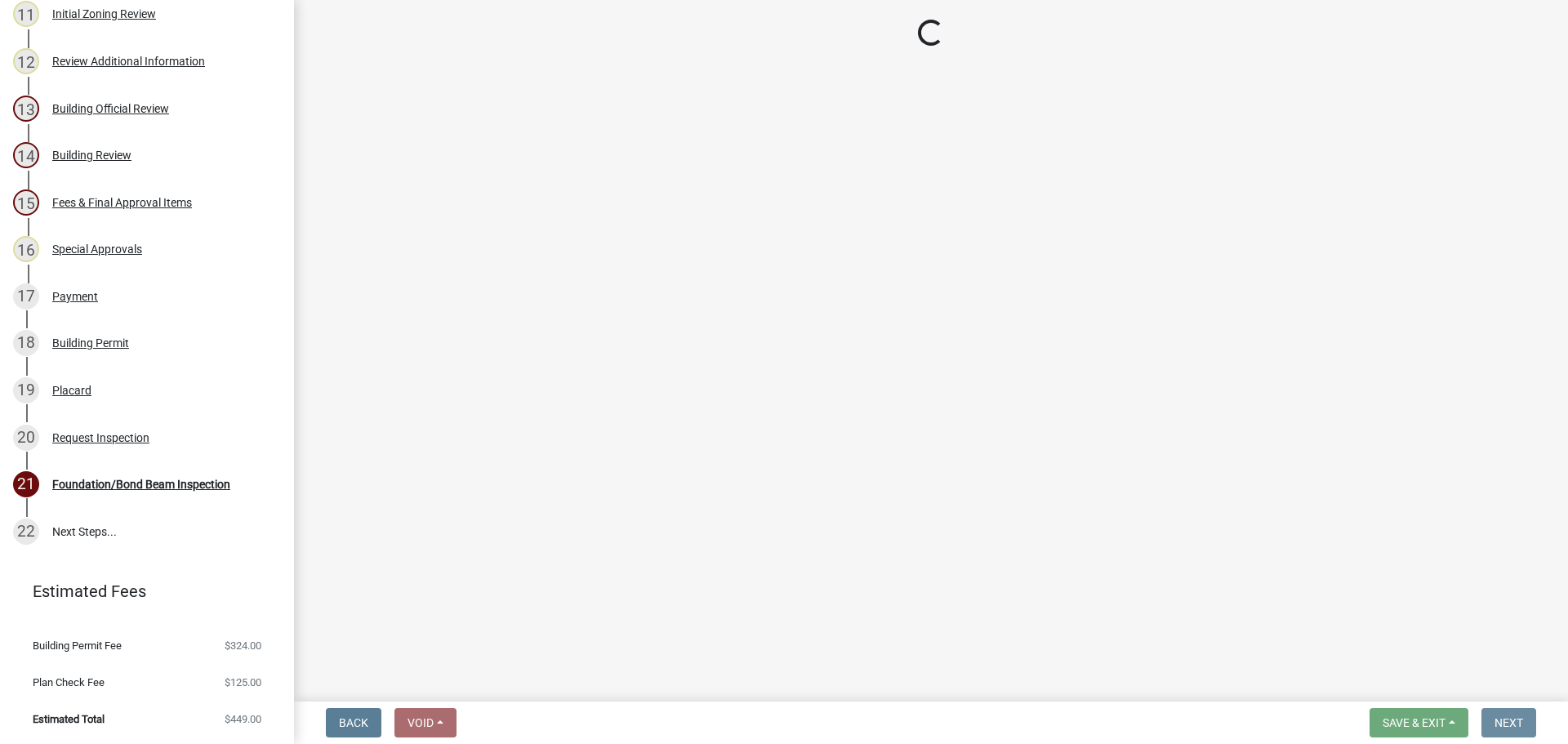
scroll to position [0, 0]
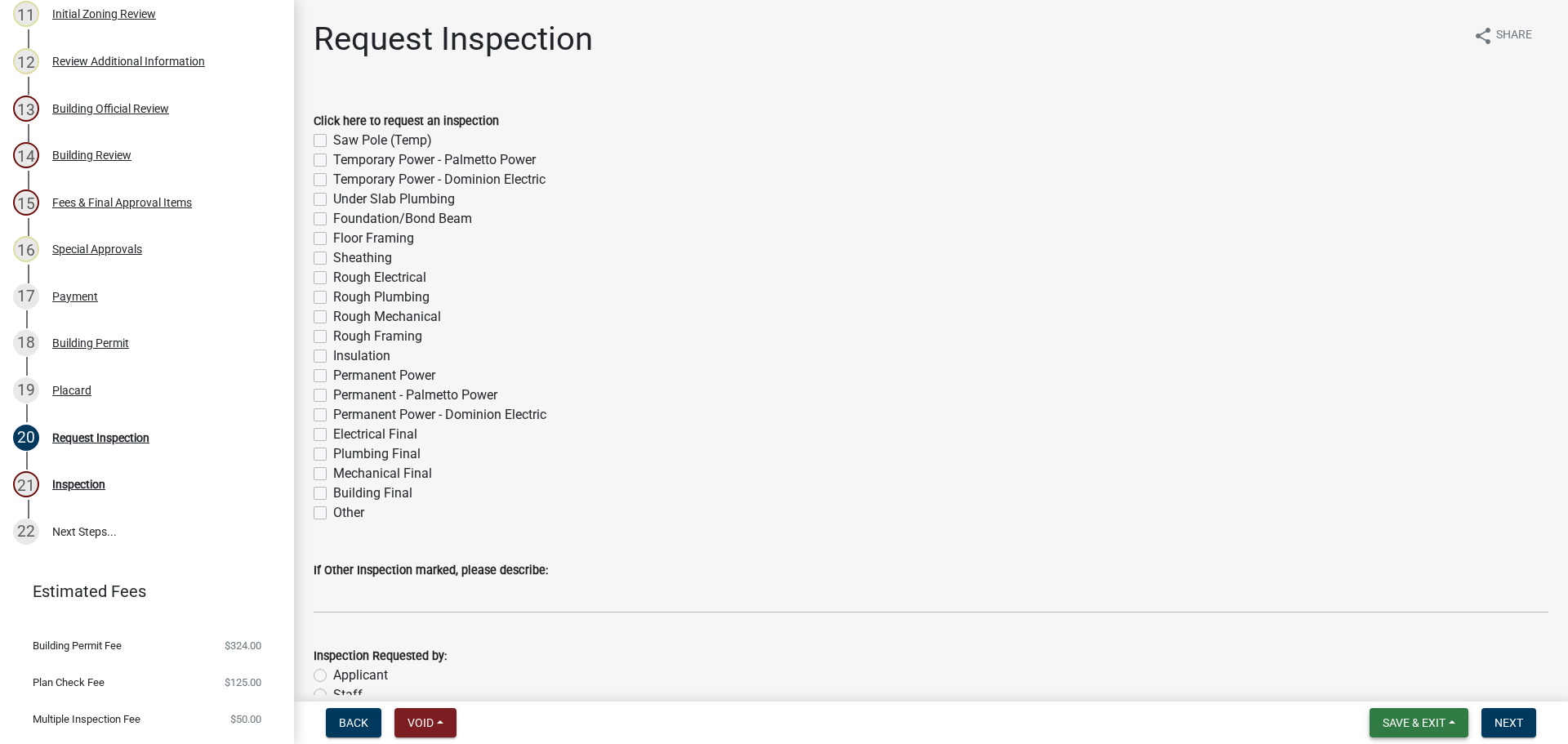
click at [1385, 723] on span "Save & Exit" at bounding box center [1414, 723] width 63 height 13
click at [1388, 673] on button "Save & Exit" at bounding box center [1403, 680] width 131 height 39
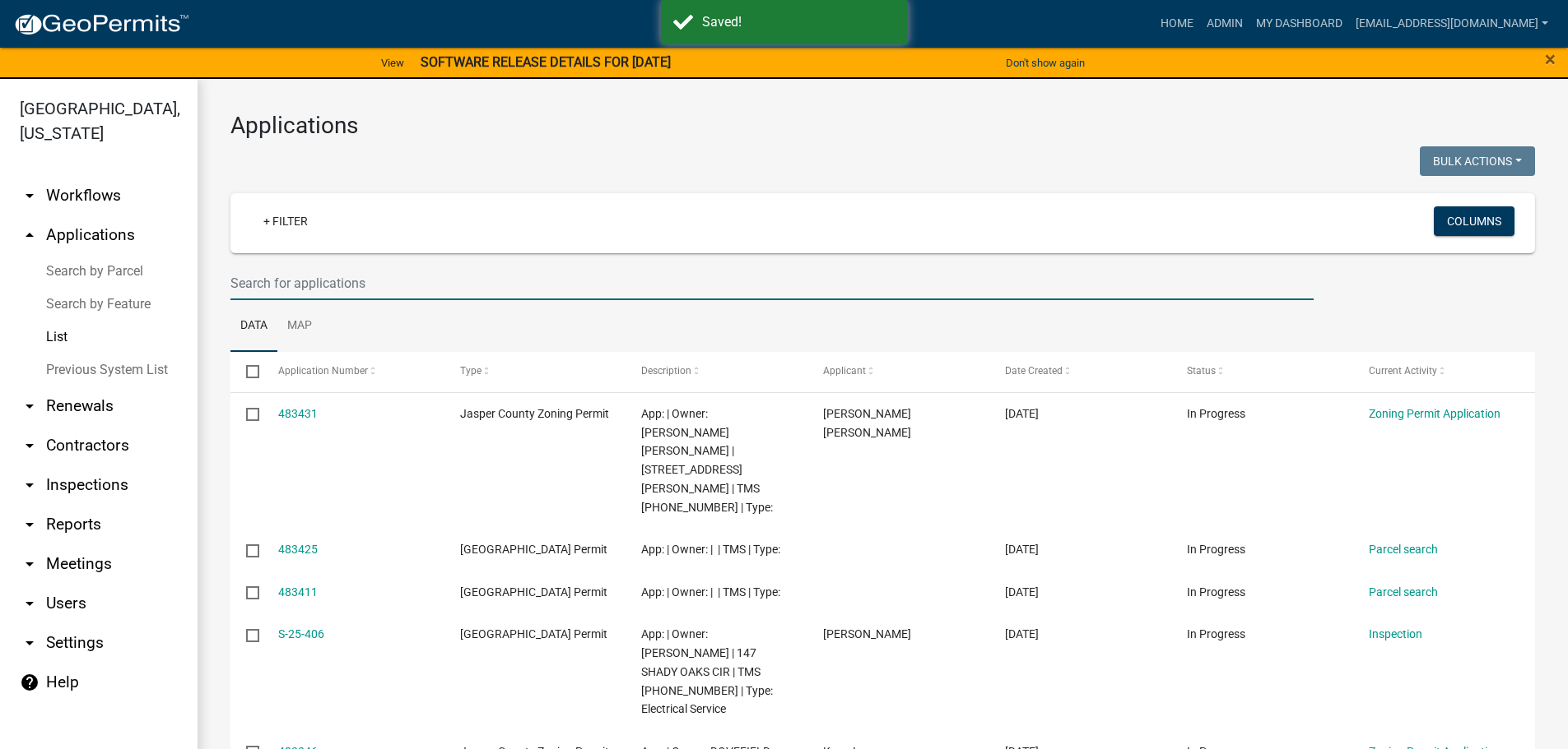
click at [451, 284] on input "text" at bounding box center [772, 283] width 1083 height 34
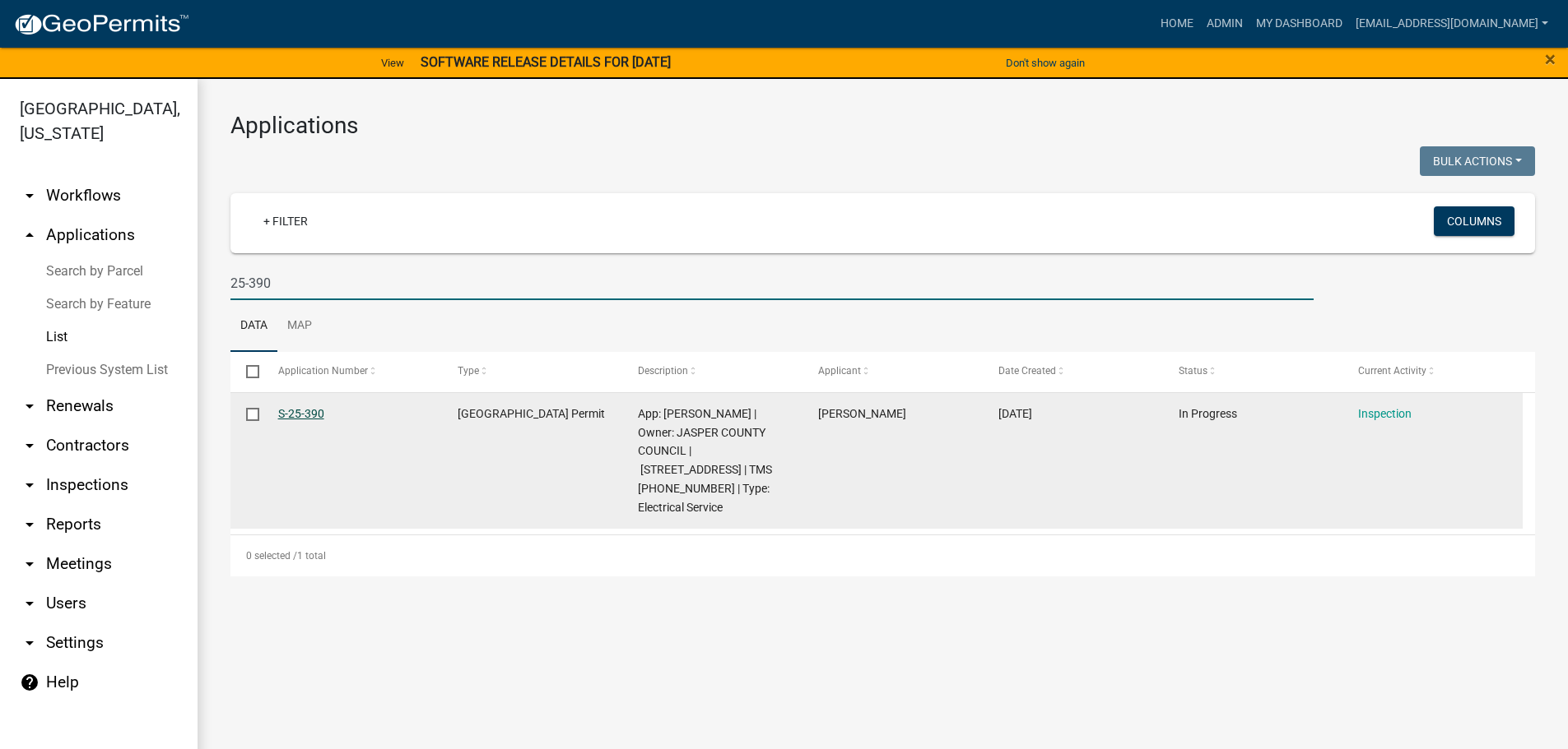
type input "25-390"
click at [306, 408] on link "S-25-390" at bounding box center [301, 413] width 46 height 13
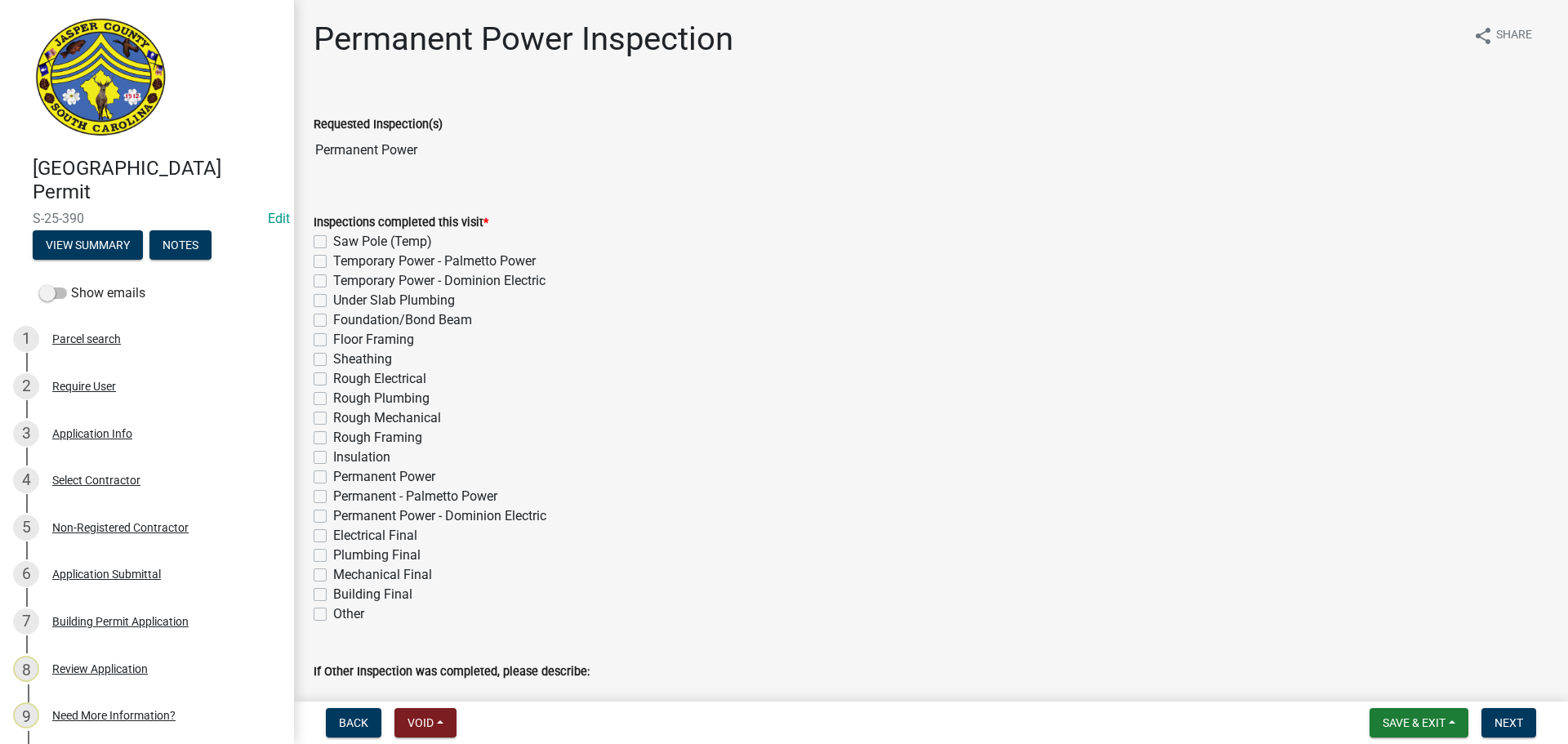
click at [334, 539] on label "Electrical Final" at bounding box center [375, 535] width 84 height 19
click at [334, 536] on input "Electrical Final" at bounding box center [338, 531] width 11 height 11
checkbox input "true"
checkbox input "false"
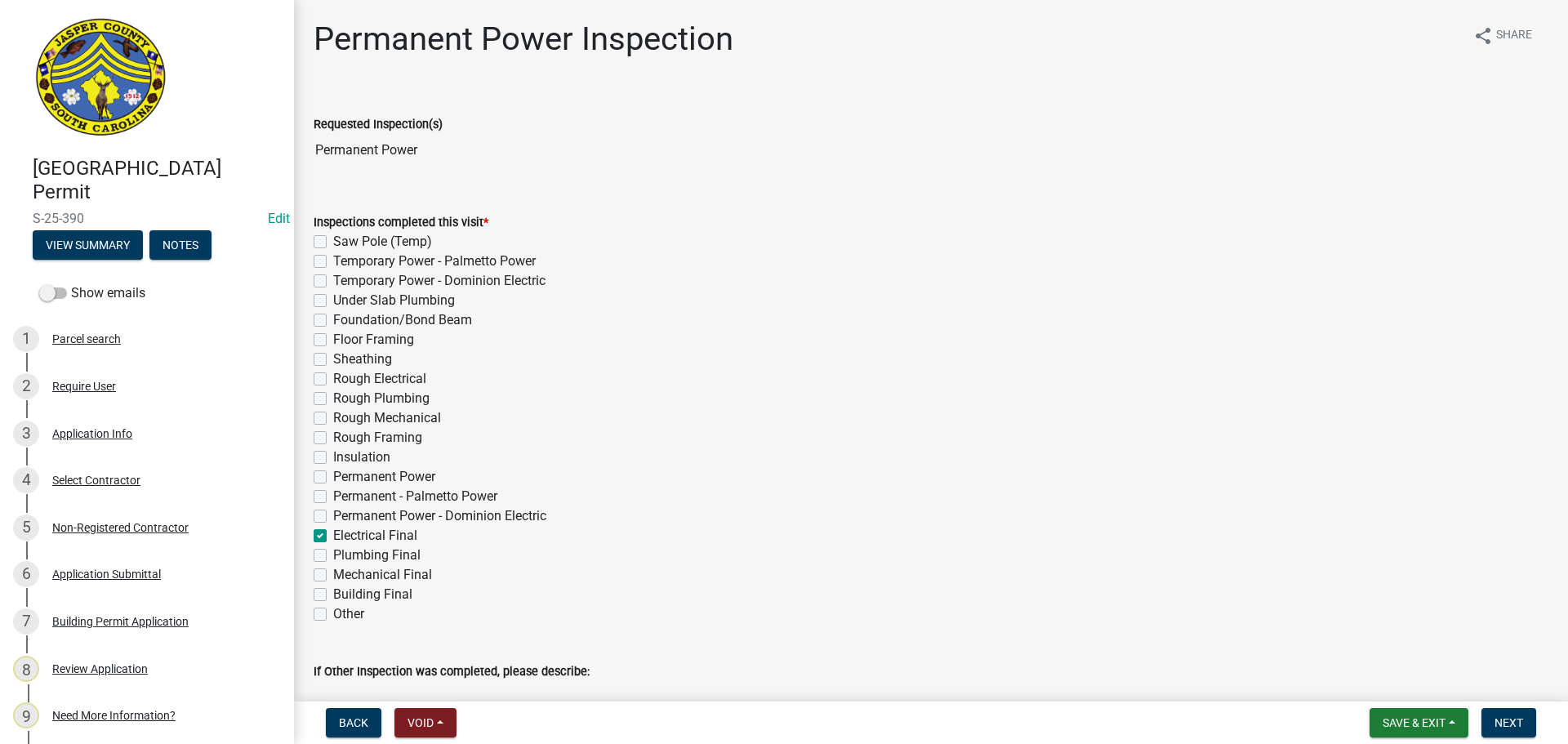
checkbox input "false"
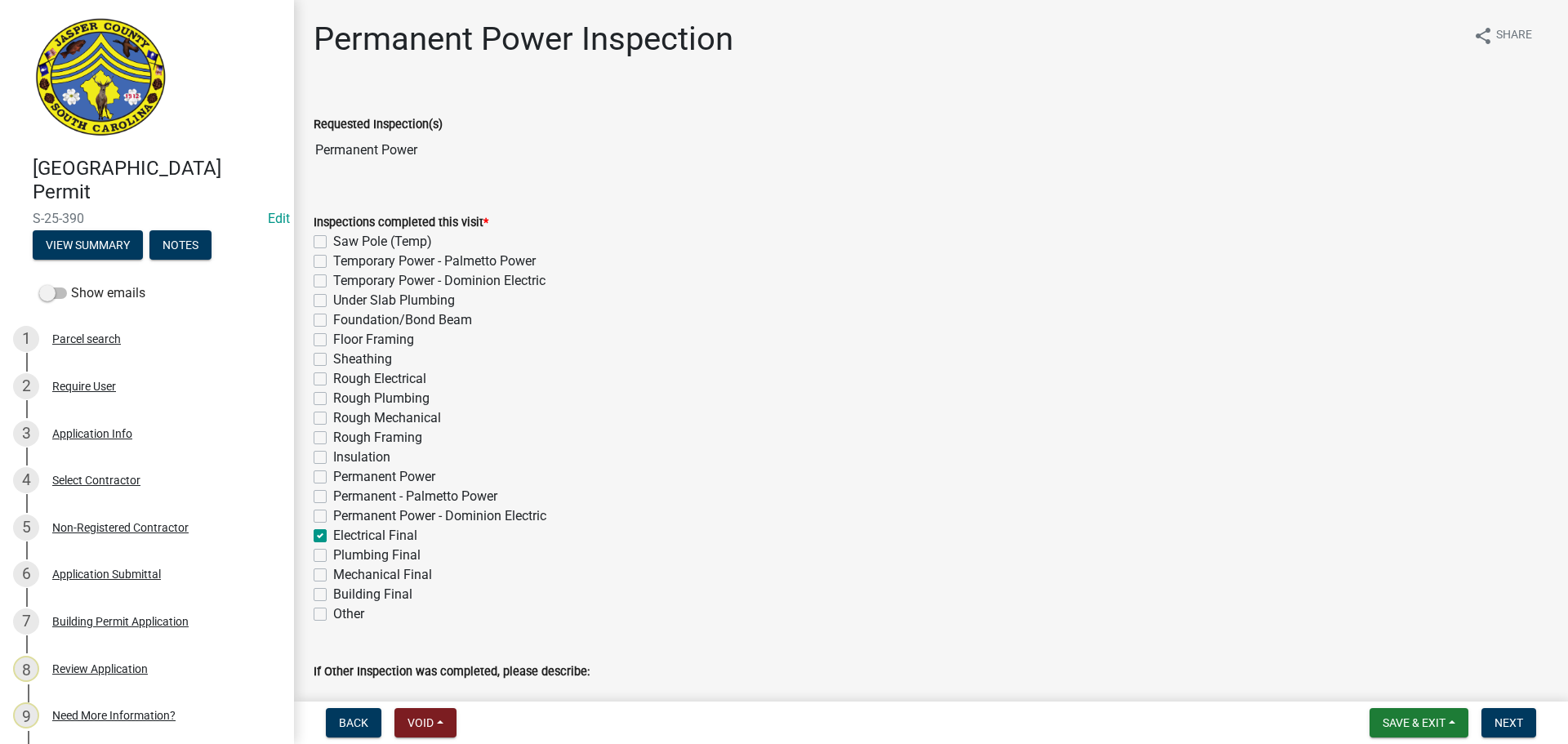
checkbox input "false"
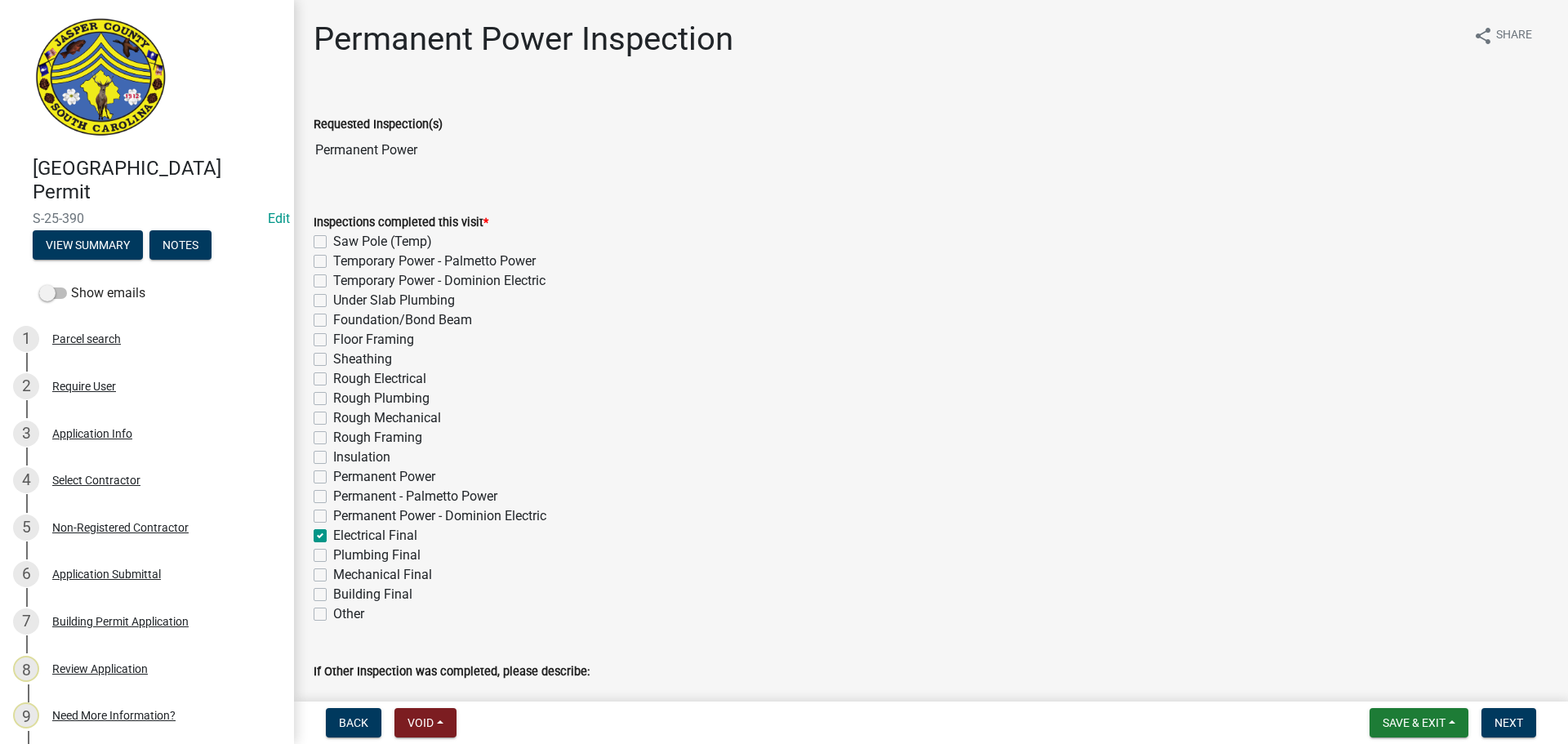
checkbox input "false"
checkbox input "true"
checkbox input "false"
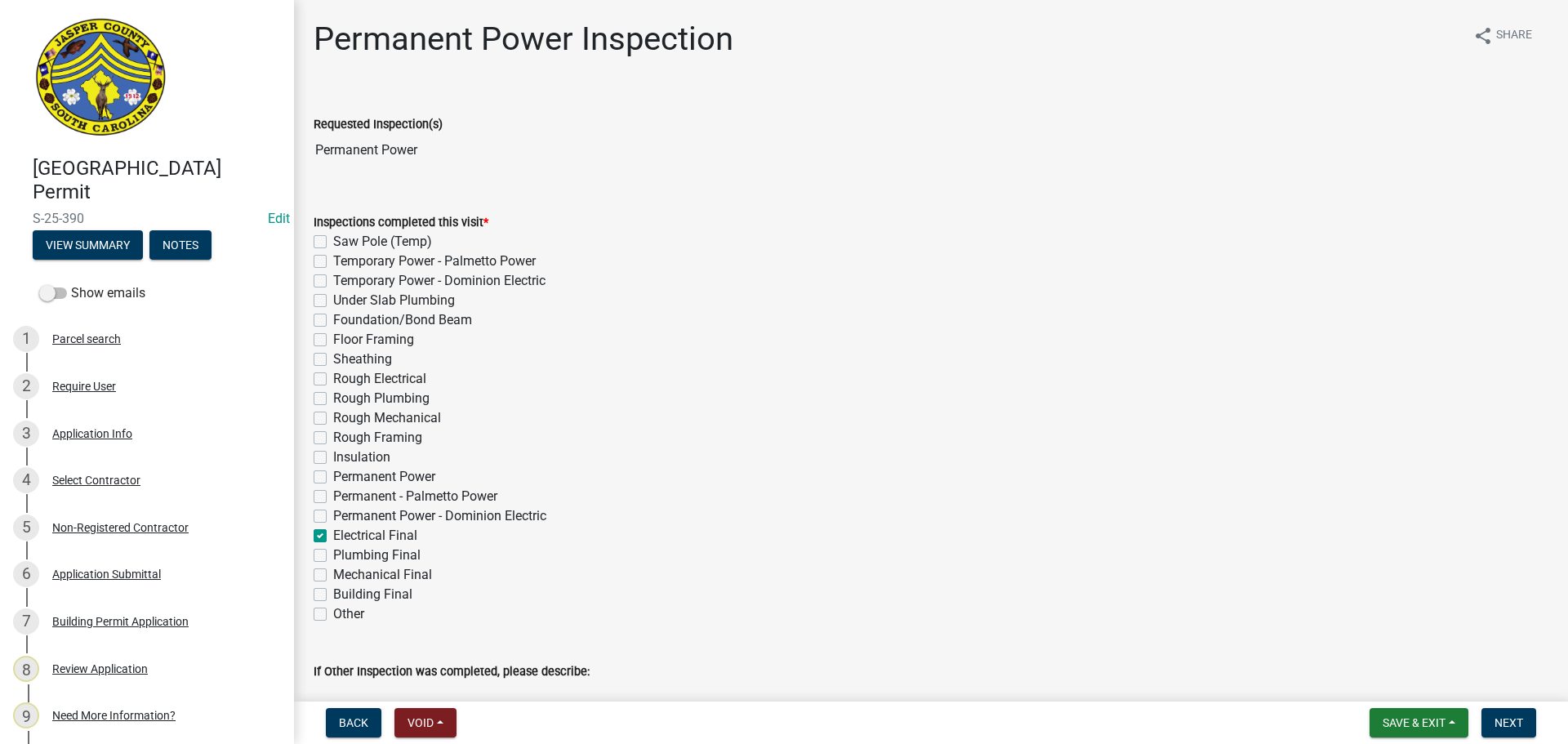
checkbox input "false"
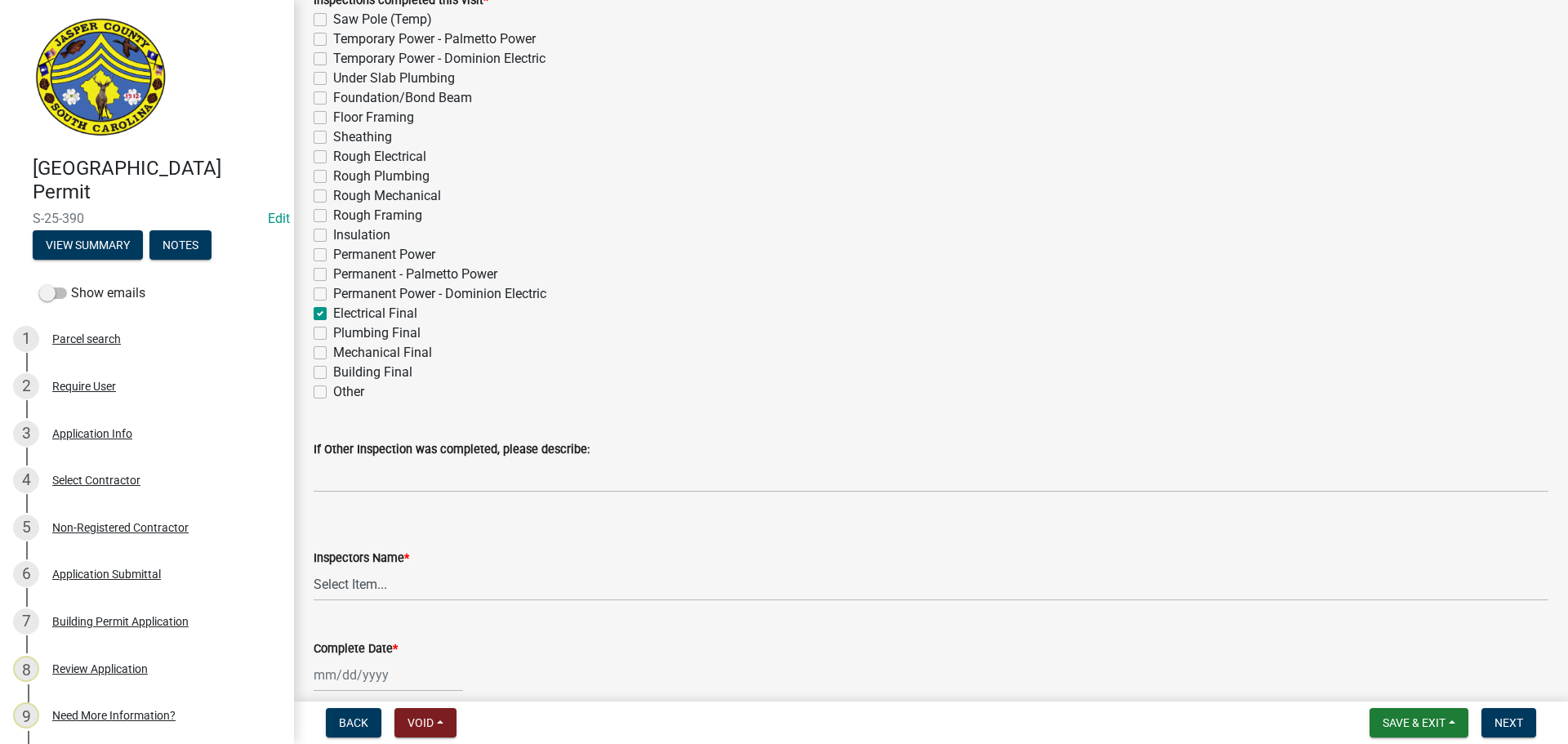
scroll to position [245, 0]
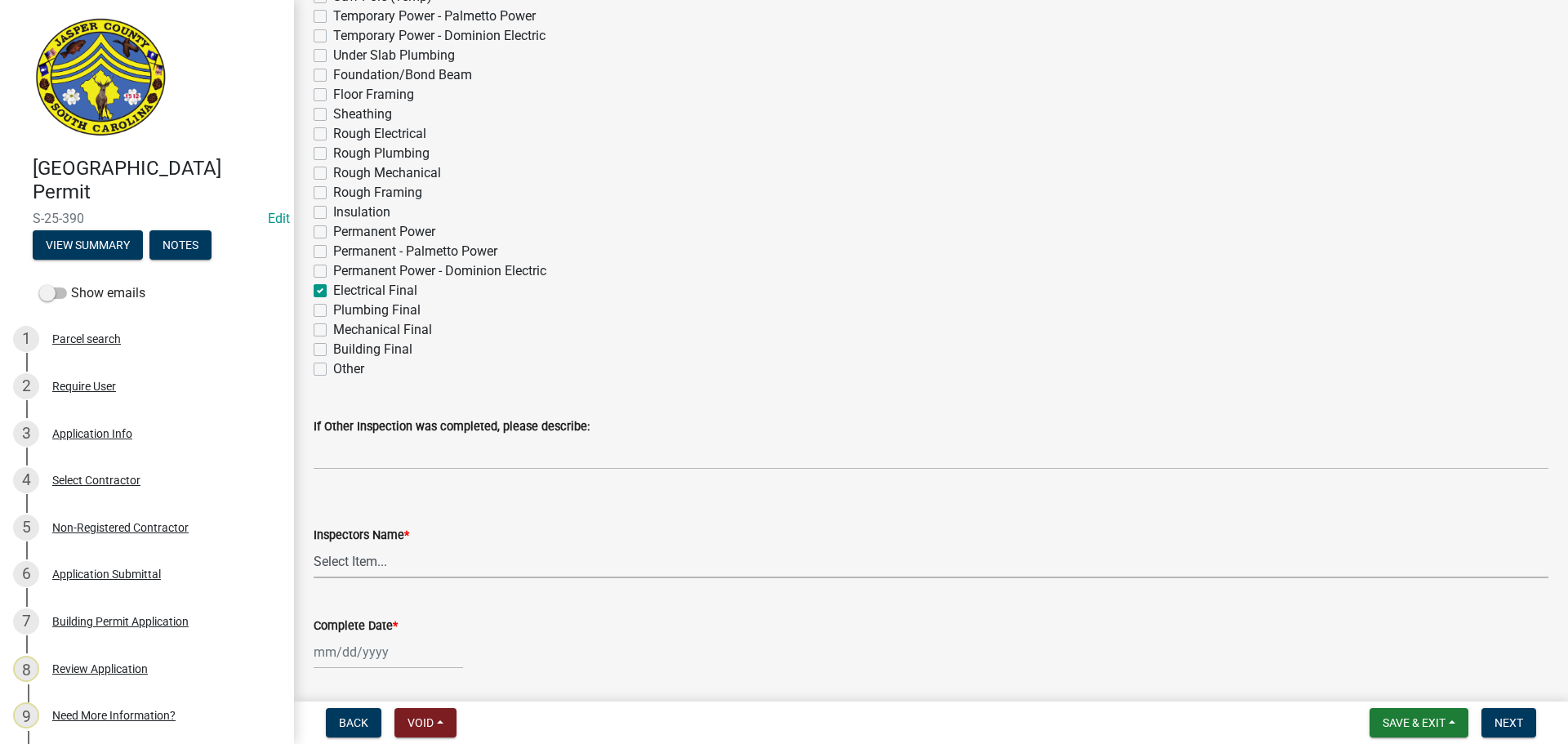
click at [332, 563] on select "Select Item... jcorwin@jaspercounty.gov (John Corwin ) rcampbell (Ryan Campbell)" at bounding box center [931, 562] width 1235 height 34
select select "2d9ba1e5-2fdd-4b15-98d0-073dcbeb5880"
click at [313, 545] on select "Select Item... jcorwin@jaspercounty.gov (John Corwin ) rcampbell (Ryan Campbell)" at bounding box center [931, 562] width 1235 height 34
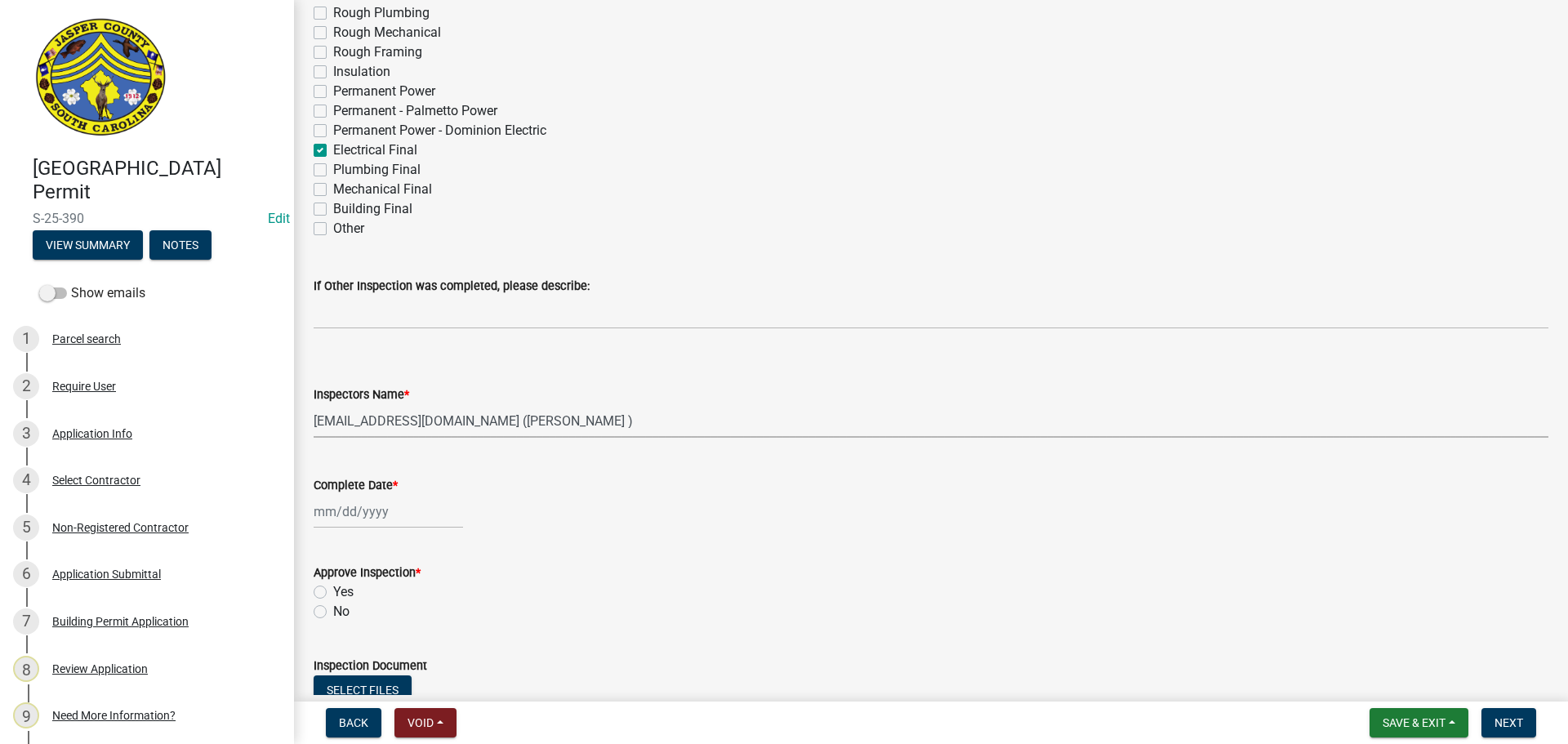
scroll to position [408, 0]
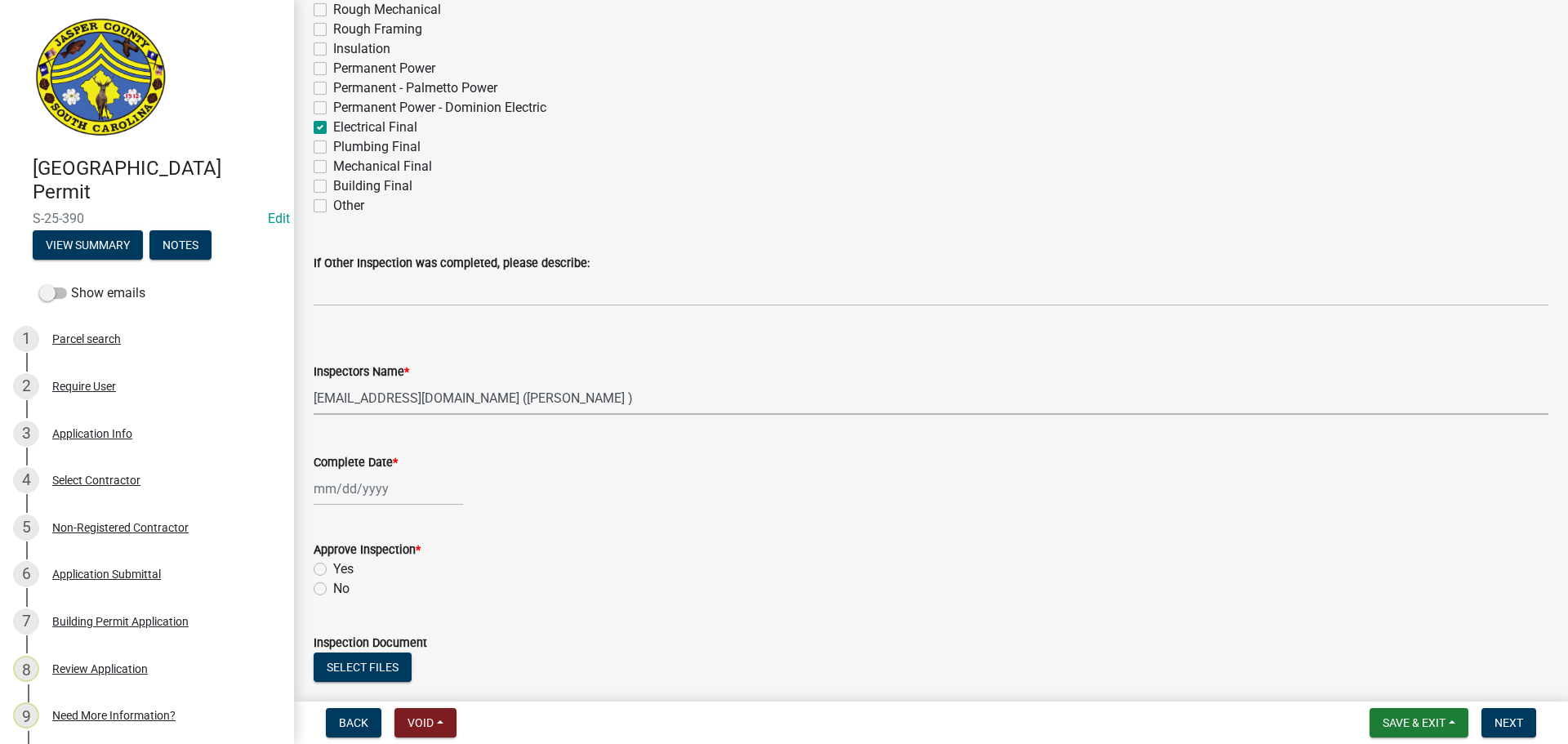
click at [355, 492] on div at bounding box center [388, 489] width 149 height 34
select select "9"
select select "2025"
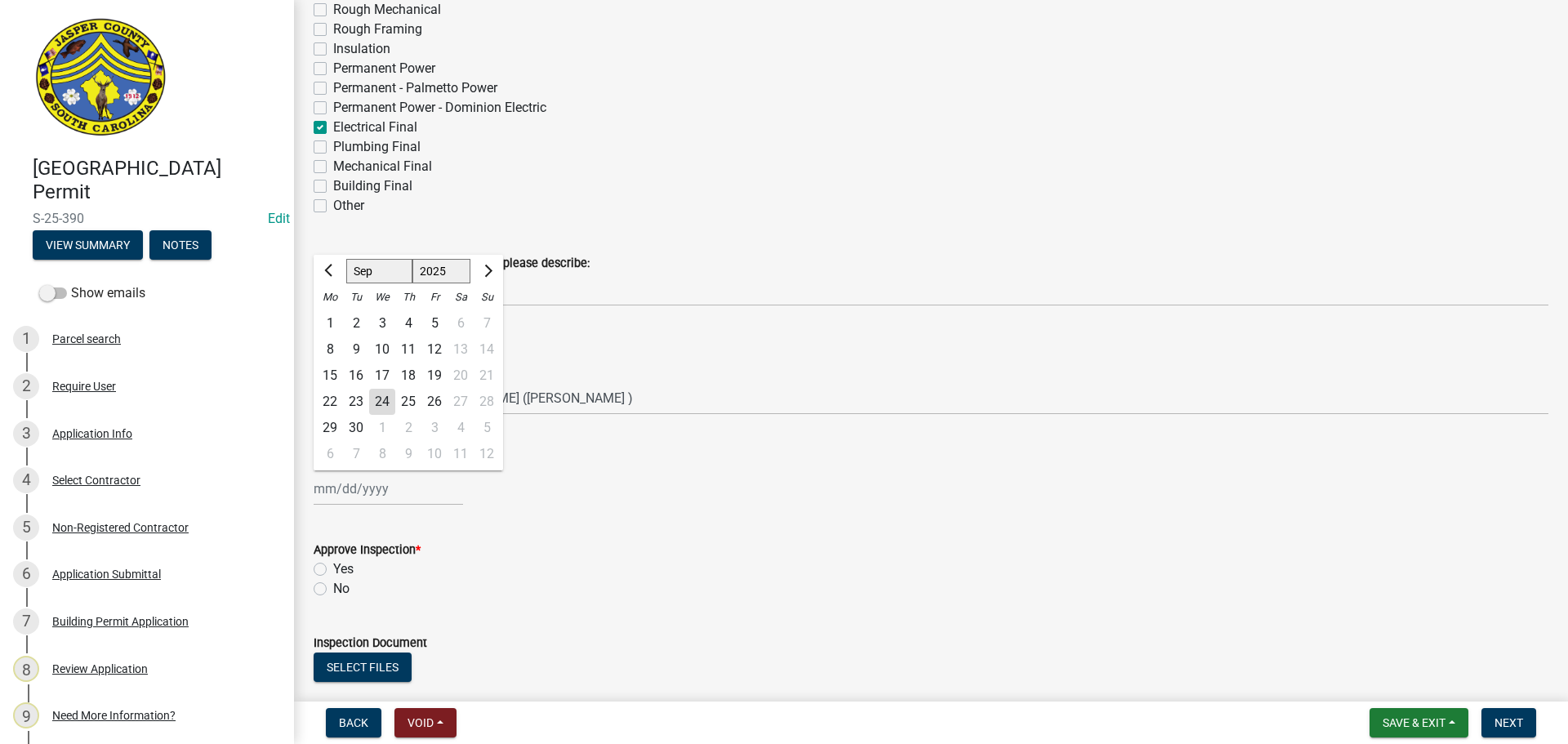
click at [381, 404] on div "24" at bounding box center [382, 402] width 26 height 26
type input "09/24/2025"
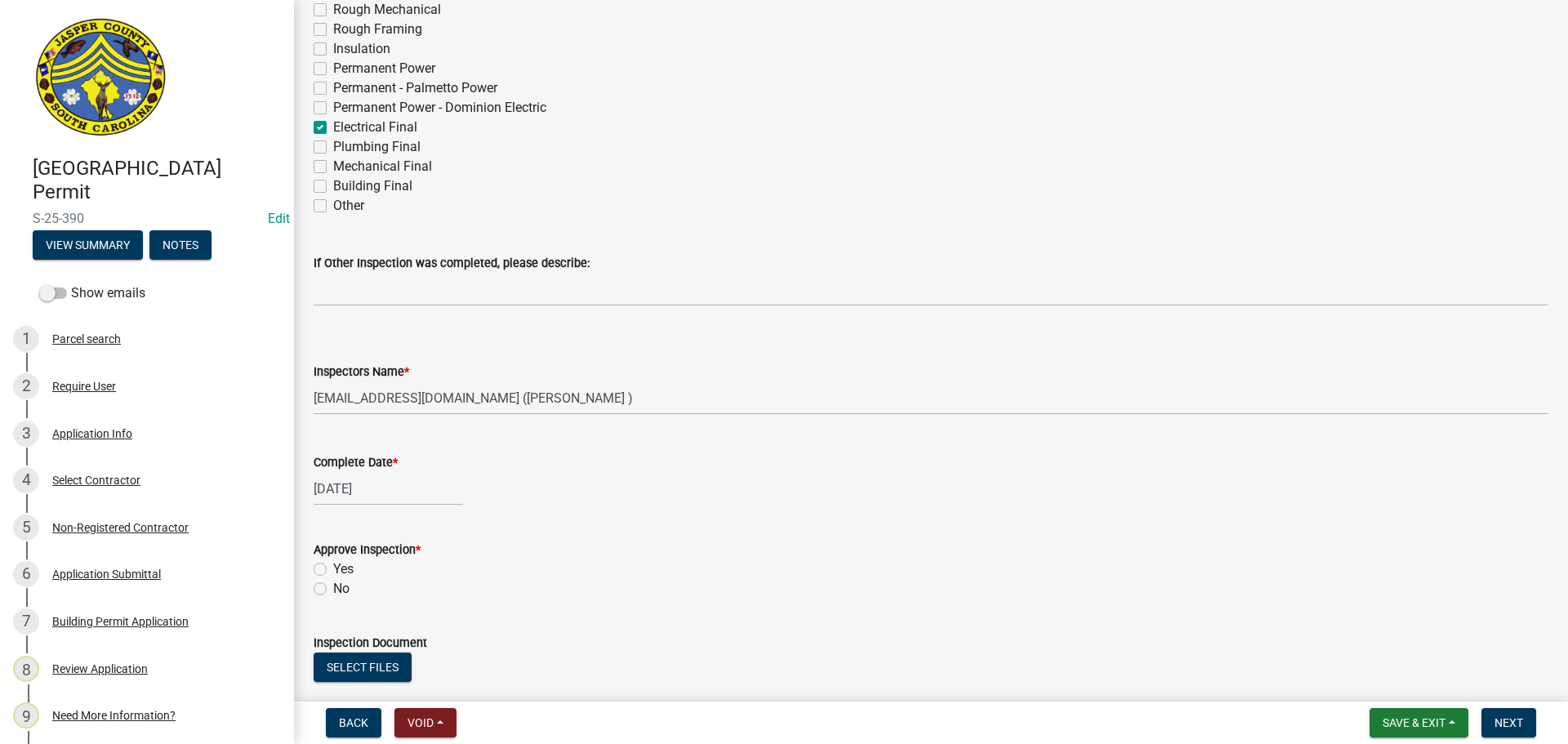
click at [334, 564] on label "Yes" at bounding box center [343, 569] width 20 height 19
click at [334, 564] on input "Yes" at bounding box center [338, 565] width 11 height 11
radio input "true"
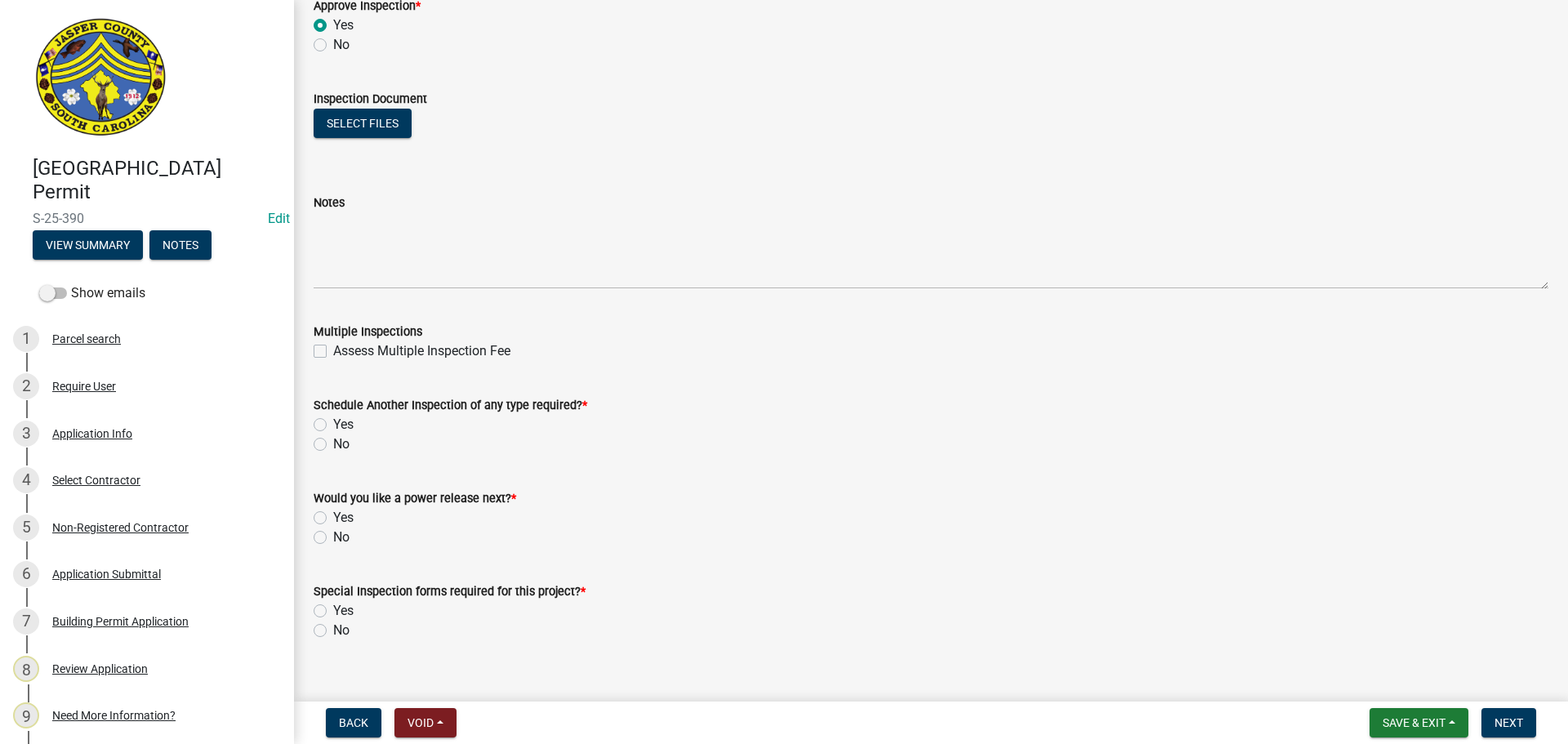
scroll to position [977, 0]
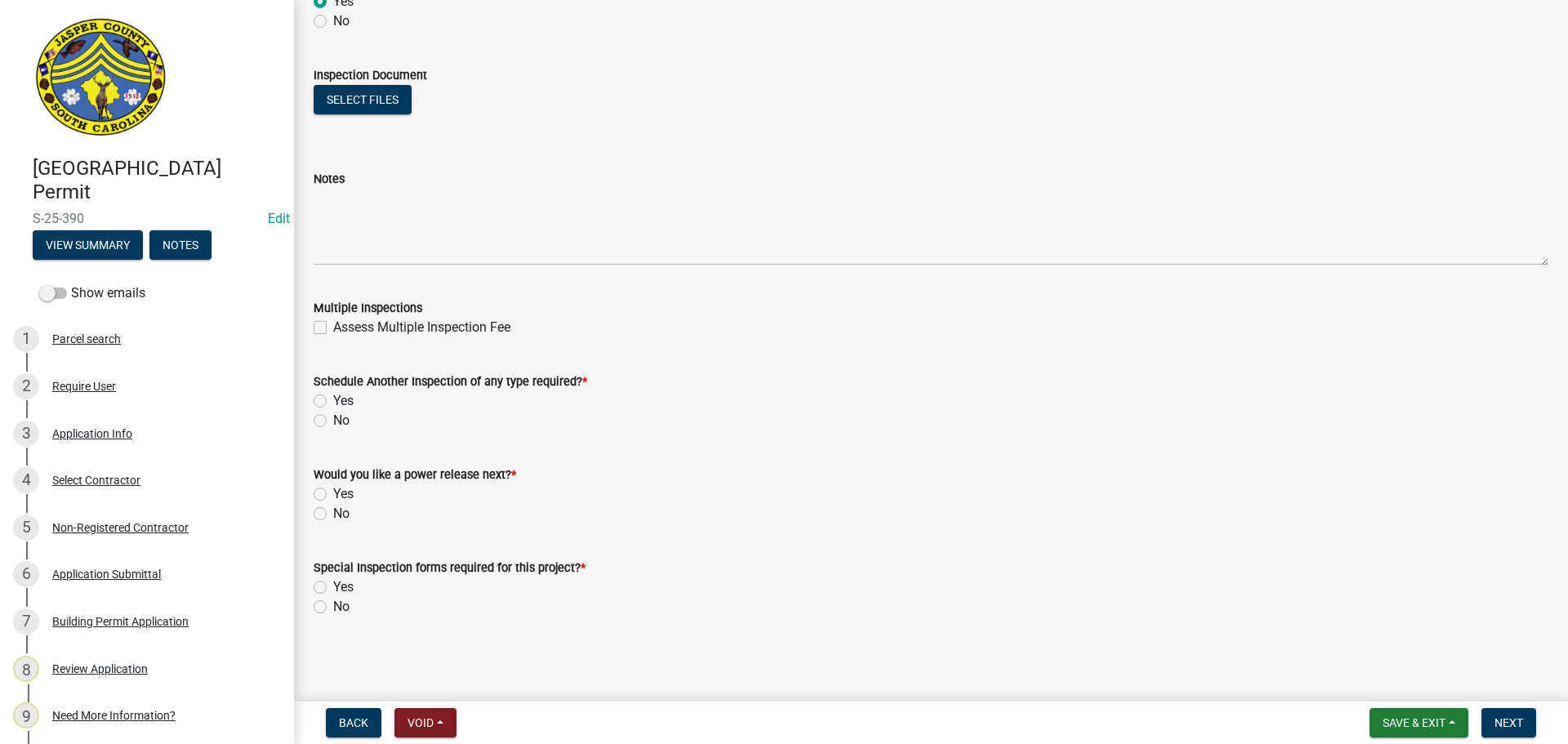
click at [334, 422] on label "No" at bounding box center [341, 421] width 16 height 19
click at [334, 422] on input "No" at bounding box center [338, 416] width 11 height 11
radio input "true"
click at [334, 494] on label "Yes" at bounding box center [343, 495] width 20 height 19
click at [334, 494] on input "Yes" at bounding box center [338, 490] width 11 height 11
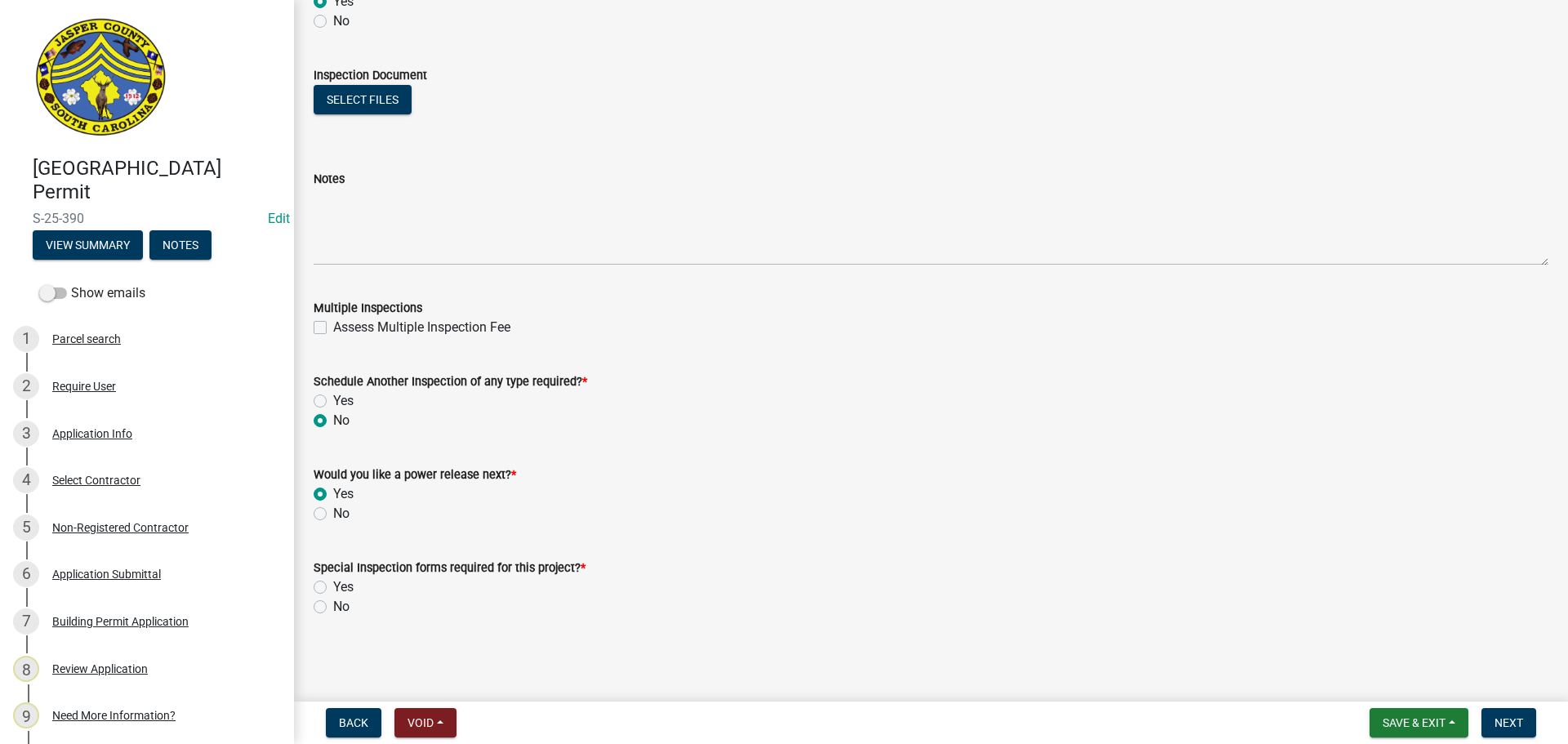
radio input "true"
click at [334, 604] on label "No" at bounding box center [341, 607] width 16 height 19
click at [334, 604] on input "No" at bounding box center [338, 602] width 11 height 11
radio input "true"
click at [1498, 724] on span "Next" at bounding box center [1509, 723] width 28 height 13
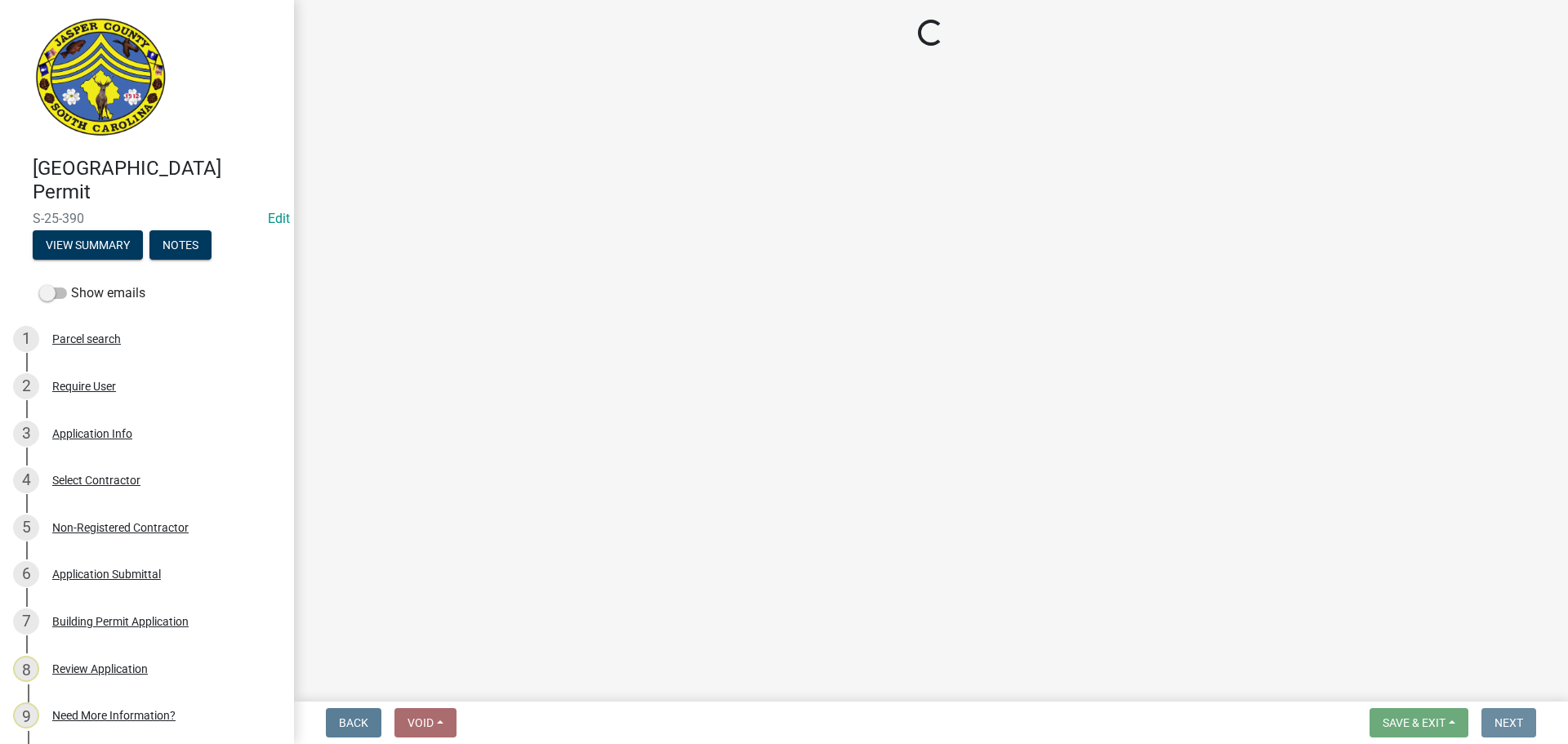
scroll to position [0, 0]
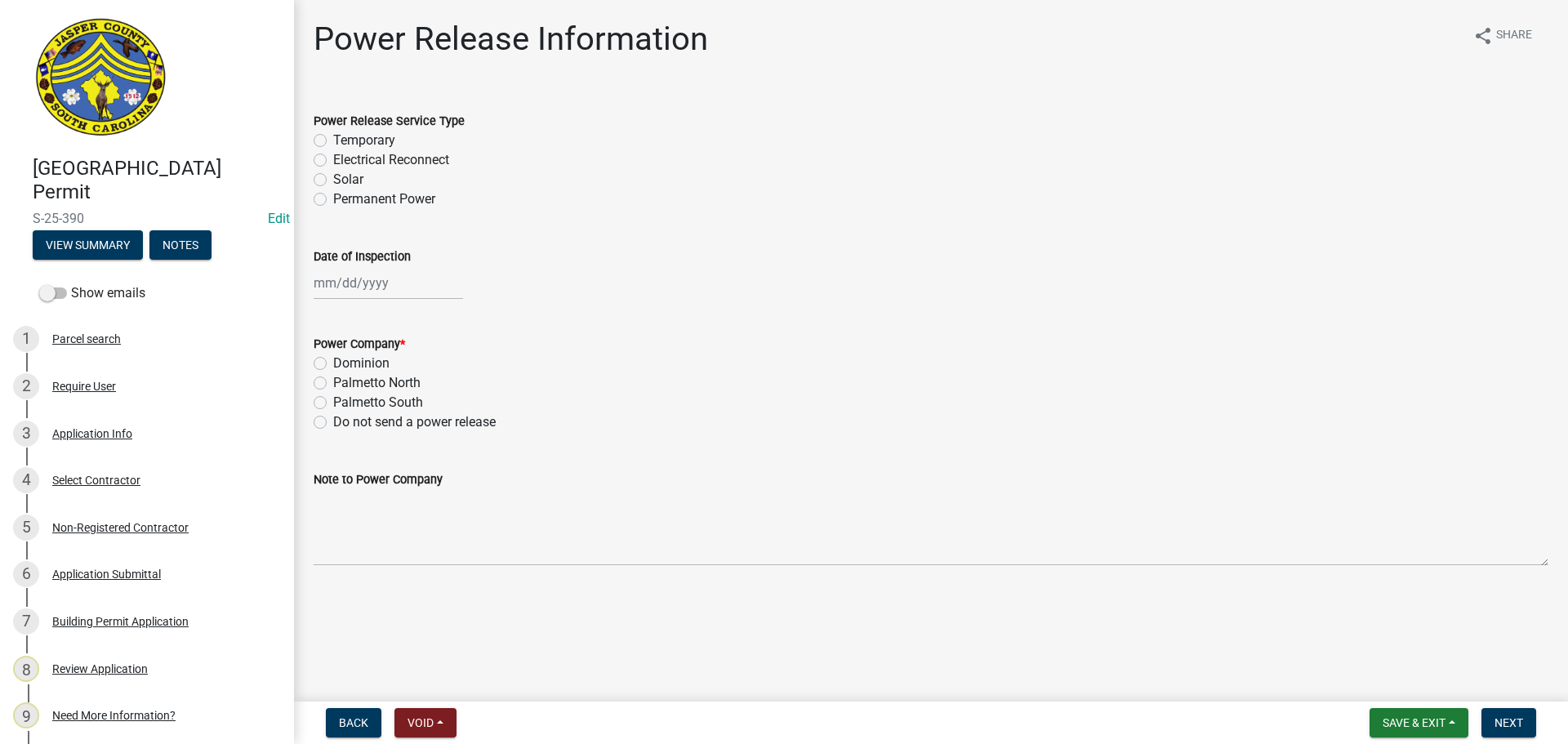
click at [334, 200] on label "Permanent Power" at bounding box center [384, 199] width 102 height 19
click at [334, 200] on input "Permanent Power" at bounding box center [338, 194] width 11 height 11
radio input "true"
click at [354, 288] on div at bounding box center [388, 283] width 149 height 34
select select "9"
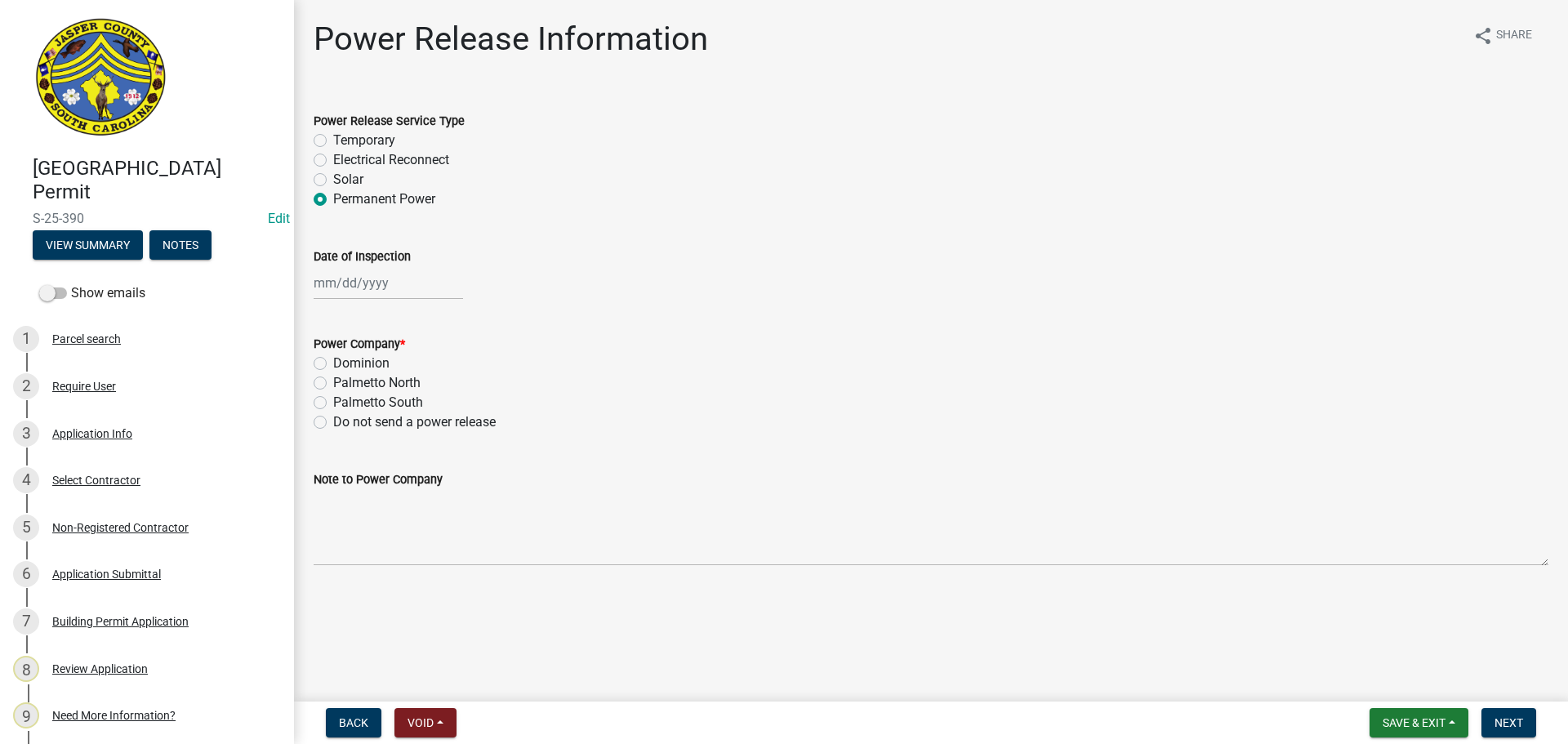
select select "2025"
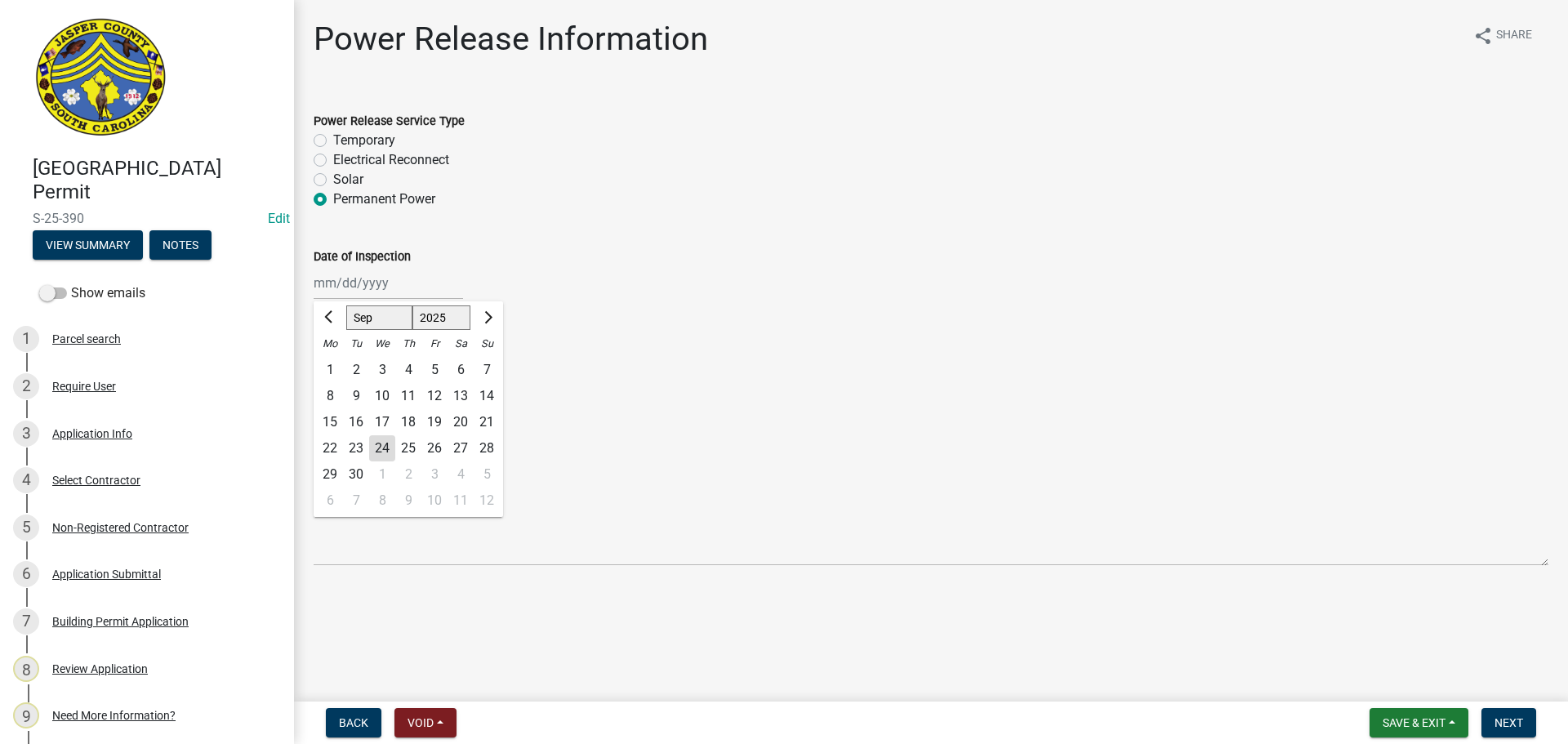
click at [388, 451] on div "24" at bounding box center [382, 448] width 26 height 26
type input "09/24/2025"
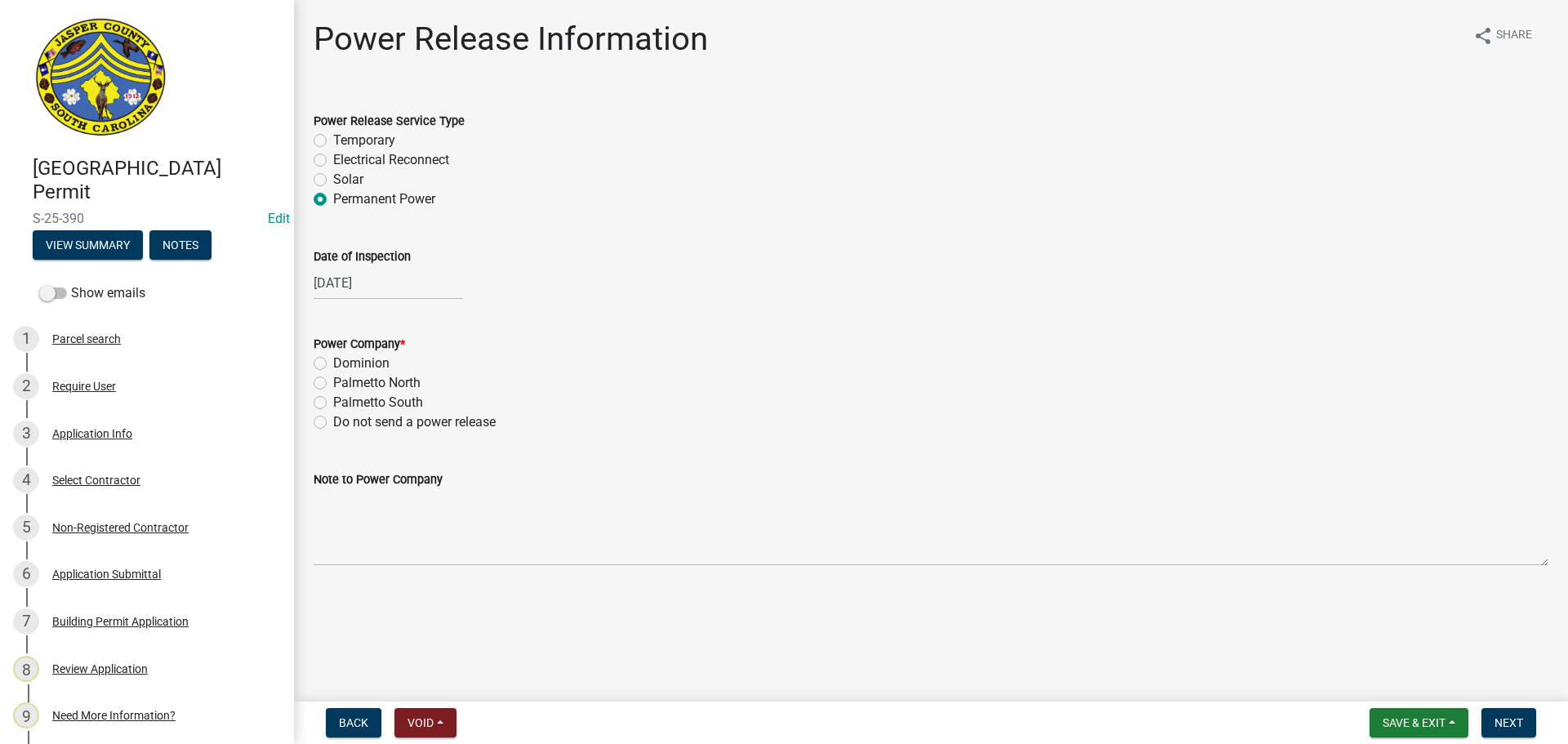
click at [334, 381] on label "Palmetto North" at bounding box center [377, 383] width 87 height 19
click at [334, 381] on input "Palmetto North" at bounding box center [338, 378] width 11 height 11
radio input "true"
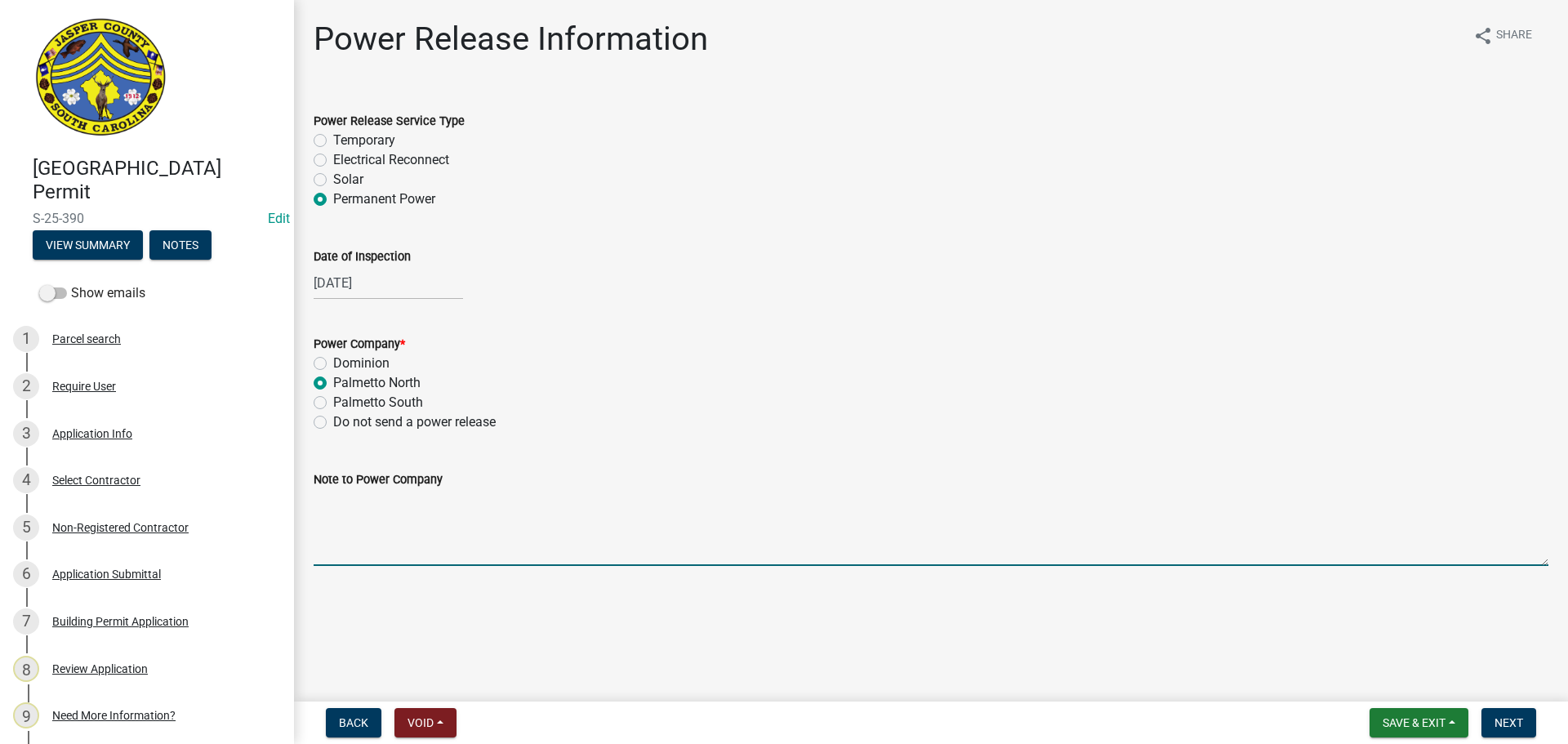
click at [416, 545] on textarea "Note to Power Company" at bounding box center [931, 528] width 1235 height 77
type textarea "p"
click at [627, 502] on textarea "Permanent power for 100 amp service for surveillance cameras" at bounding box center [931, 528] width 1235 height 77
type textarea "Permanent power for 100 amp service for security cameras"
click at [1518, 719] on span "Next" at bounding box center [1509, 723] width 28 height 13
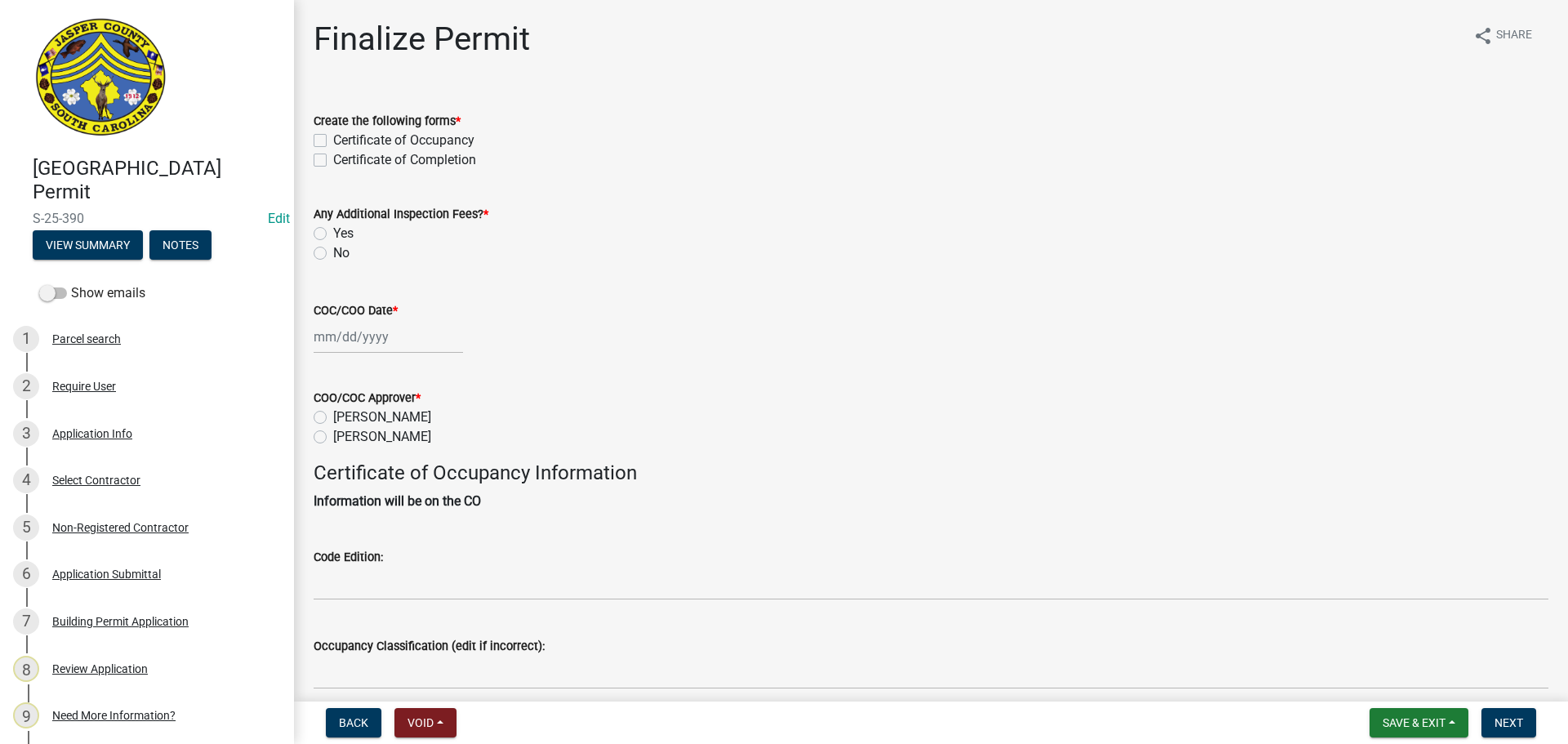
click at [334, 153] on label "Certificate of Completion" at bounding box center [404, 160] width 143 height 19
click at [334, 153] on input "Certificate of Completion" at bounding box center [338, 155] width 11 height 11
checkbox input "true"
checkbox input "false"
checkbox input "true"
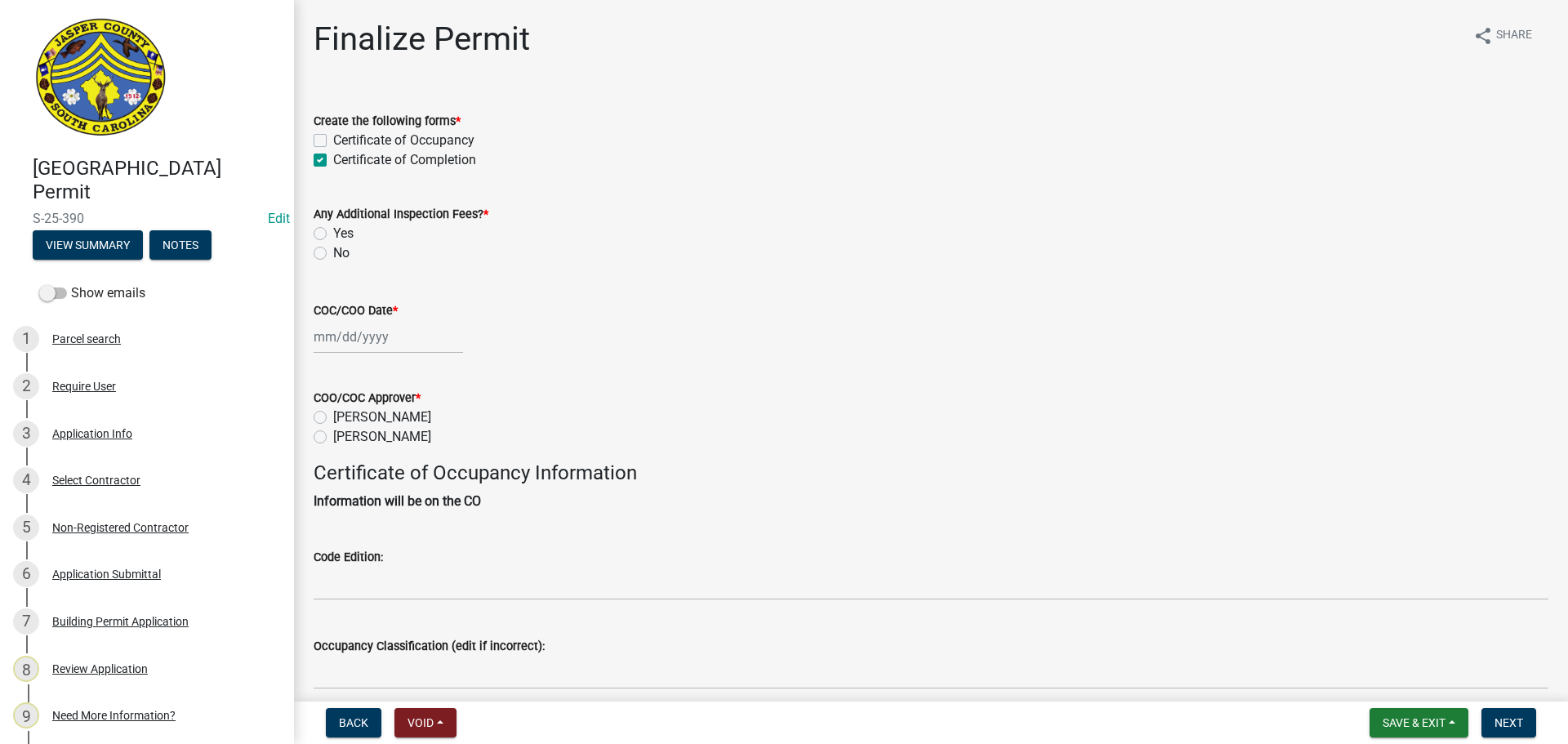
click at [334, 255] on label "No" at bounding box center [341, 253] width 16 height 19
click at [334, 254] on input "No" at bounding box center [338, 248] width 11 height 11
radio input "true"
click at [335, 334] on div at bounding box center [388, 337] width 149 height 34
select select "9"
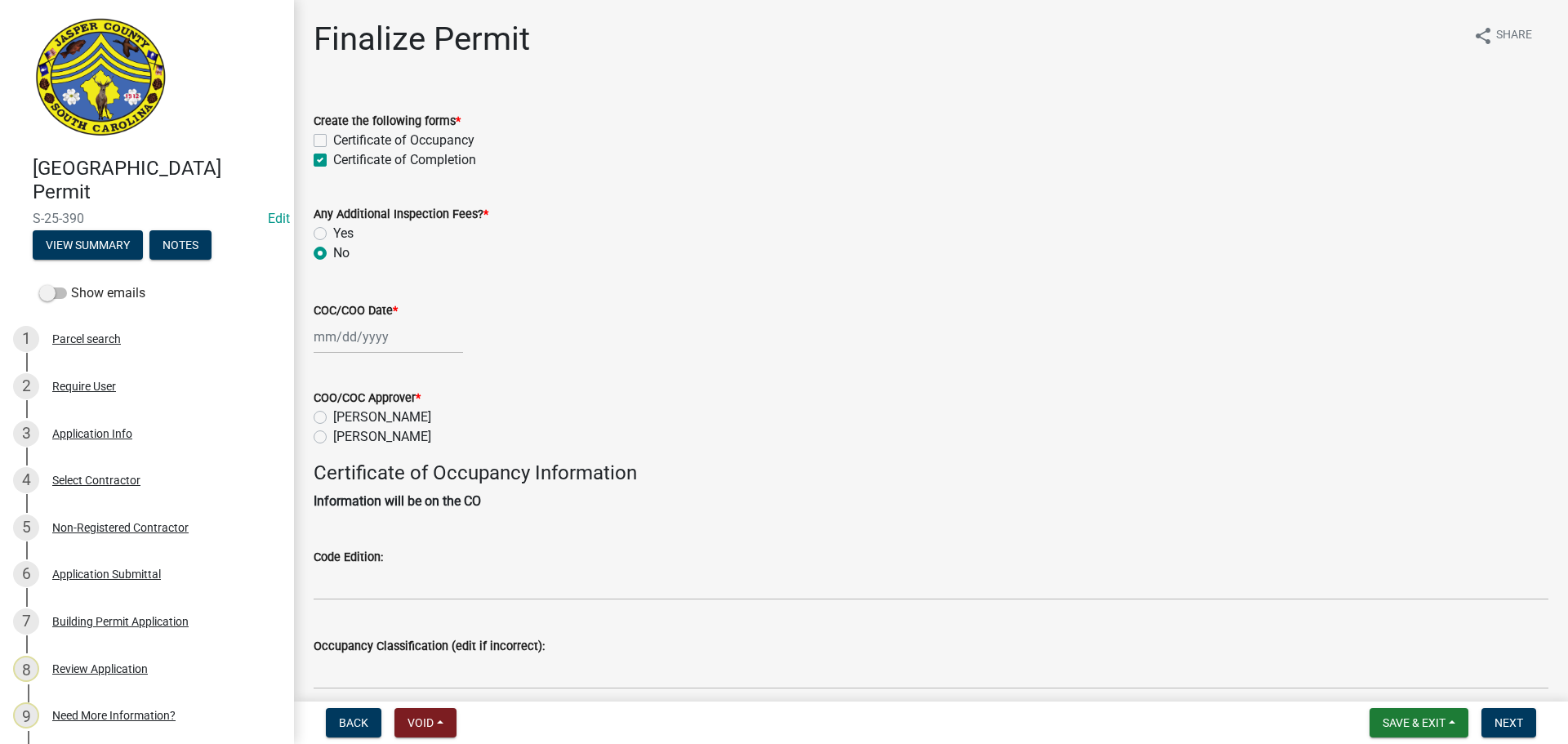
select select "2025"
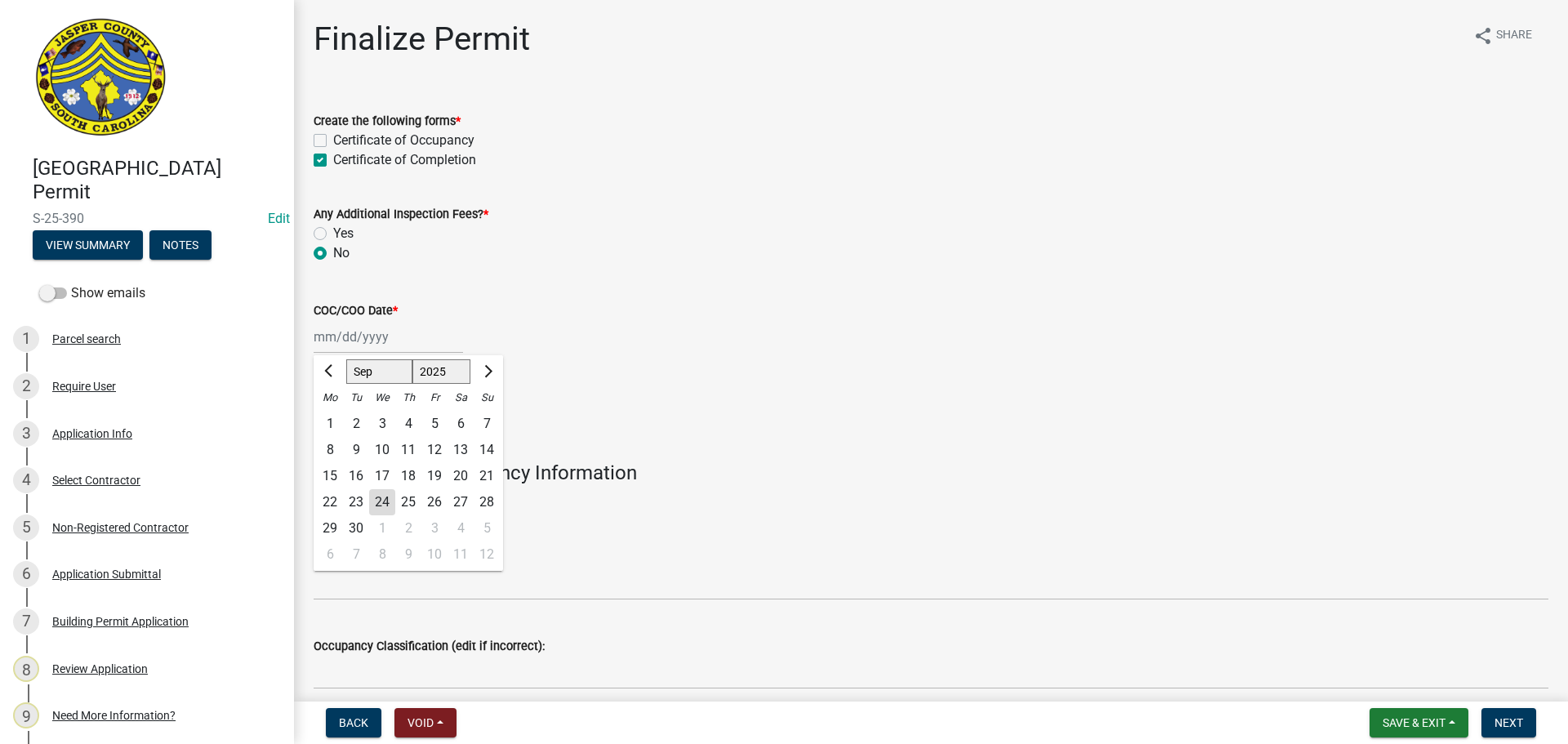
click at [381, 513] on div "24" at bounding box center [382, 502] width 26 height 26
type input "09/24/2025"
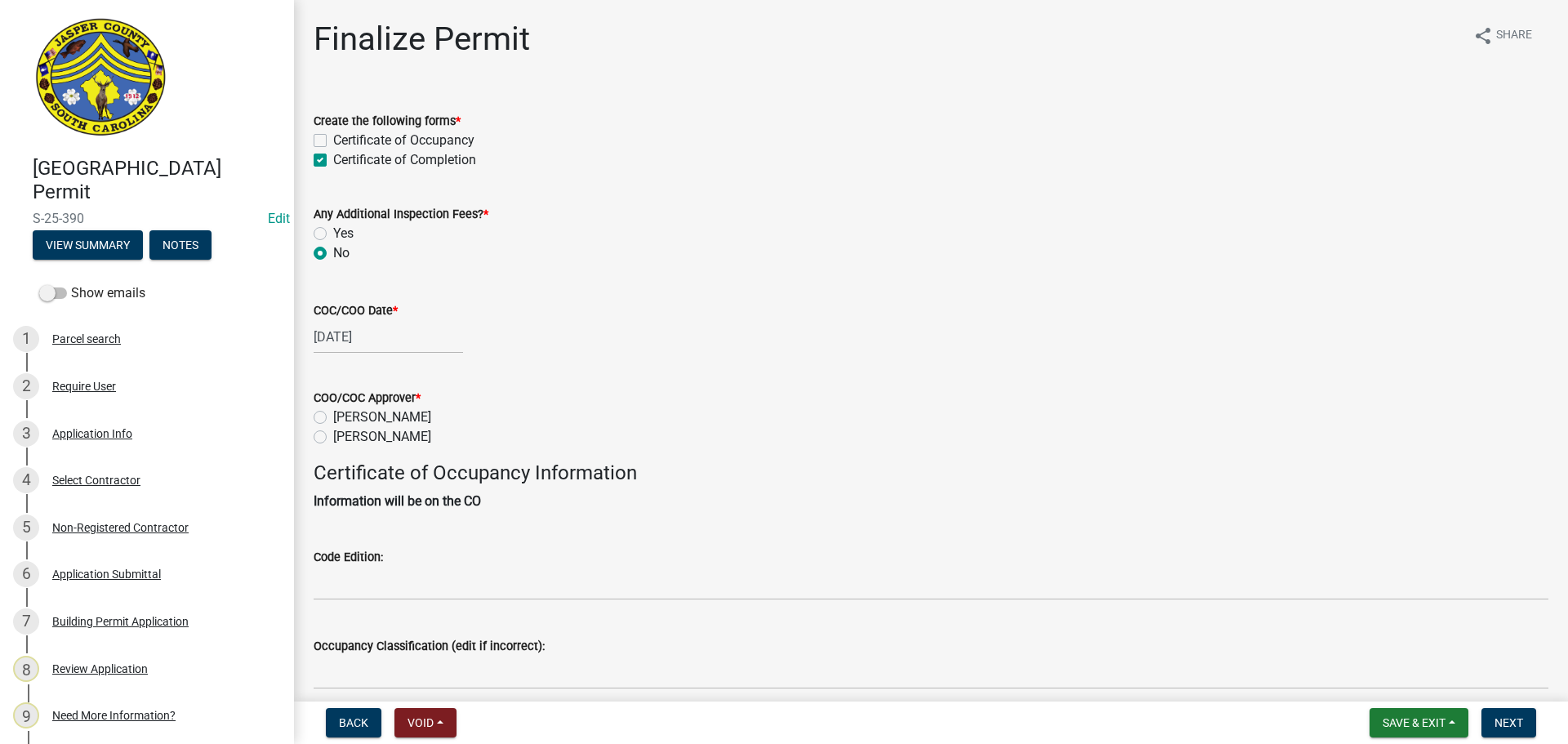
click at [334, 437] on label "Ryan Campbell" at bounding box center [382, 437] width 98 height 19
click at [334, 437] on input "Ryan Campbell" at bounding box center [338, 433] width 11 height 11
radio input "true"
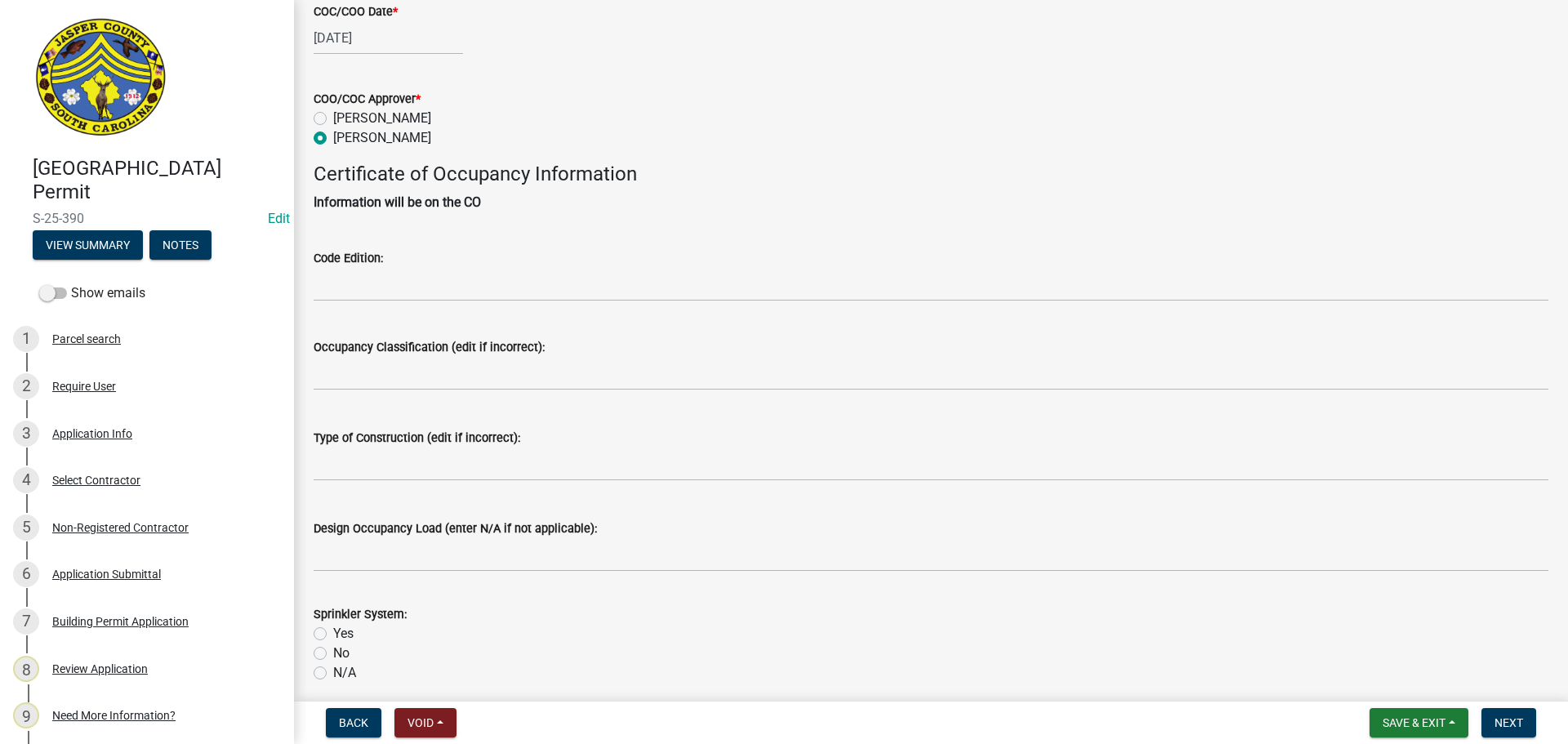
scroll to position [327, 0]
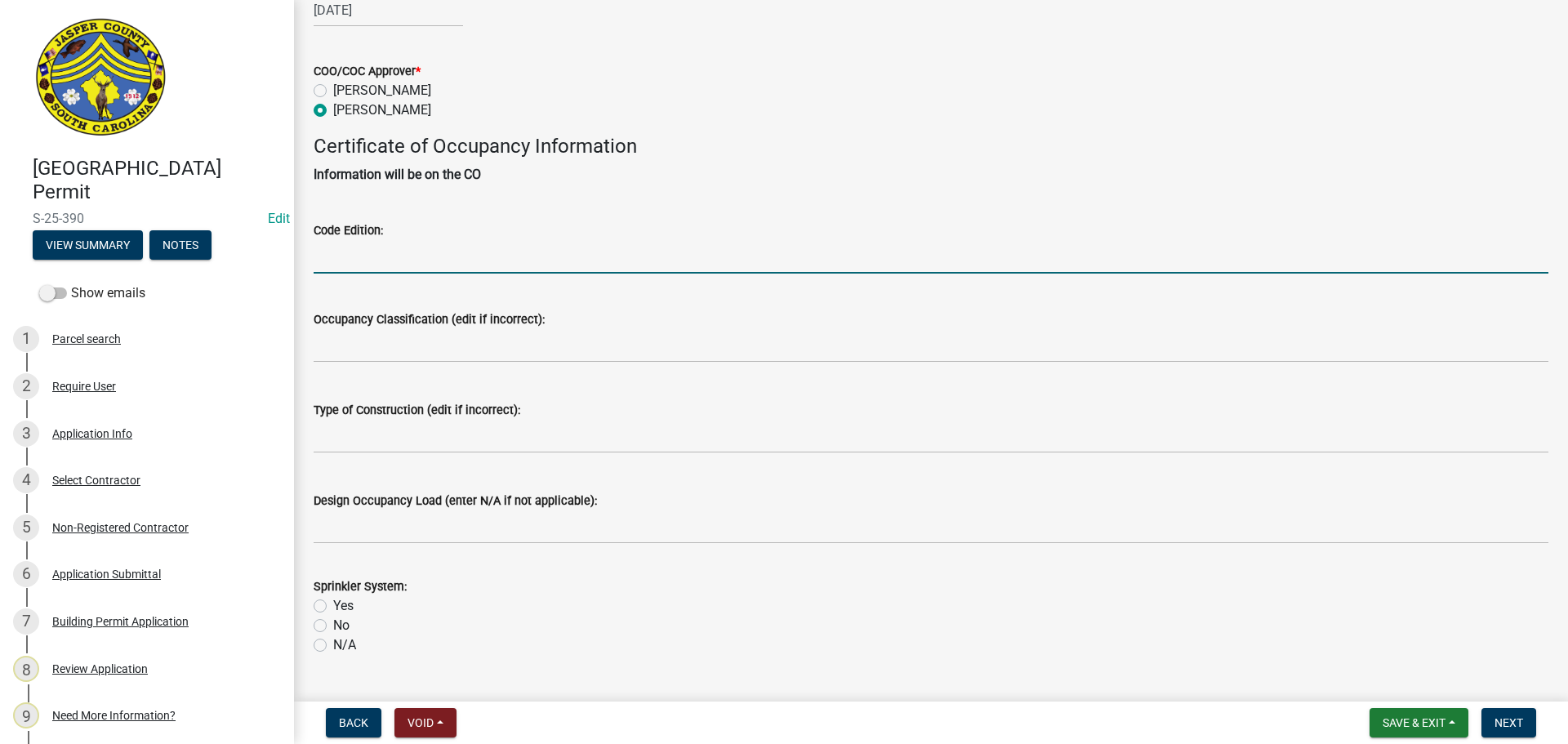
click at [457, 257] on input "Code Edition:" at bounding box center [931, 257] width 1235 height 34
type input "2021"
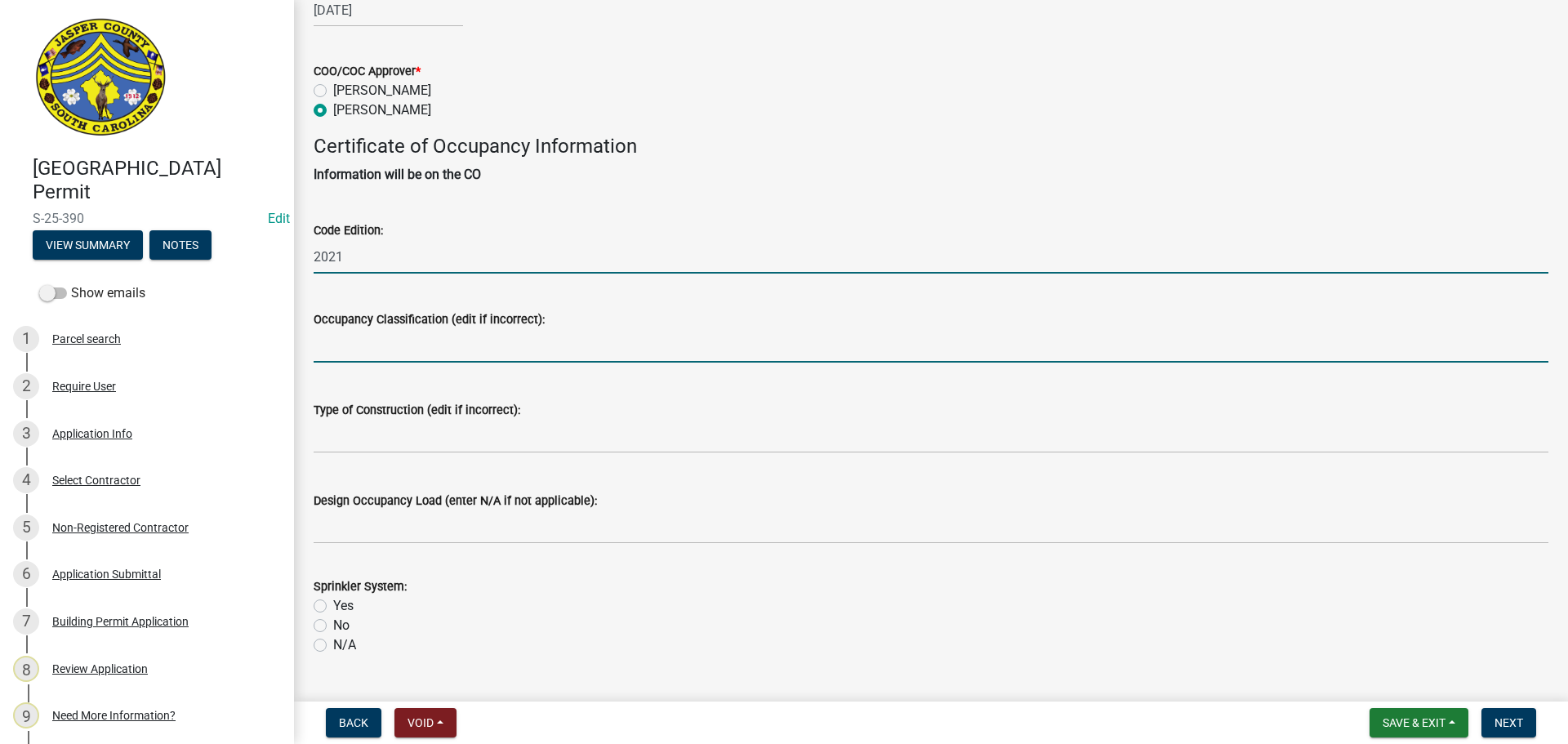
click at [454, 356] on input "Occupancy Classification (edit if incorrect):" at bounding box center [931, 345] width 1235 height 34
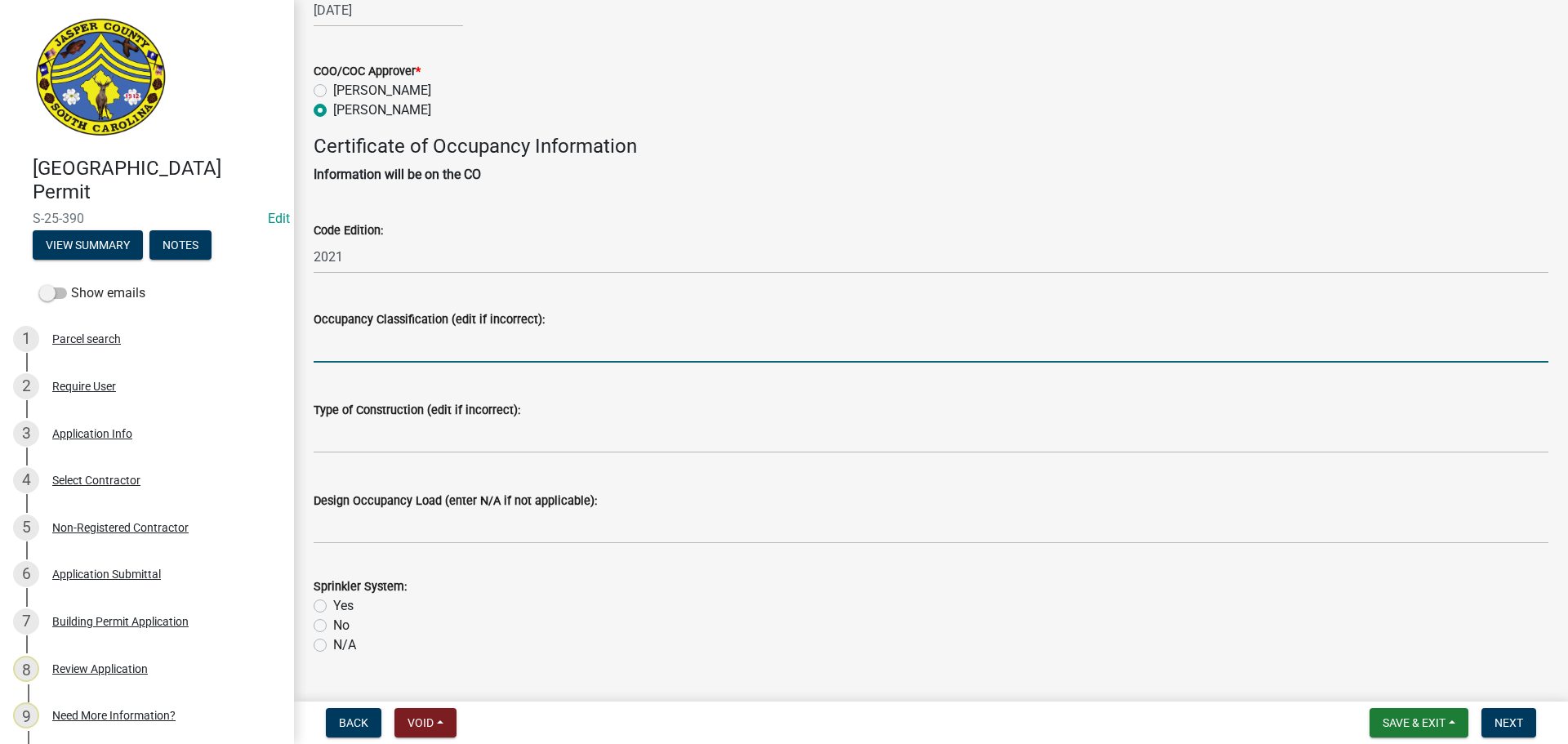
type input "U"
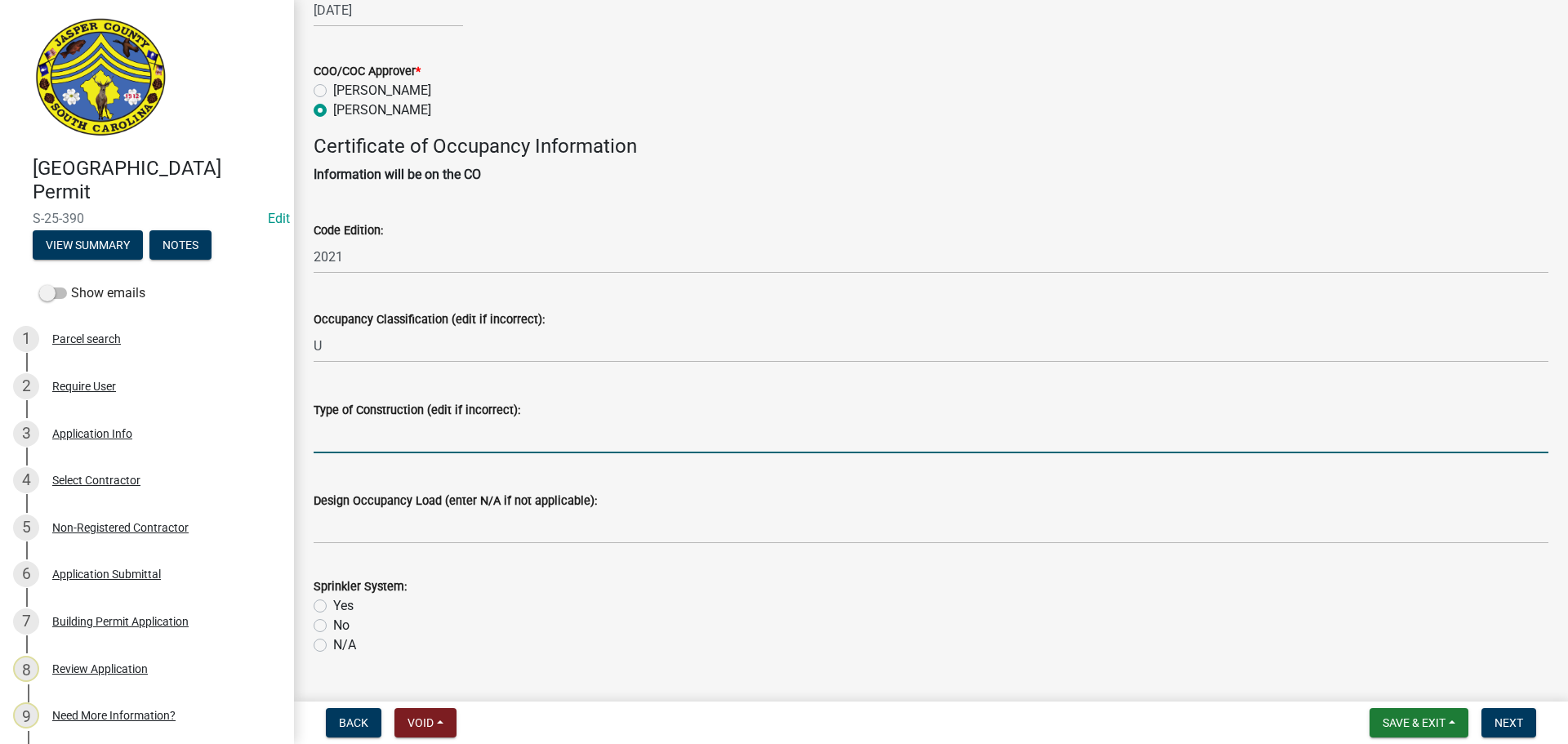
click at [441, 437] on input "Type of Construction (edit if incorrect):" at bounding box center [931, 437] width 1235 height 34
type input "NA"
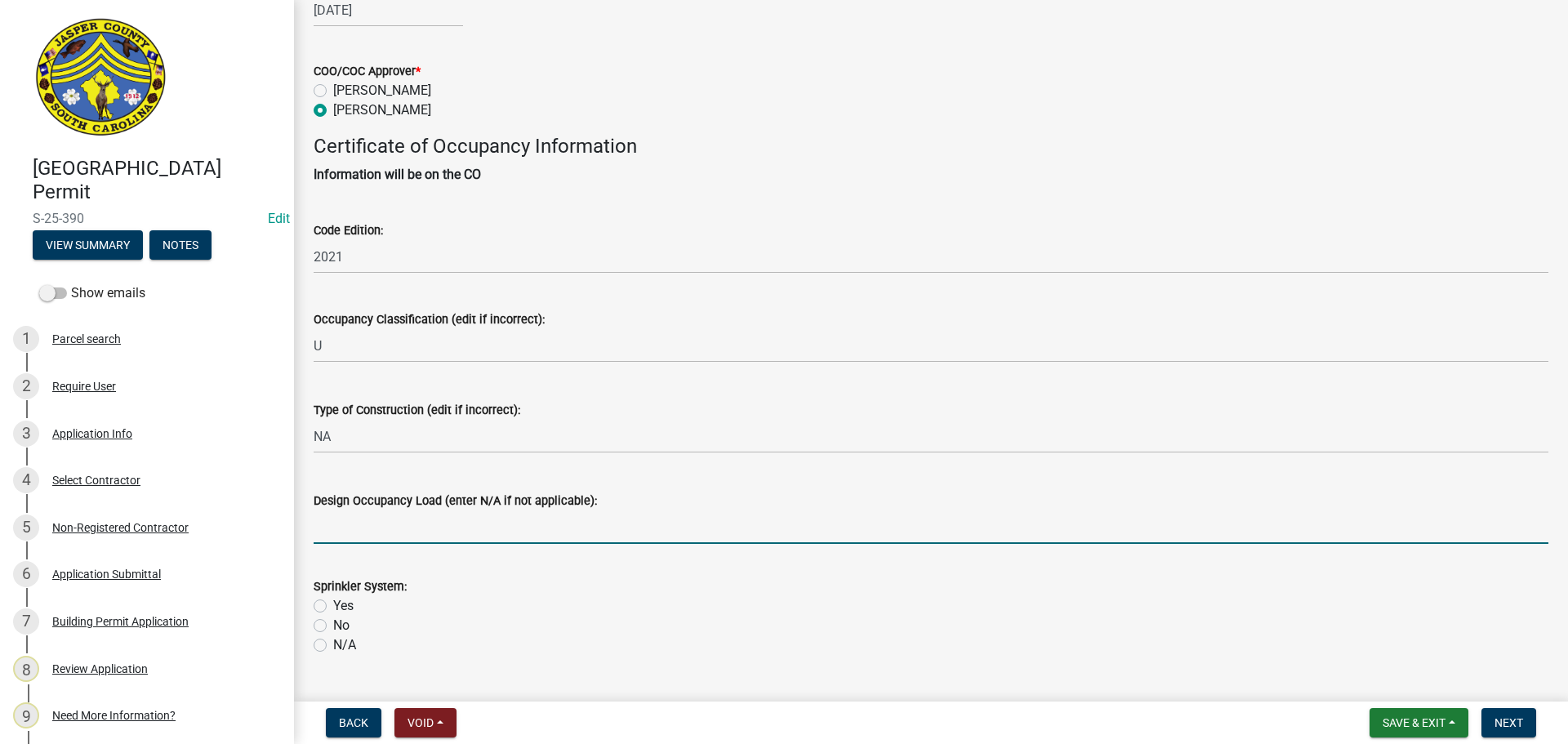
click at [480, 528] on input "Design Occupancy Load (enter N/A if not applicable):" at bounding box center [931, 527] width 1235 height 34
type input "N/A"
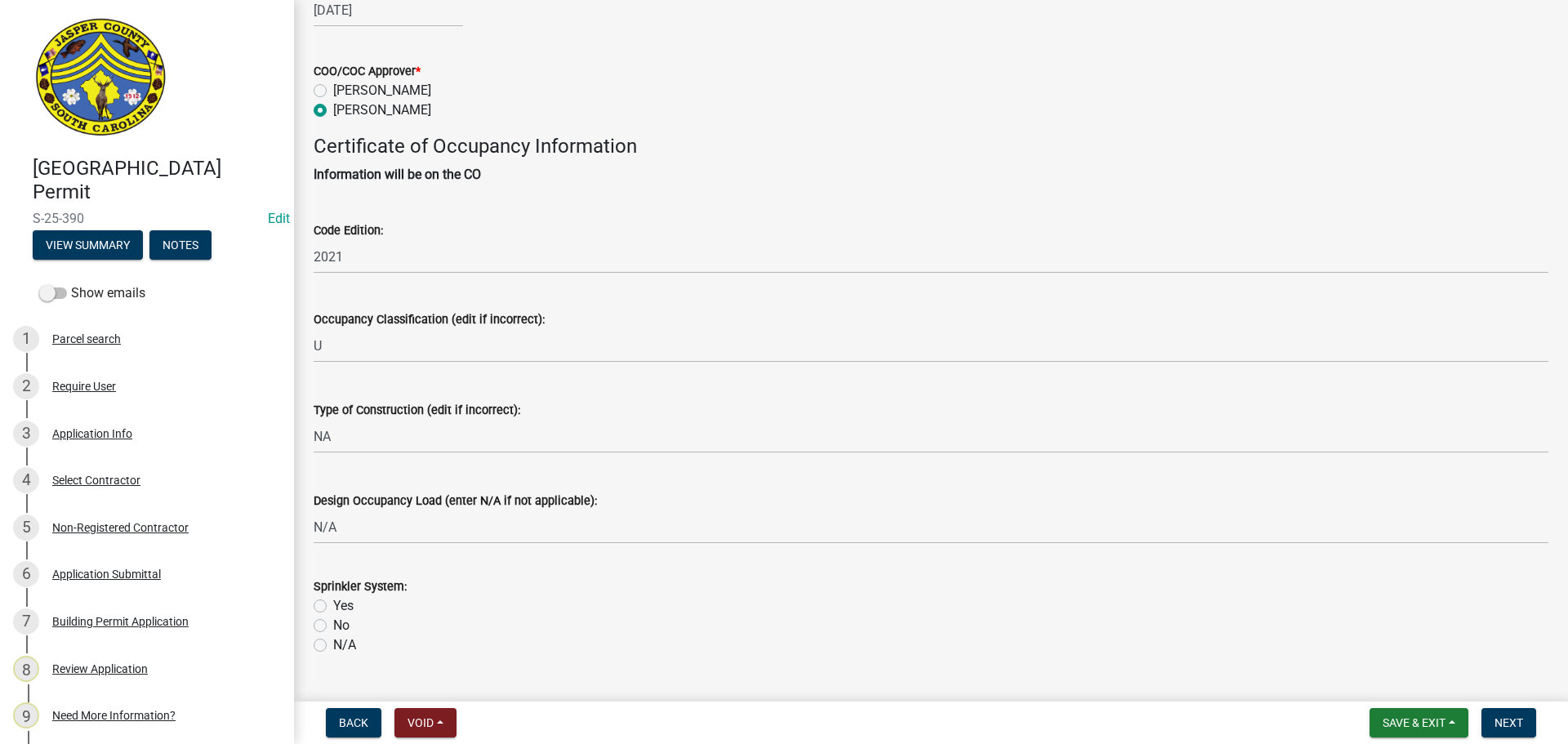
click at [334, 647] on label "N/A" at bounding box center [345, 645] width 23 height 19
click at [334, 646] on input "N/A" at bounding box center [338, 640] width 11 height 11
radio input "true"
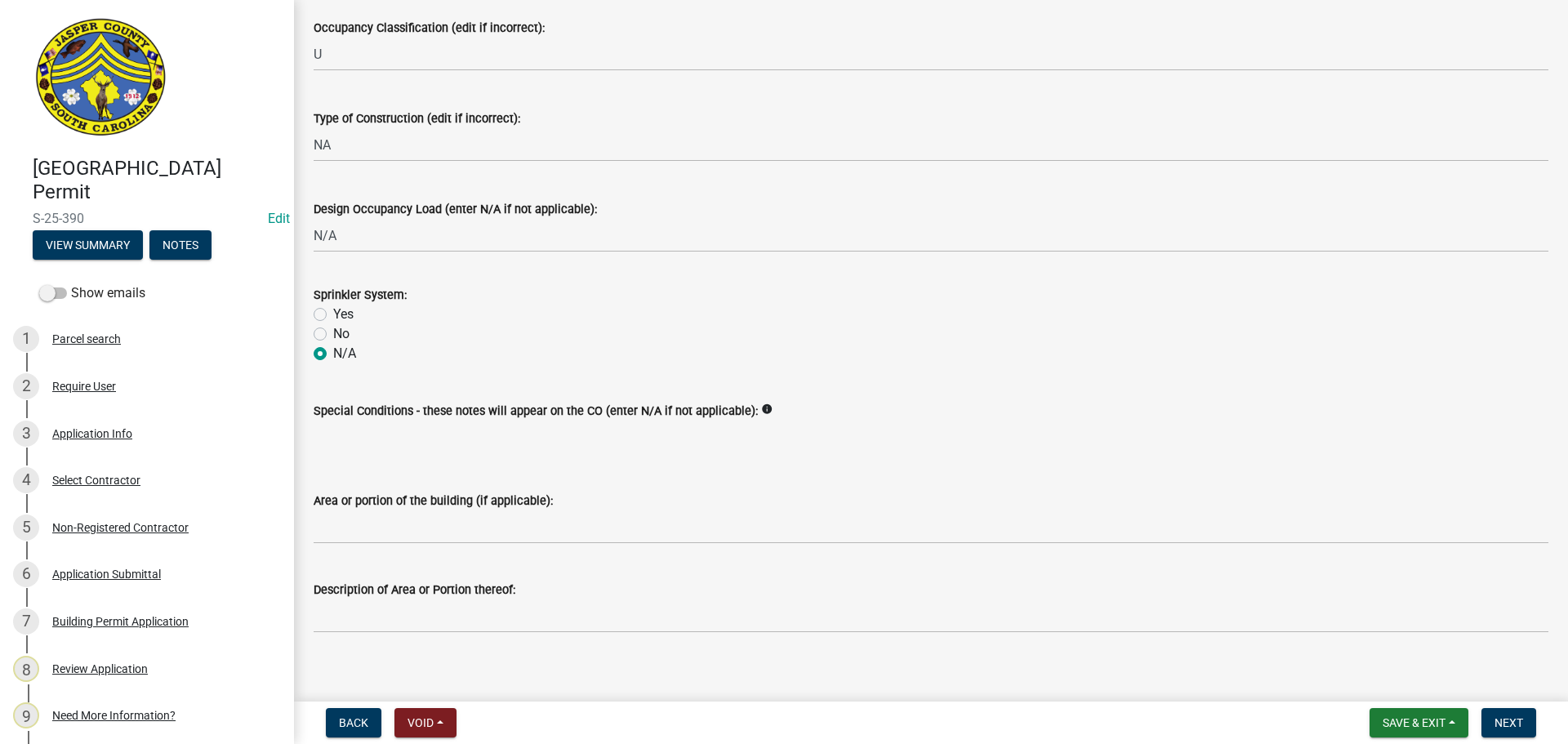
scroll to position [633, 0]
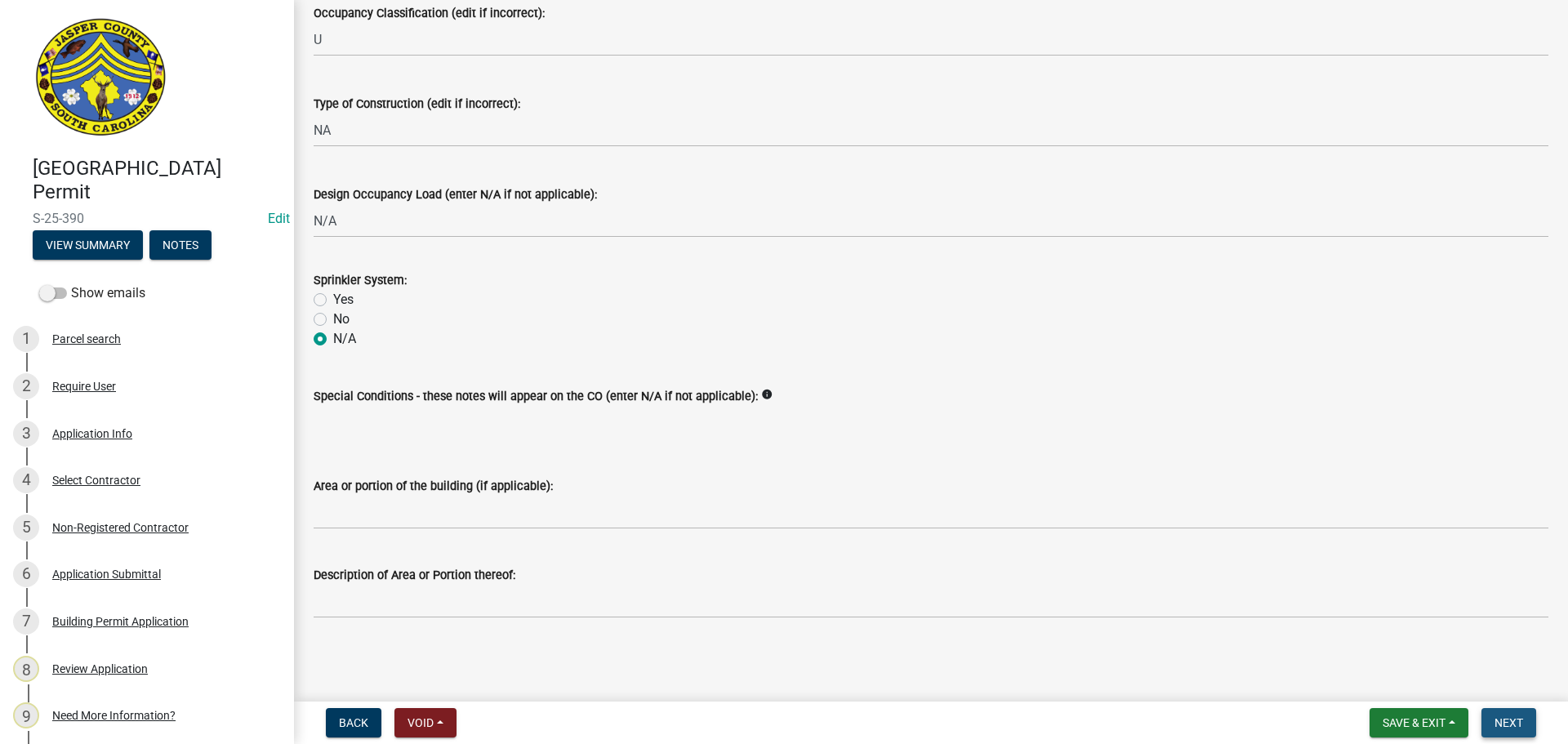
click at [1507, 721] on span "Next" at bounding box center [1509, 723] width 28 height 13
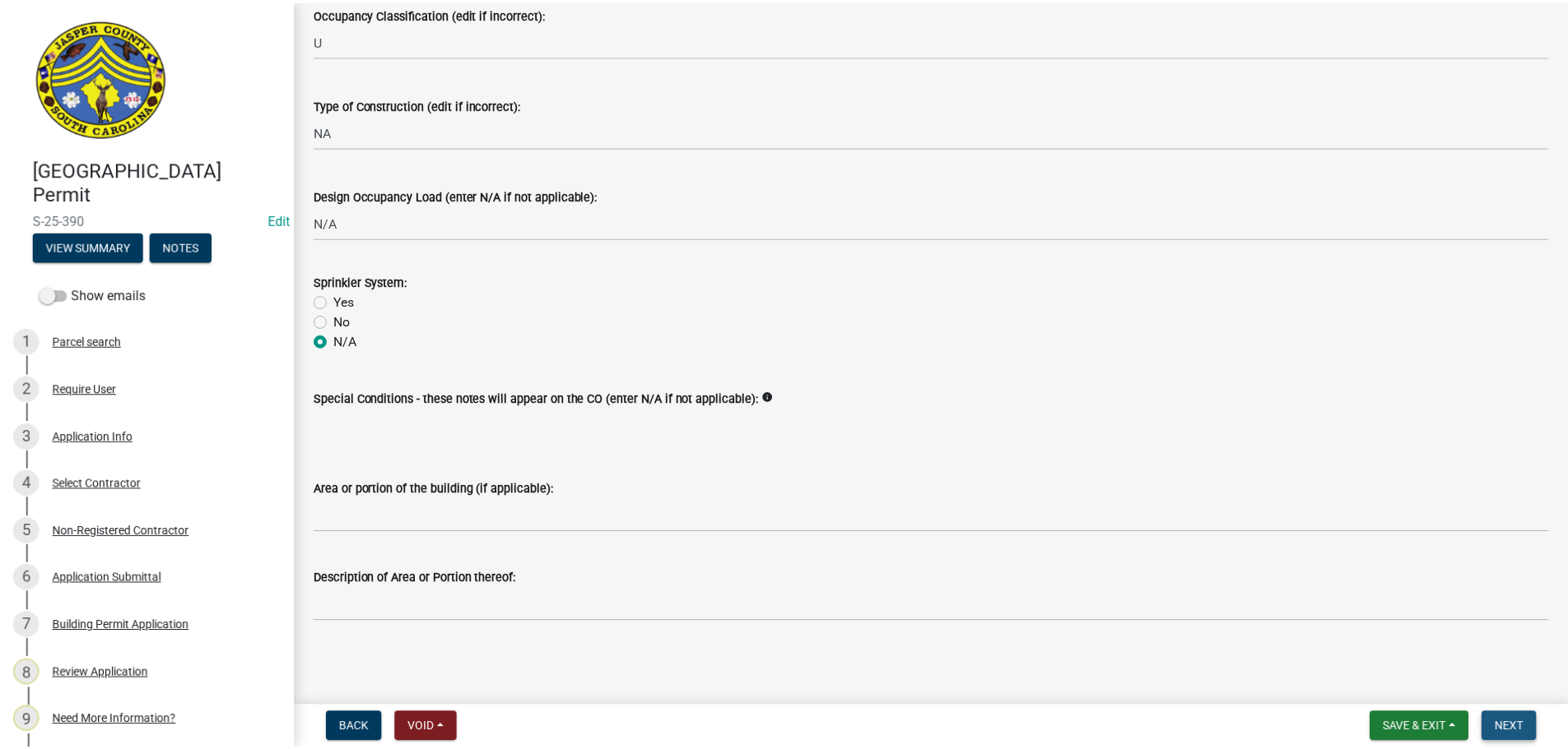
scroll to position [0, 0]
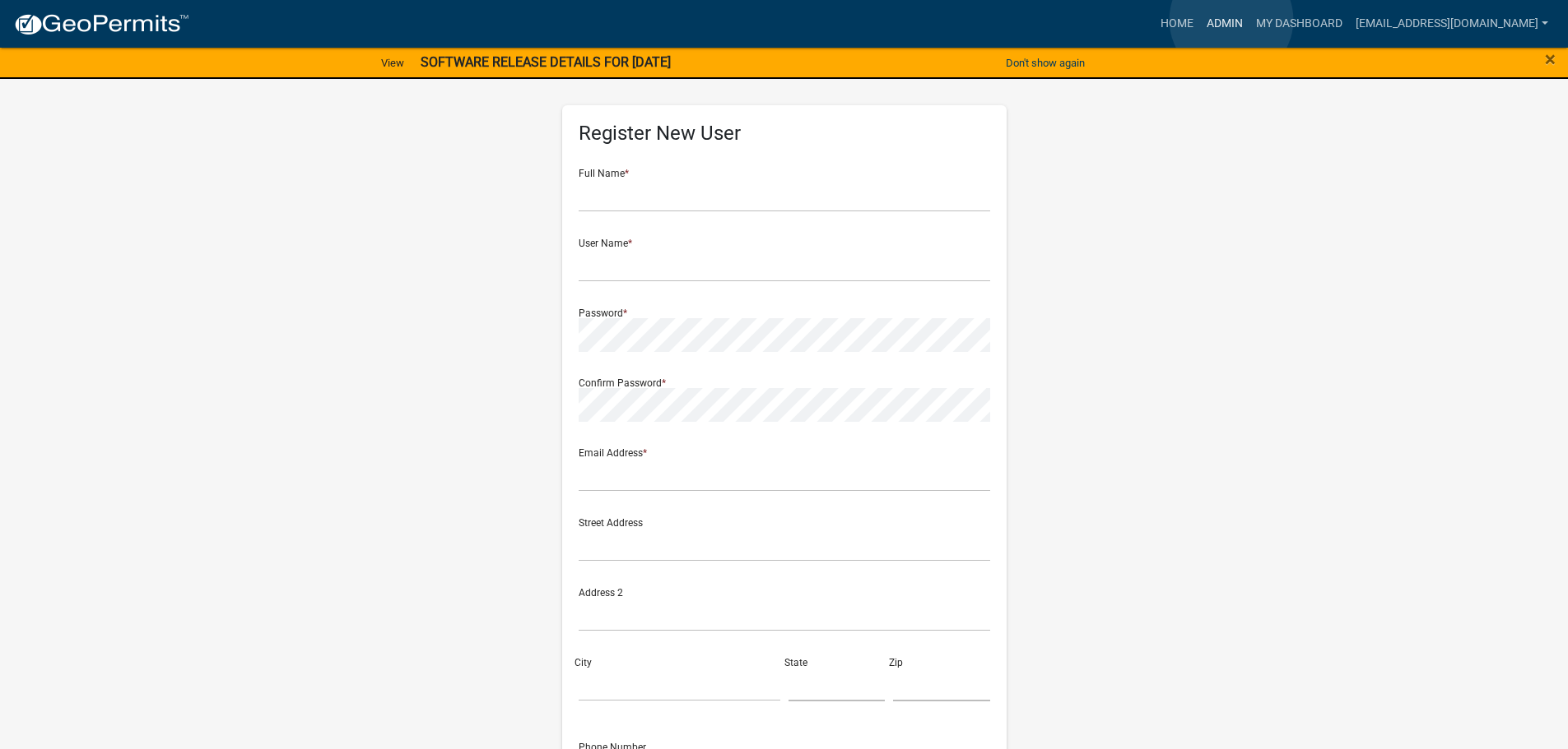
click at [1231, 20] on link "Admin" at bounding box center [1224, 23] width 50 height 31
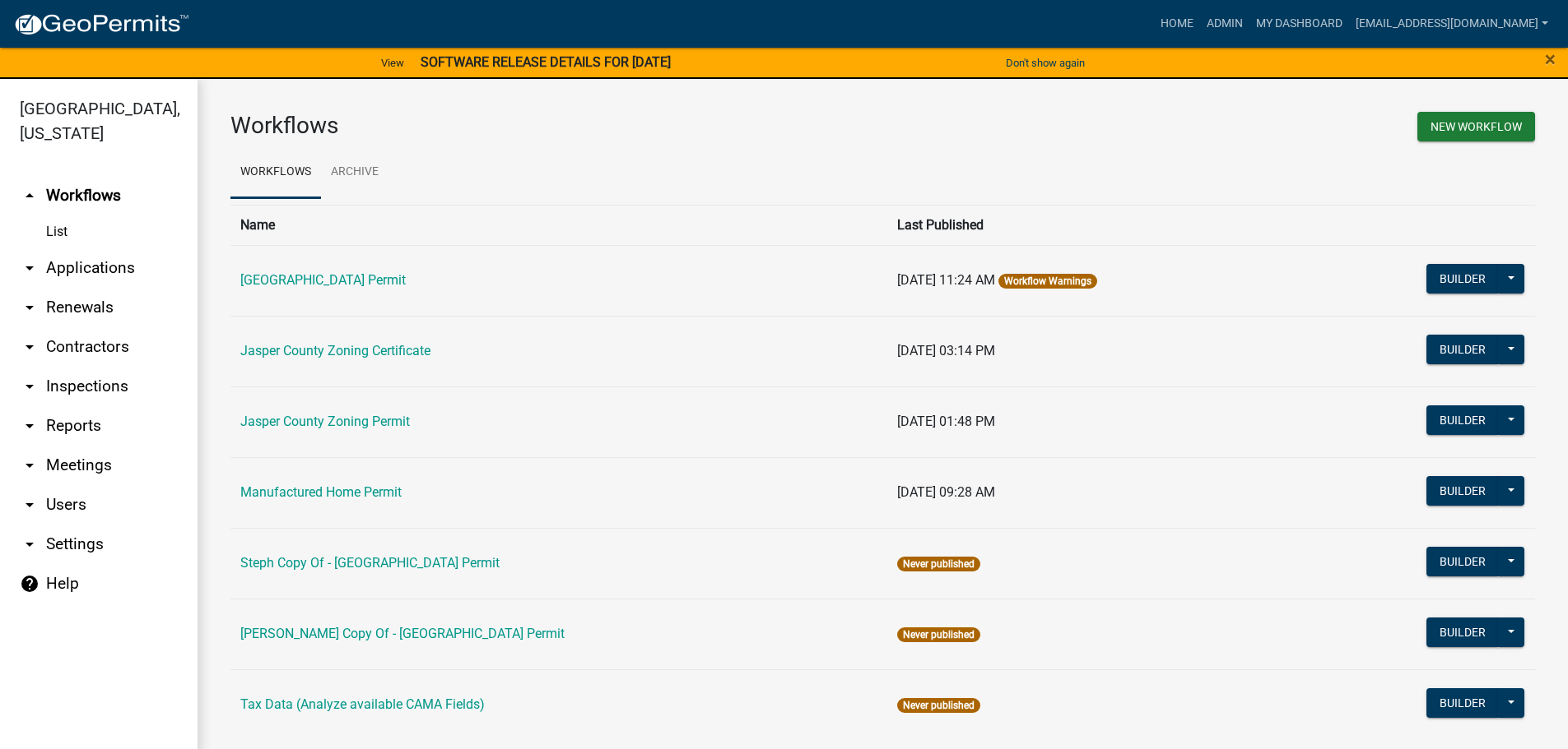
click at [97, 262] on link "arrow_drop_down Applications" at bounding box center [99, 268] width 197 height 39
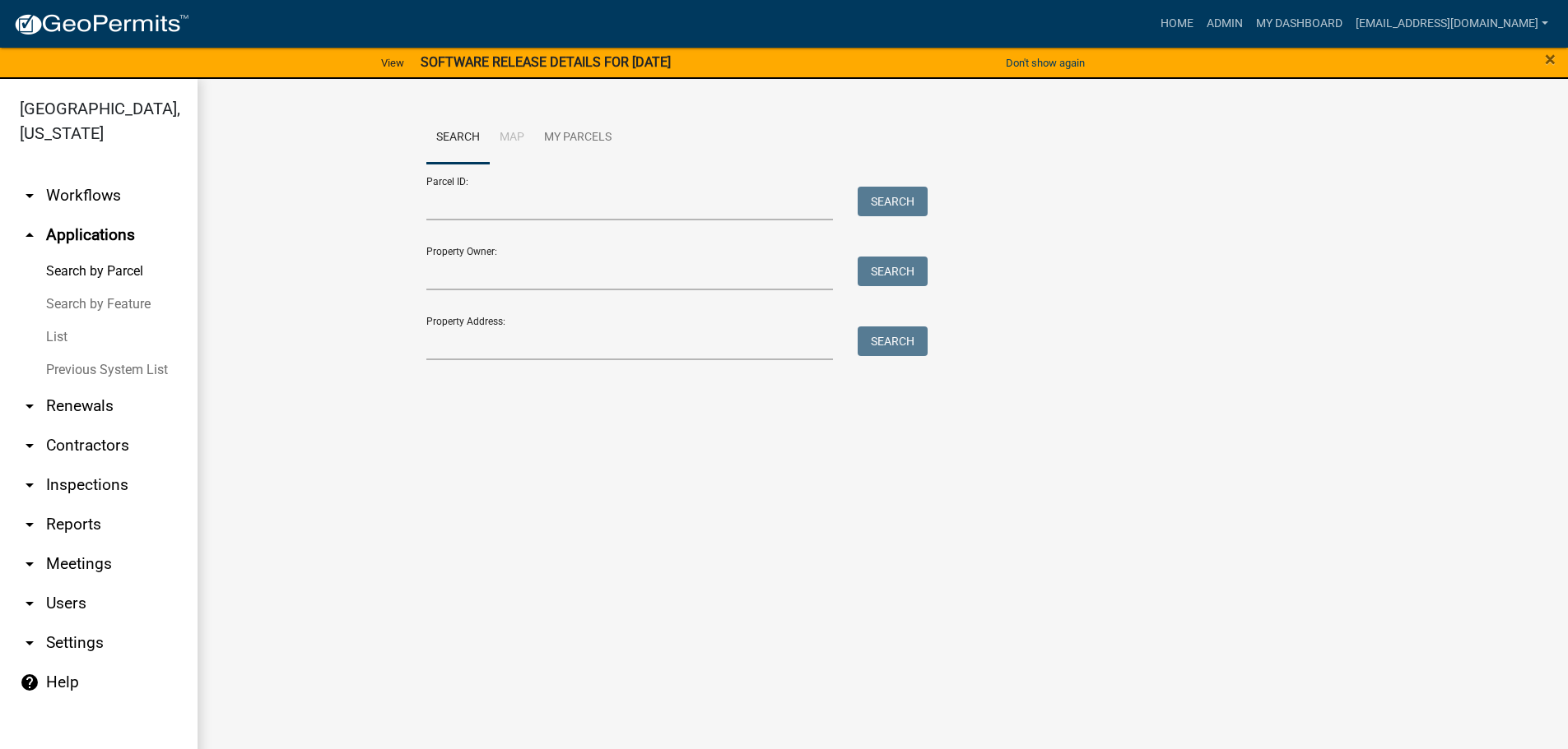
click at [59, 338] on link "List" at bounding box center [99, 338] width 197 height 33
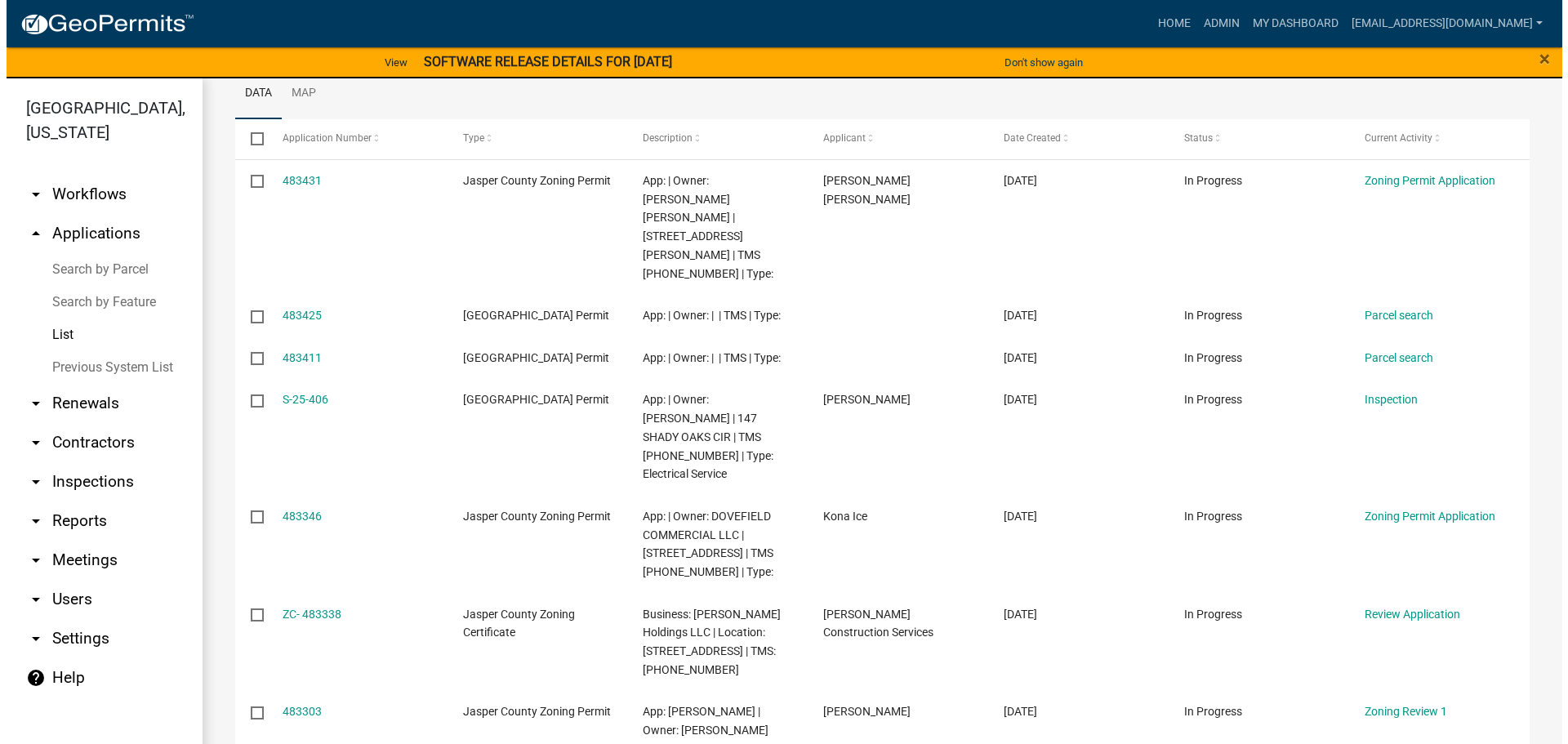
scroll to position [245, 0]
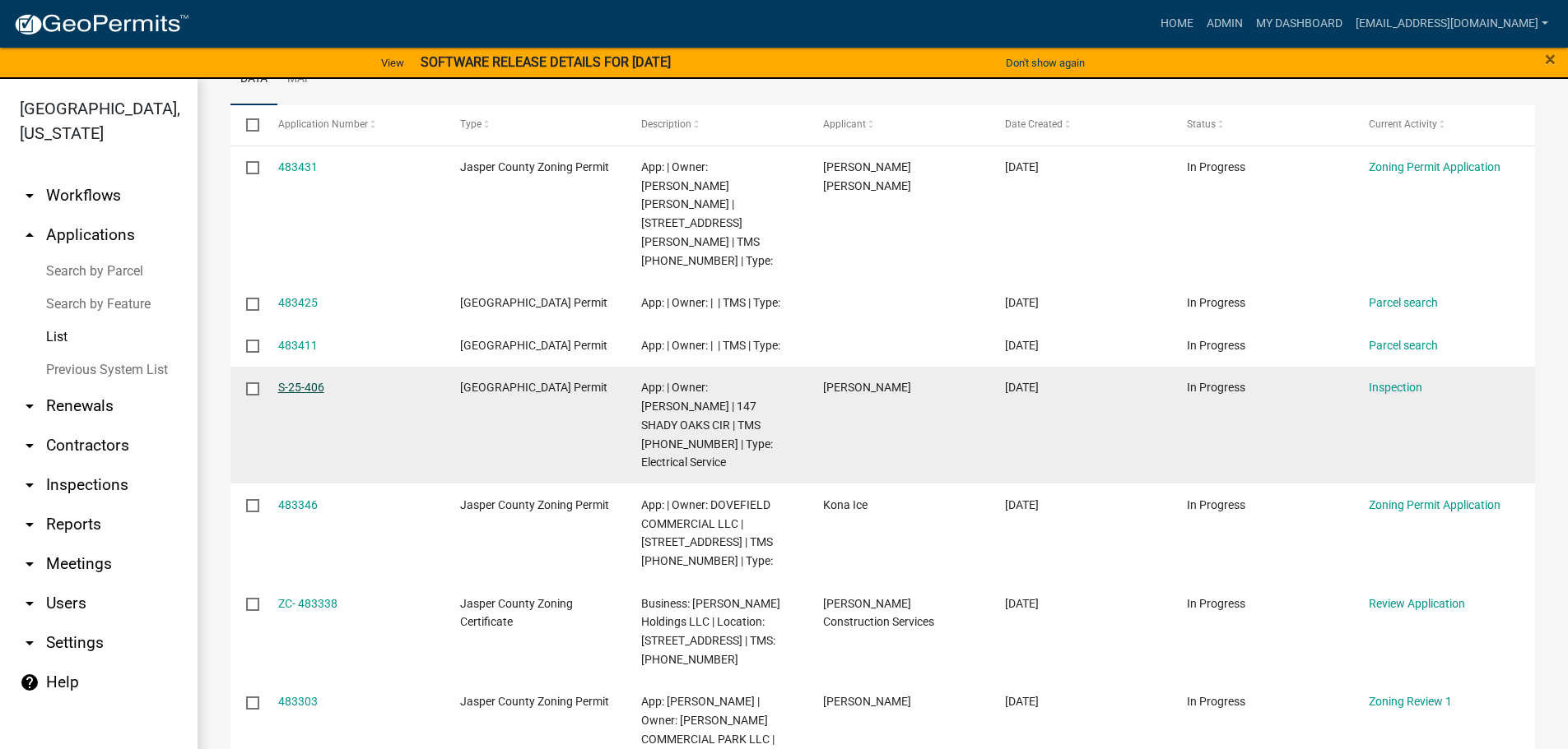
click at [281, 386] on link "S-25-406" at bounding box center [301, 387] width 46 height 13
